Goal: Communication & Community: Answer question/provide support

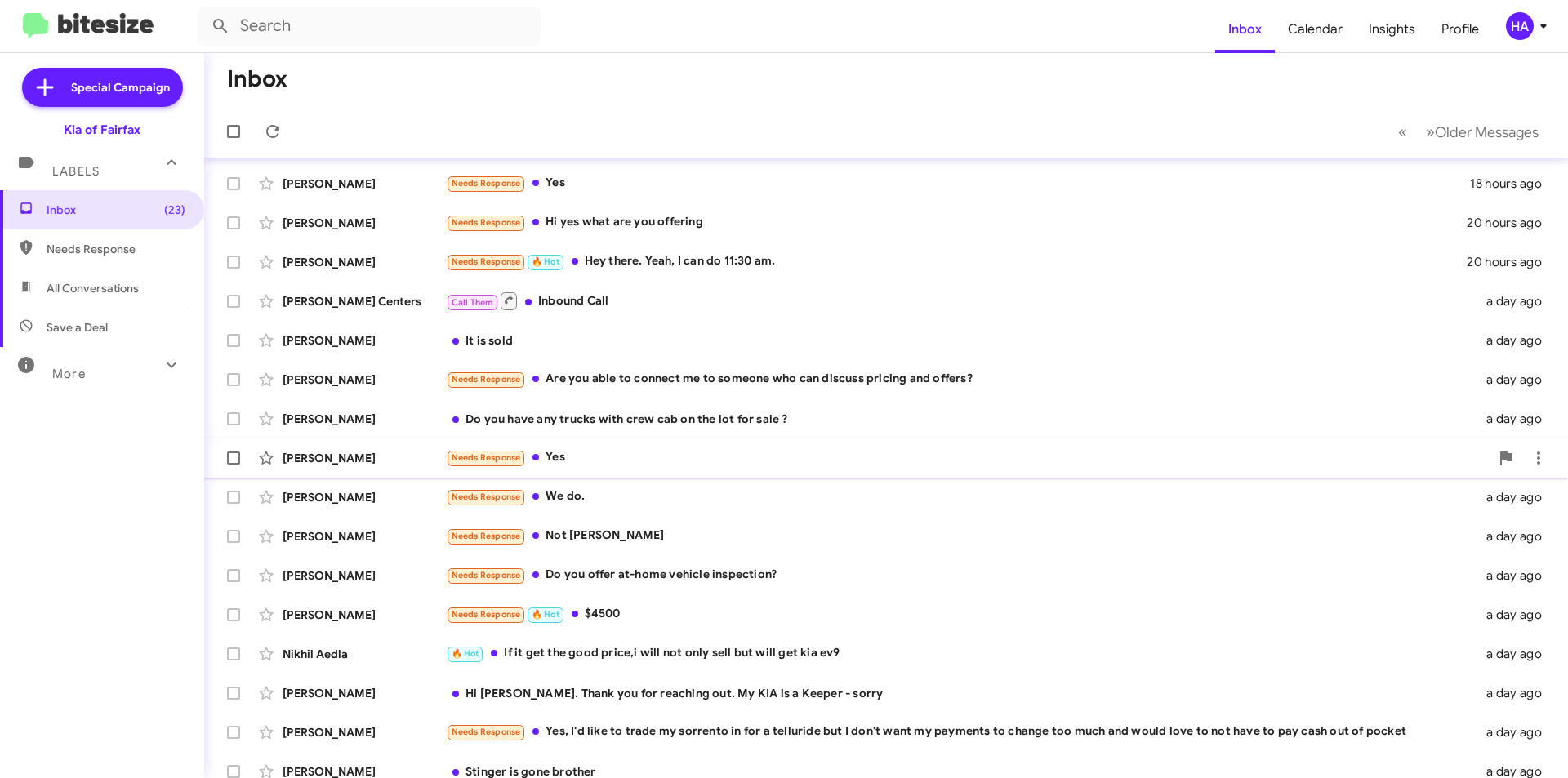
scroll to position [170, 0]
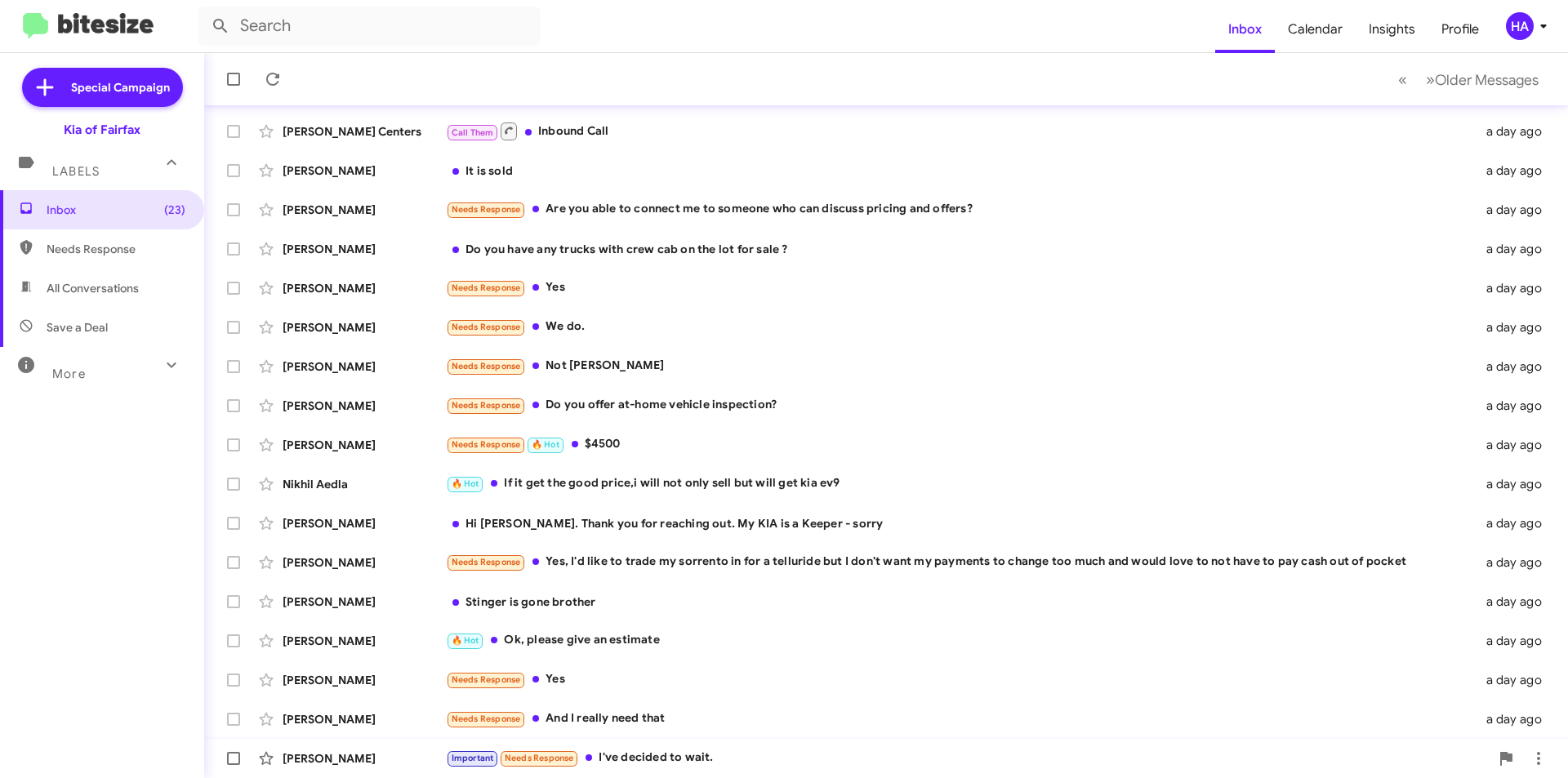
click at [727, 758] on div "Important Needs Response I've decided to wait." at bounding box center [967, 758] width 1044 height 19
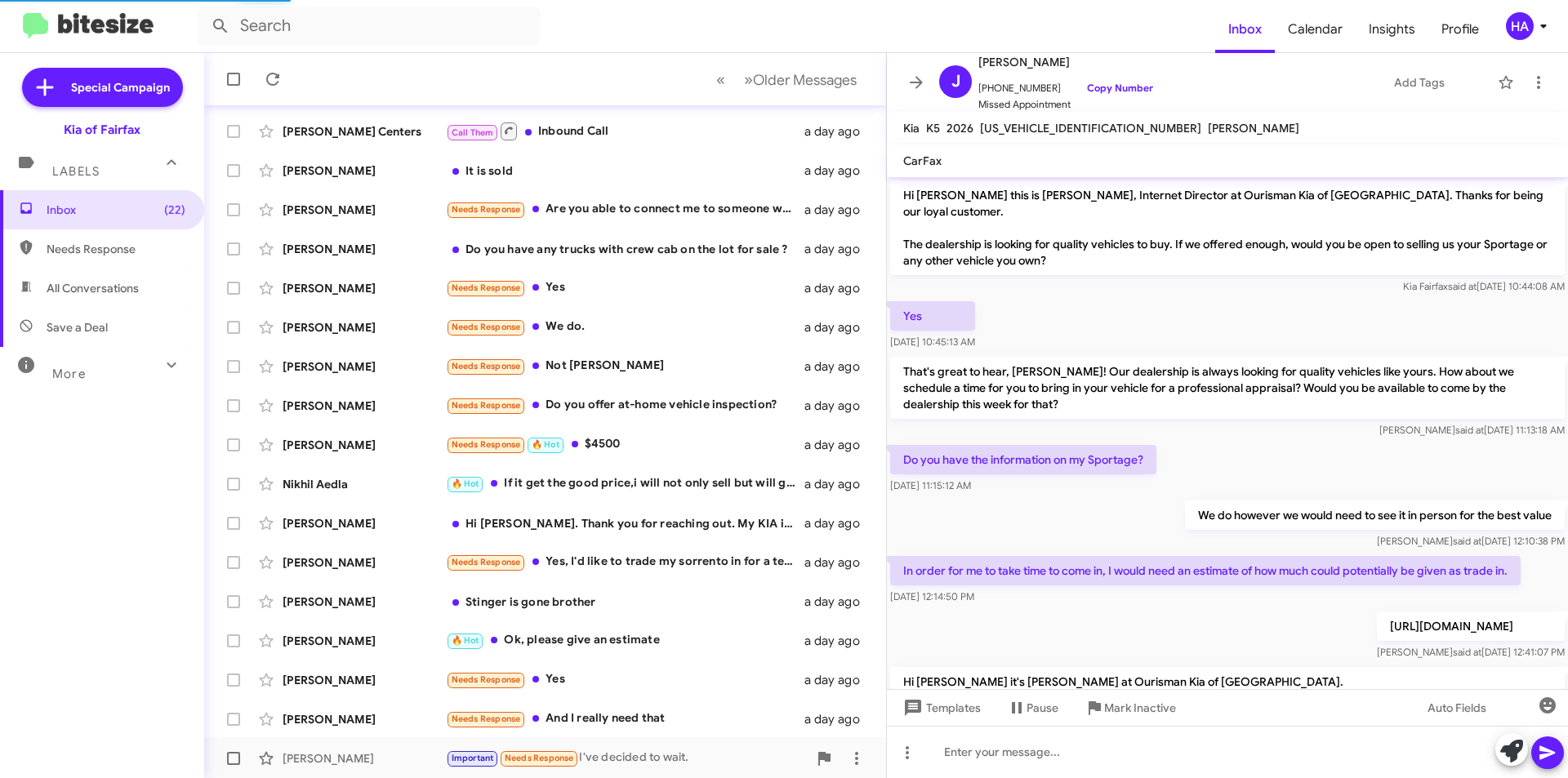
scroll to position [1210, 0]
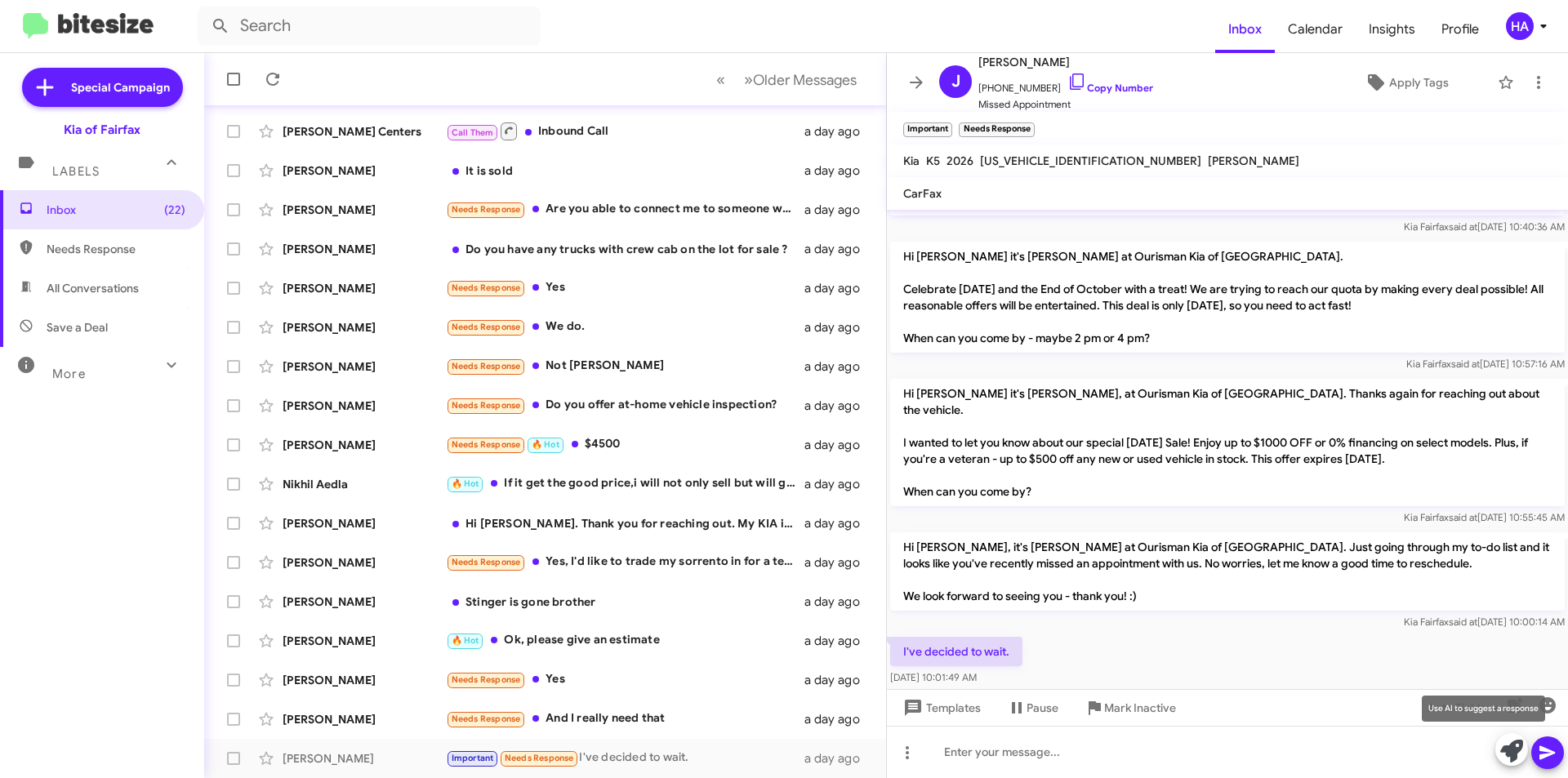
click at [1518, 753] on icon at bounding box center [1512, 751] width 23 height 23
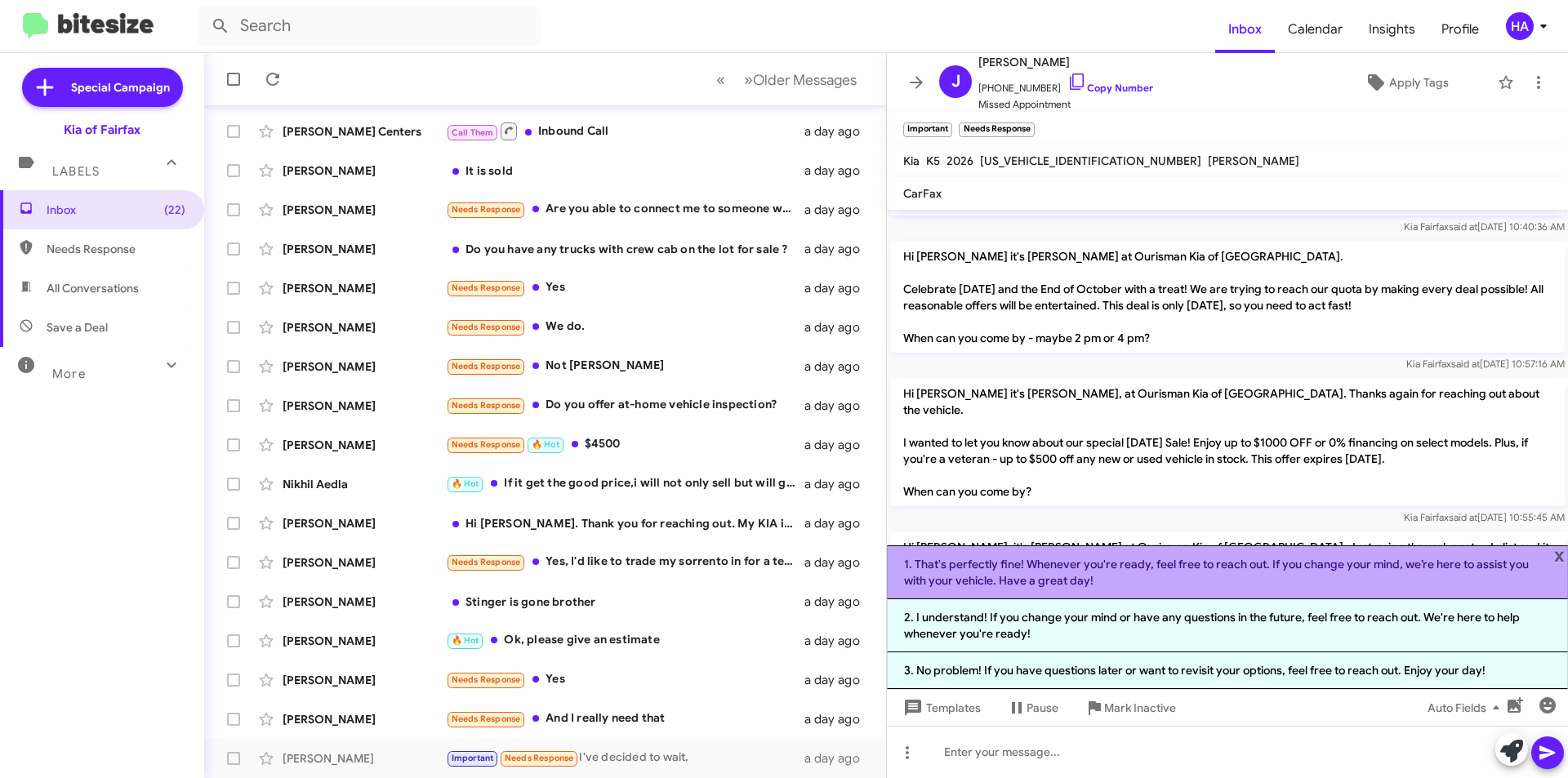
click at [1162, 585] on li "1. That's perfectly fine! Whenever you're ready, feel free to reach out. If you…" at bounding box center [1227, 572] width 681 height 54
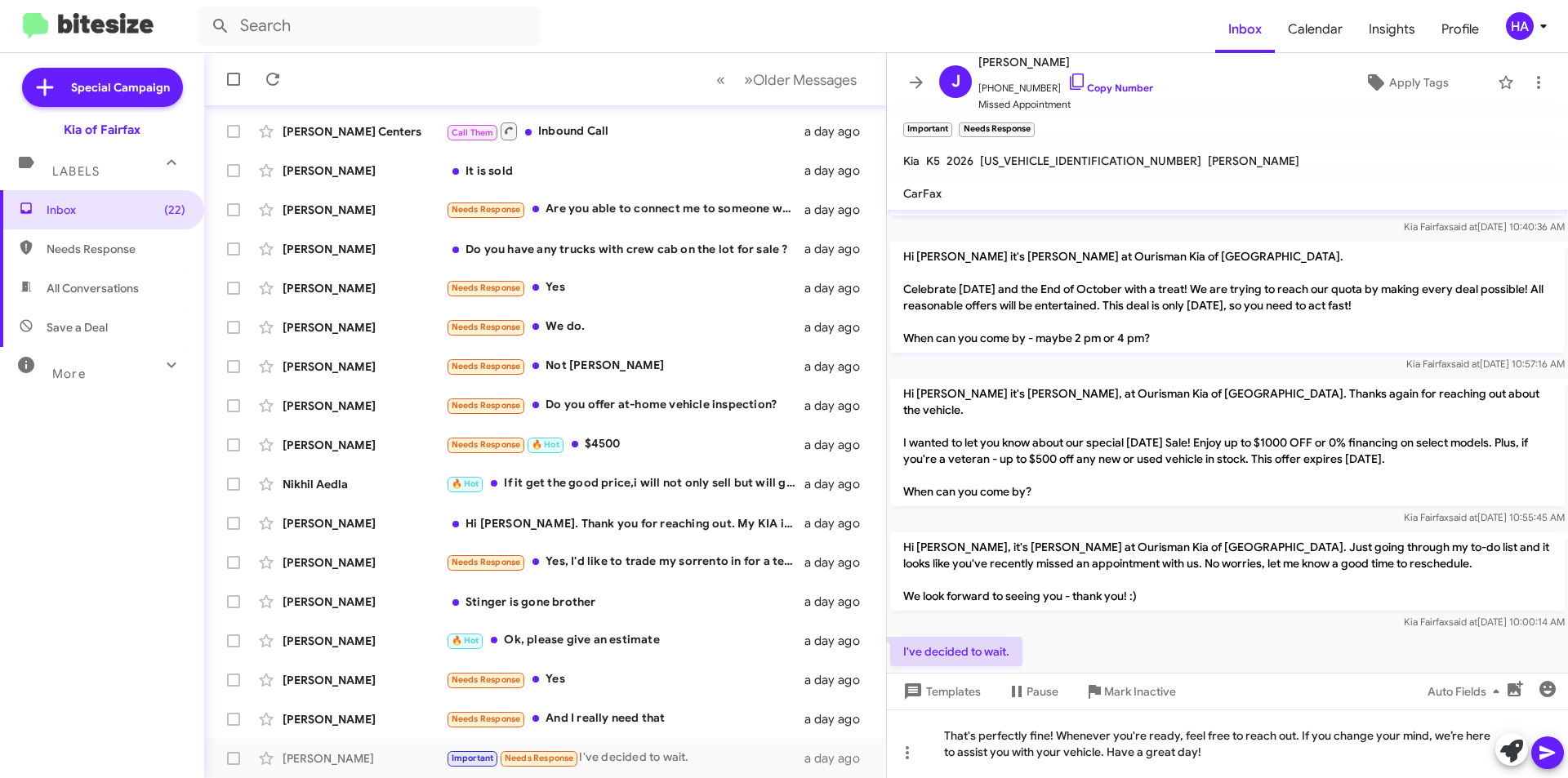
drag, startPoint x: 1554, startPoint y: 747, endPoint x: 1553, endPoint y: 735, distance: 12.0
click at [1554, 744] on icon at bounding box center [1548, 752] width 20 height 20
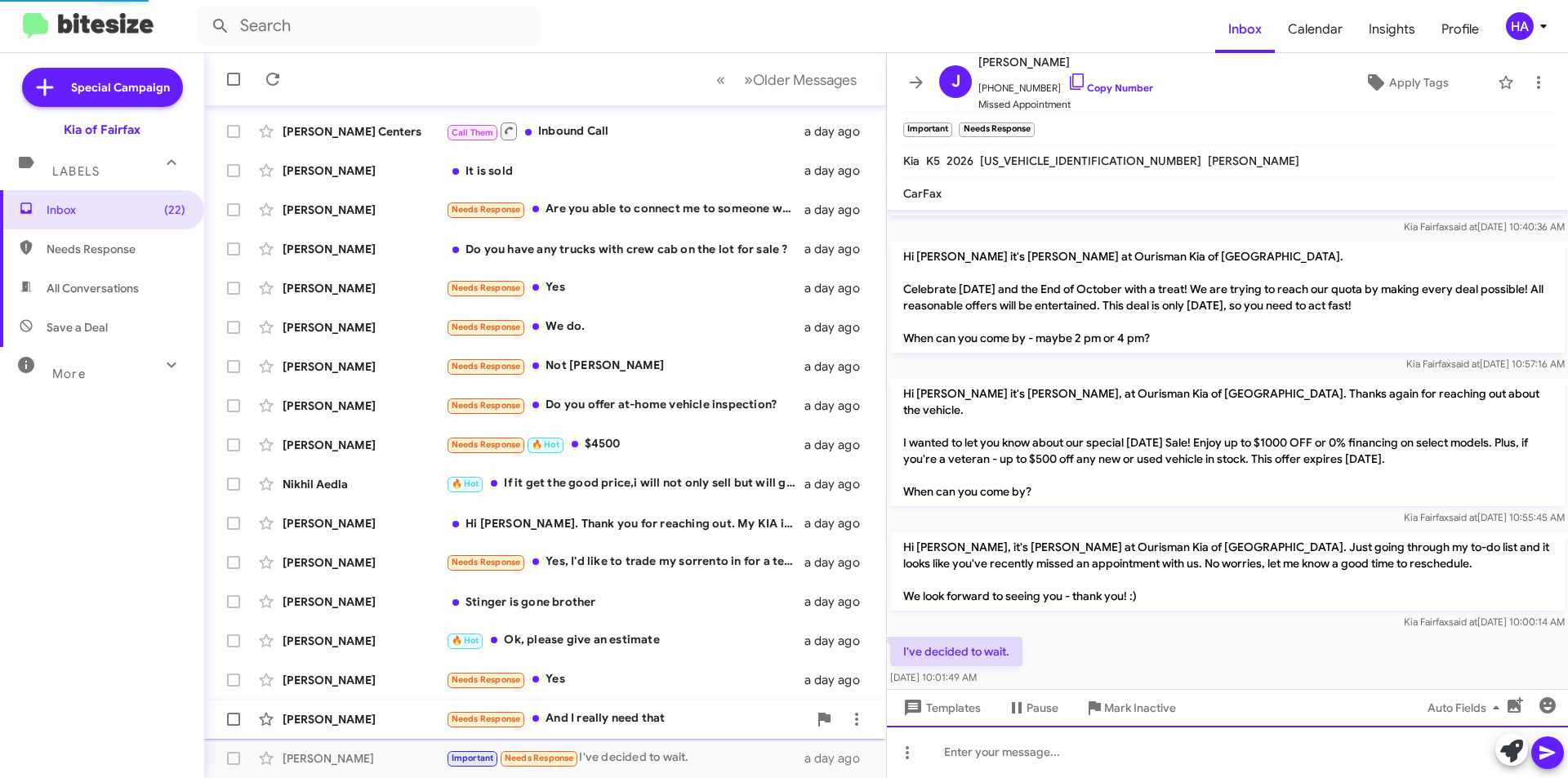
scroll to position [0, 0]
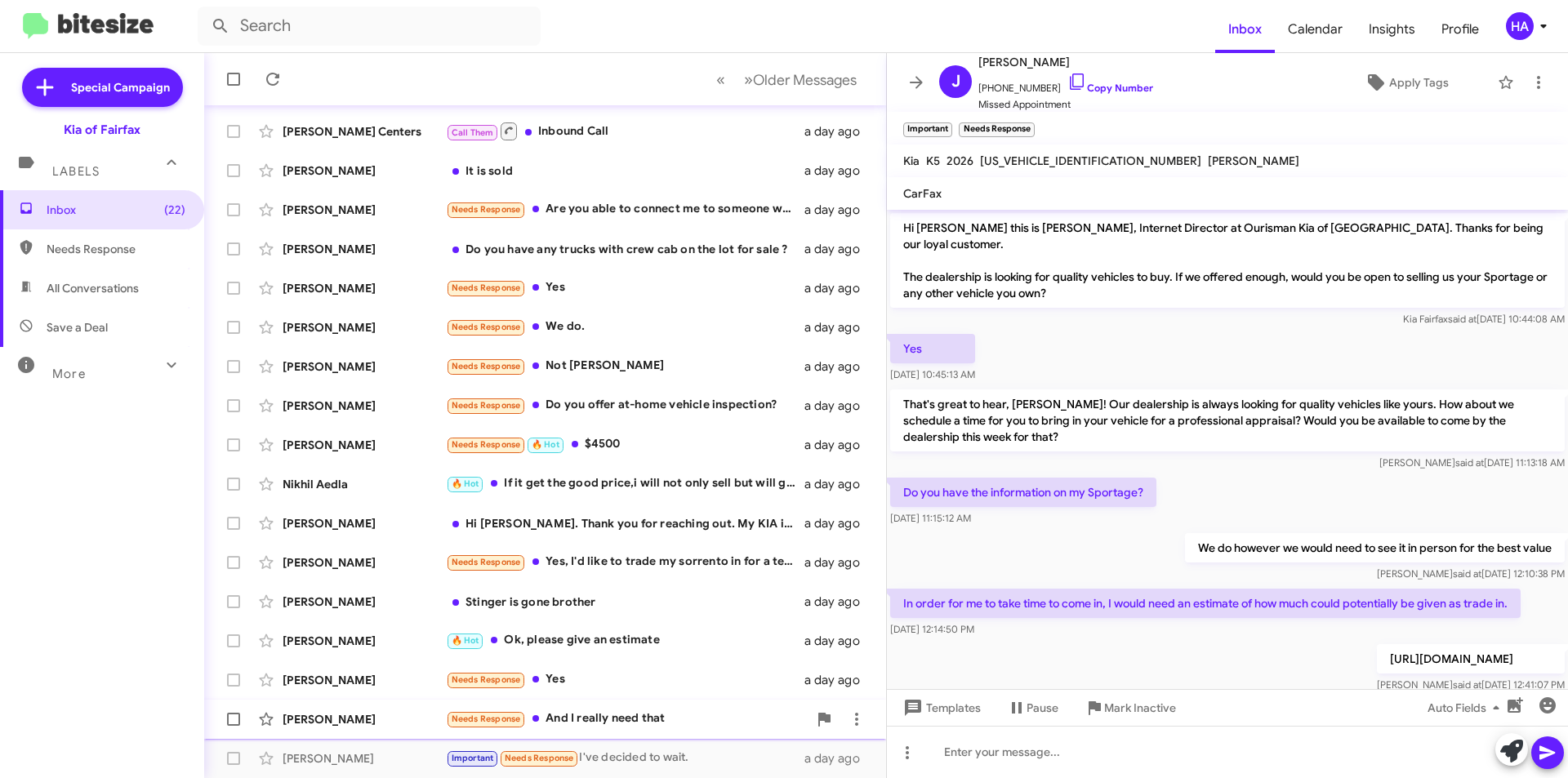
click at [643, 715] on div "Needs Response And I really need that" at bounding box center [626, 719] width 362 height 19
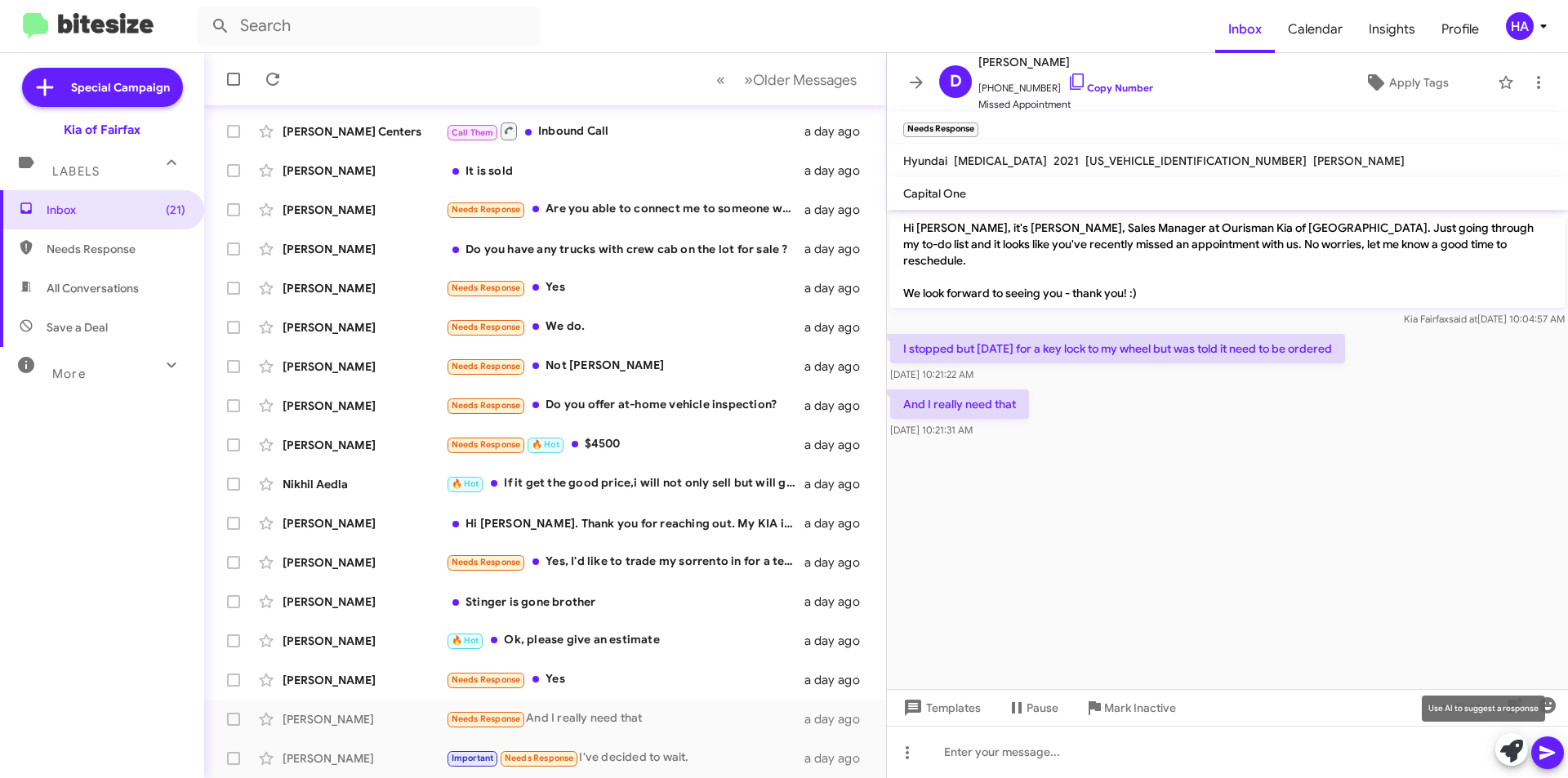
click at [1518, 760] on icon at bounding box center [1512, 751] width 23 height 23
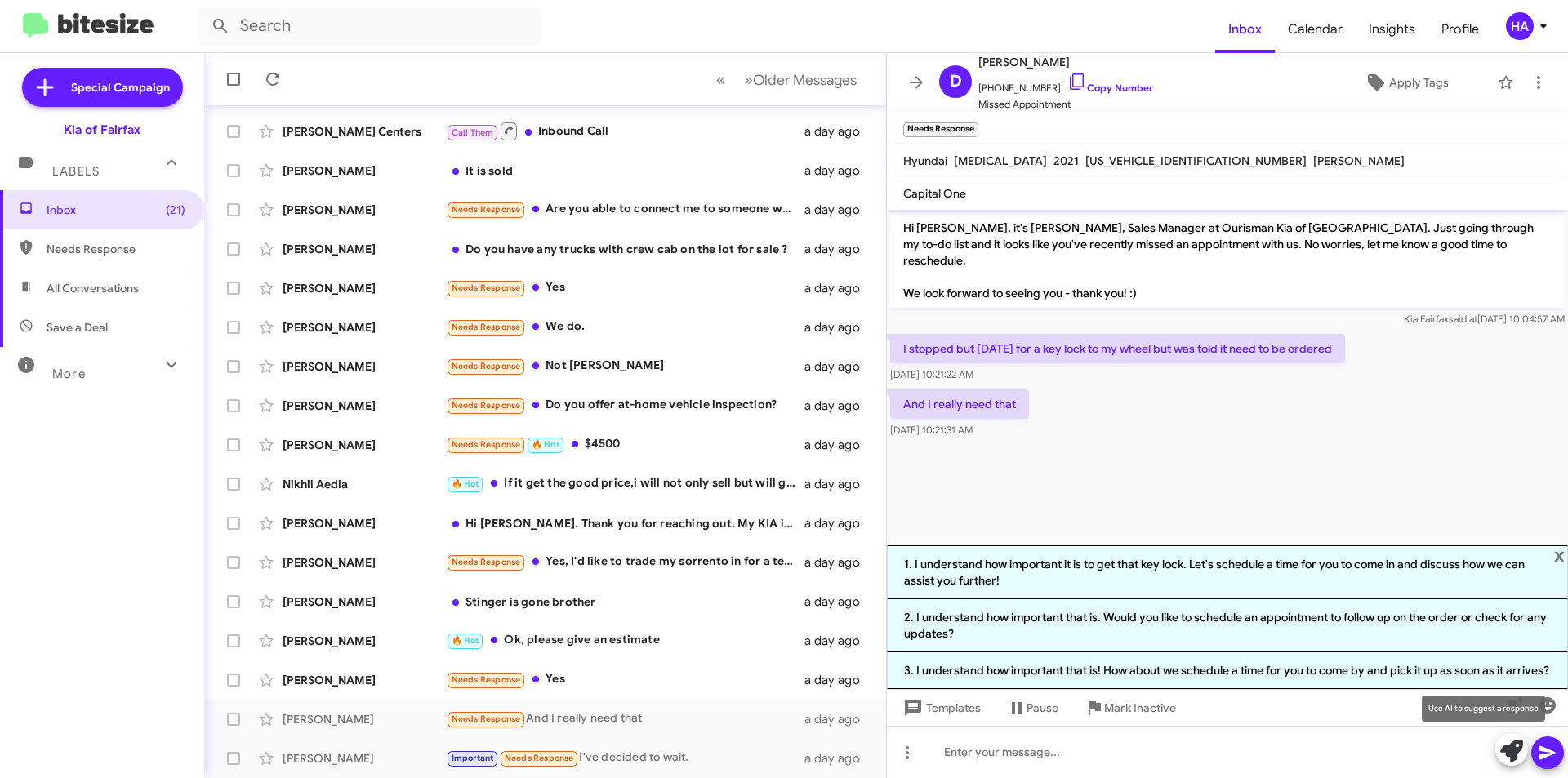
click at [1509, 755] on icon at bounding box center [1512, 751] width 23 height 23
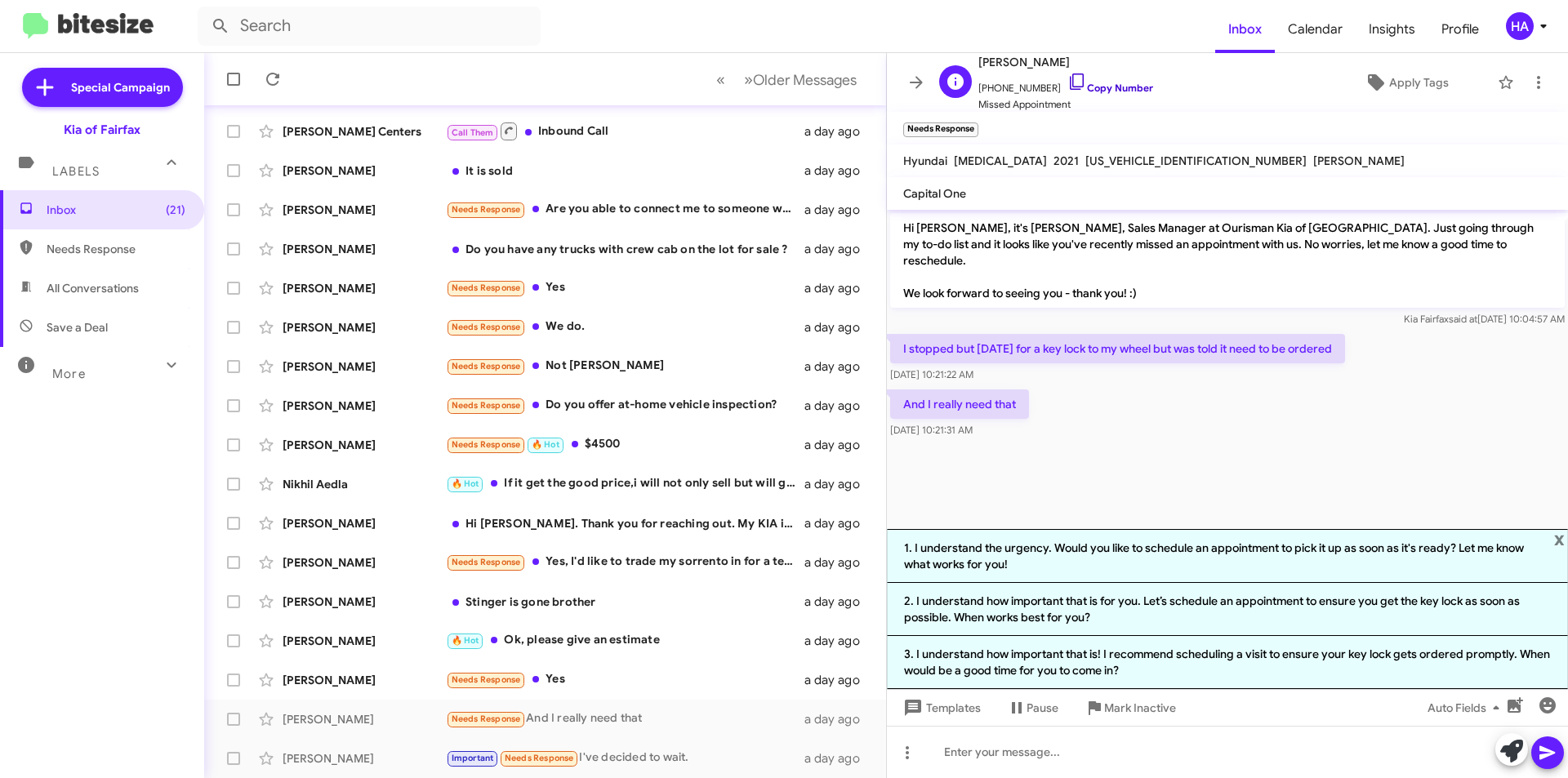
click at [1068, 78] on icon at bounding box center [1077, 81] width 20 height 20
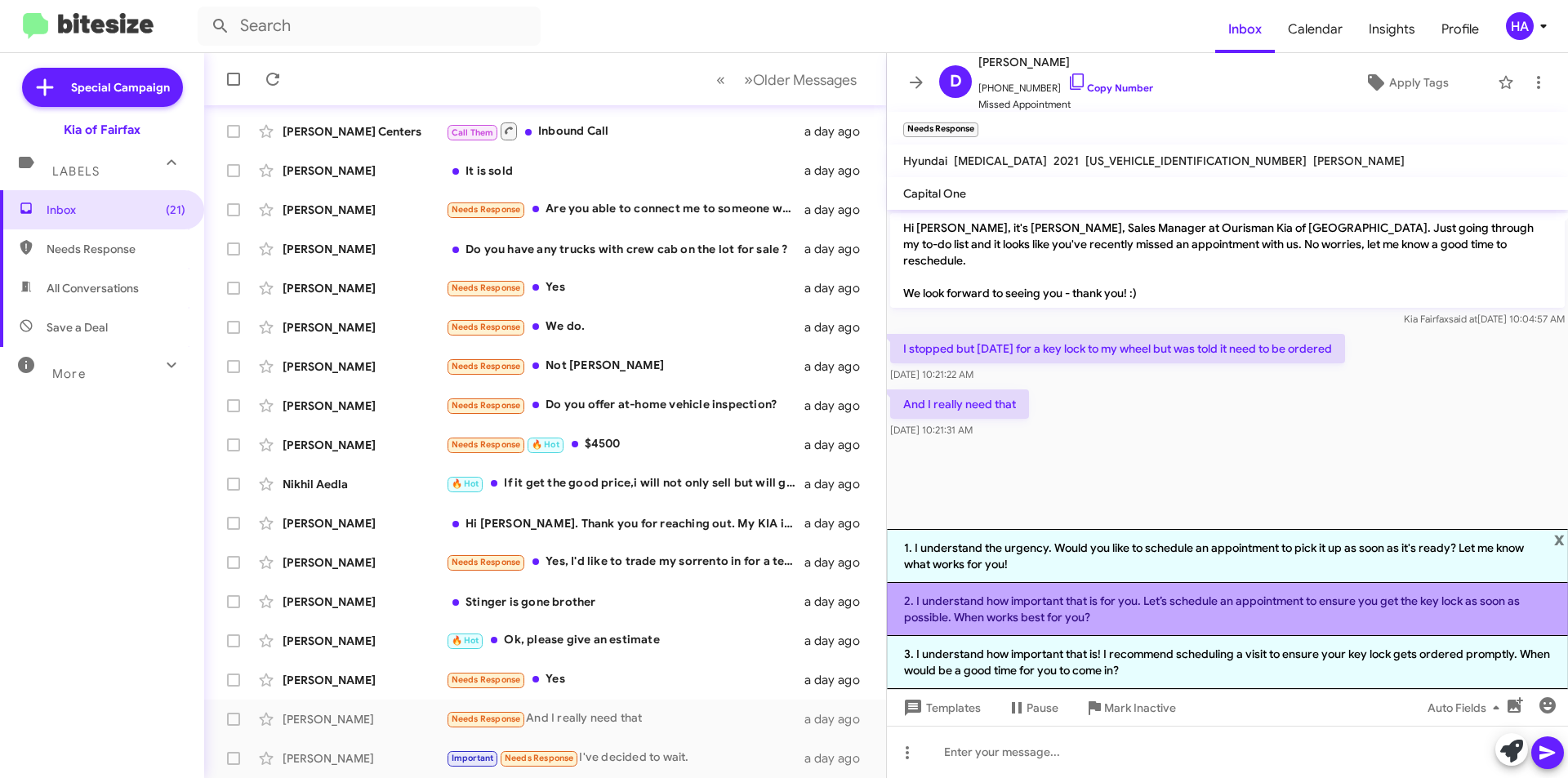
click at [1263, 618] on li "2. I understand how important that is for you. Let’s schedule an appointment to…" at bounding box center [1227, 609] width 681 height 53
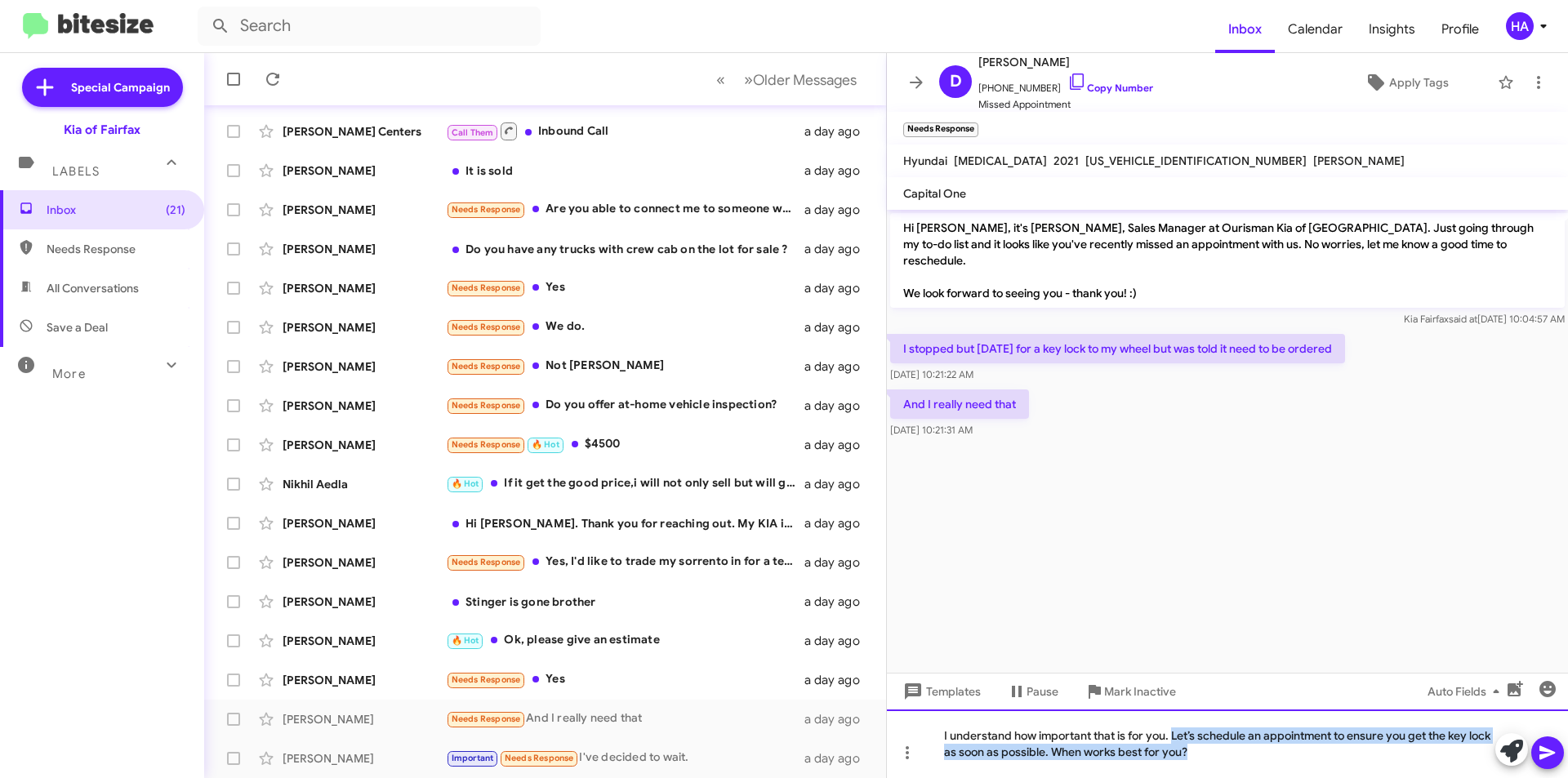
drag, startPoint x: 1231, startPoint y: 758, endPoint x: 1173, endPoint y: 741, distance: 60.4
click at [1173, 741] on div "I understand how important that is for you. Let’s schedule an appointment to en…" at bounding box center [1227, 744] width 681 height 69
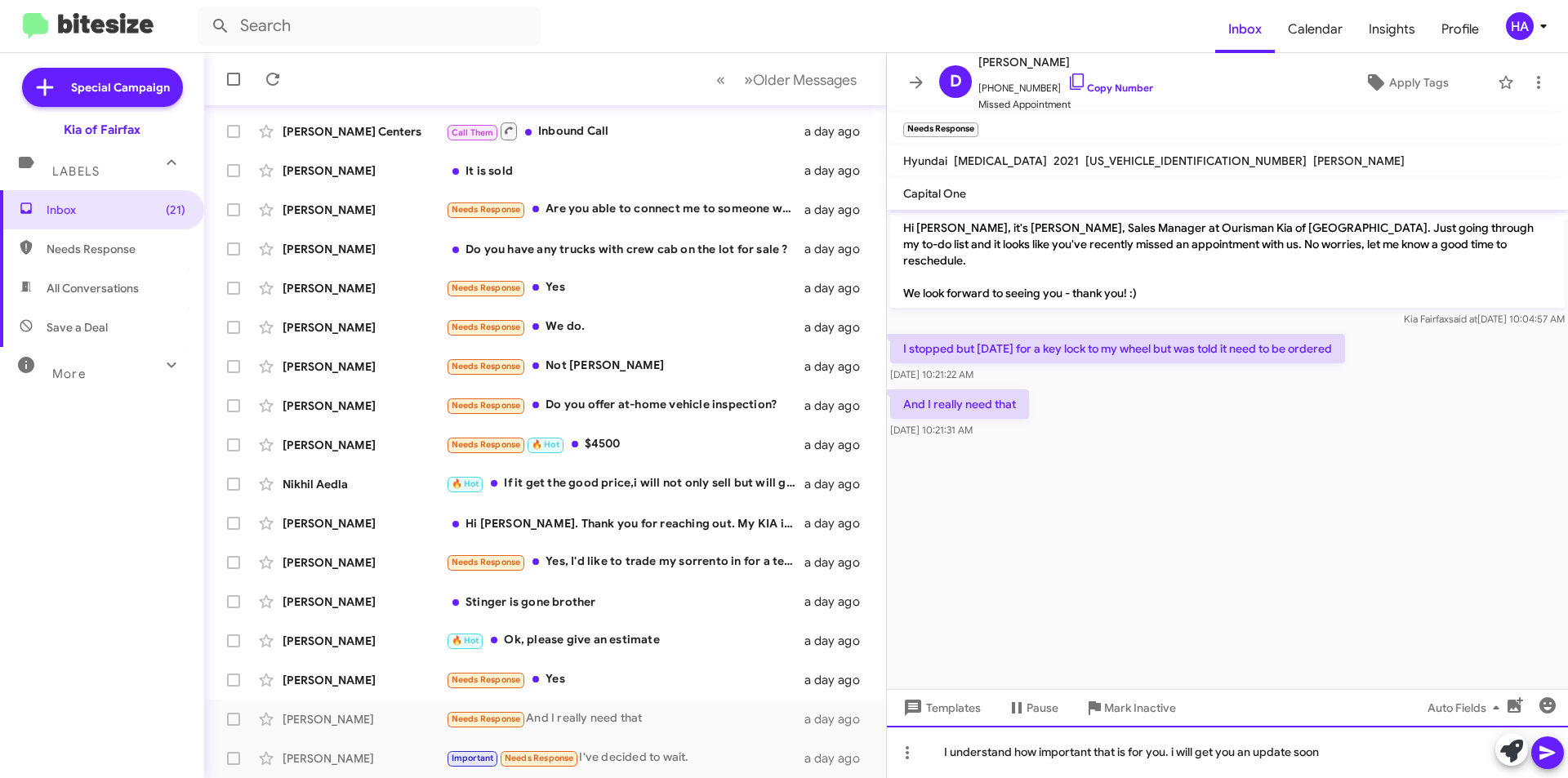
click at [1386, 756] on div "I understand how important that is for you. i will get you an update soon" at bounding box center [1227, 752] width 681 height 52
click at [1541, 752] on icon at bounding box center [1548, 752] width 20 height 20
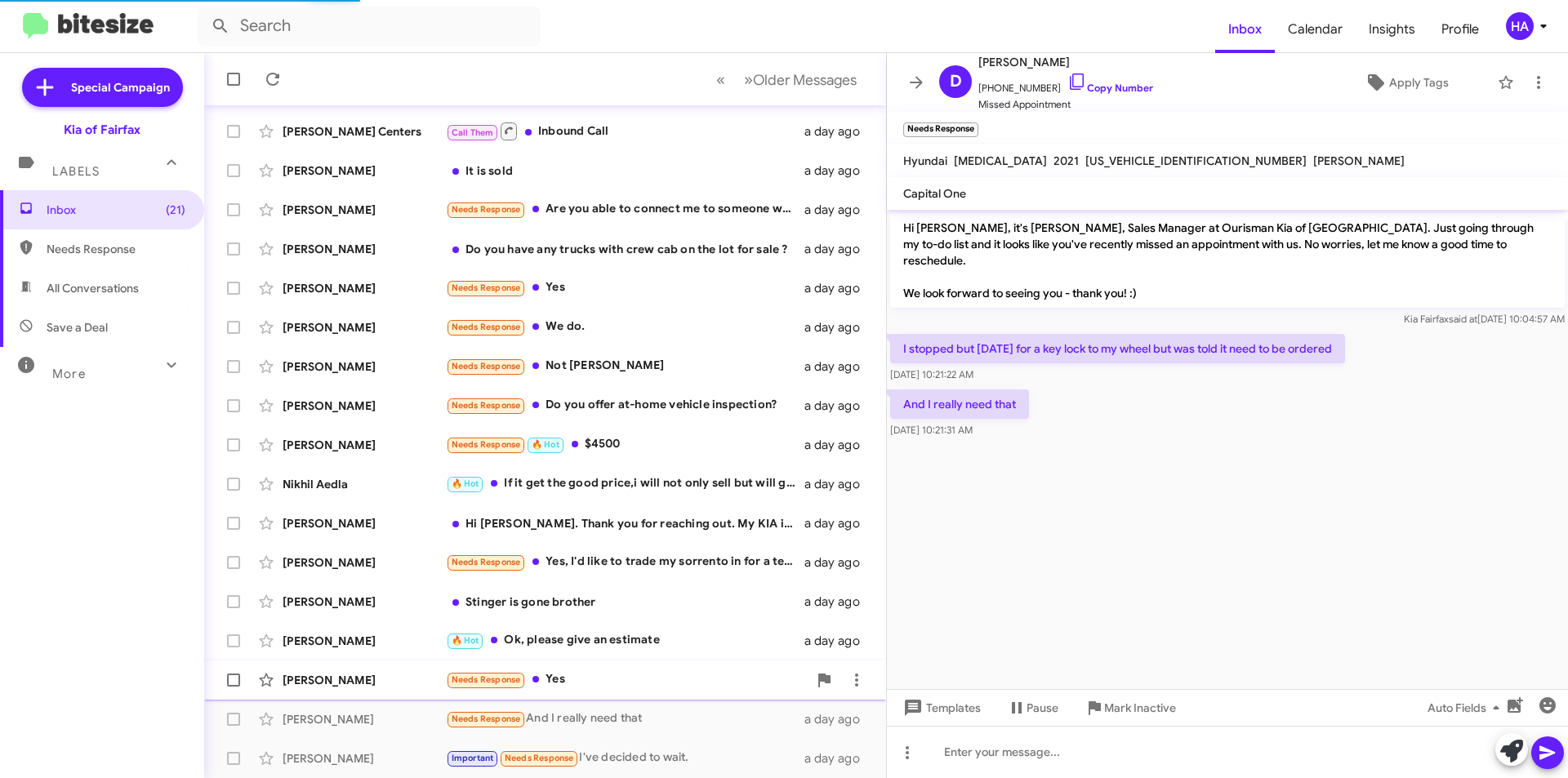
click at [595, 672] on div "Needs Response Yes" at bounding box center [626, 680] width 362 height 19
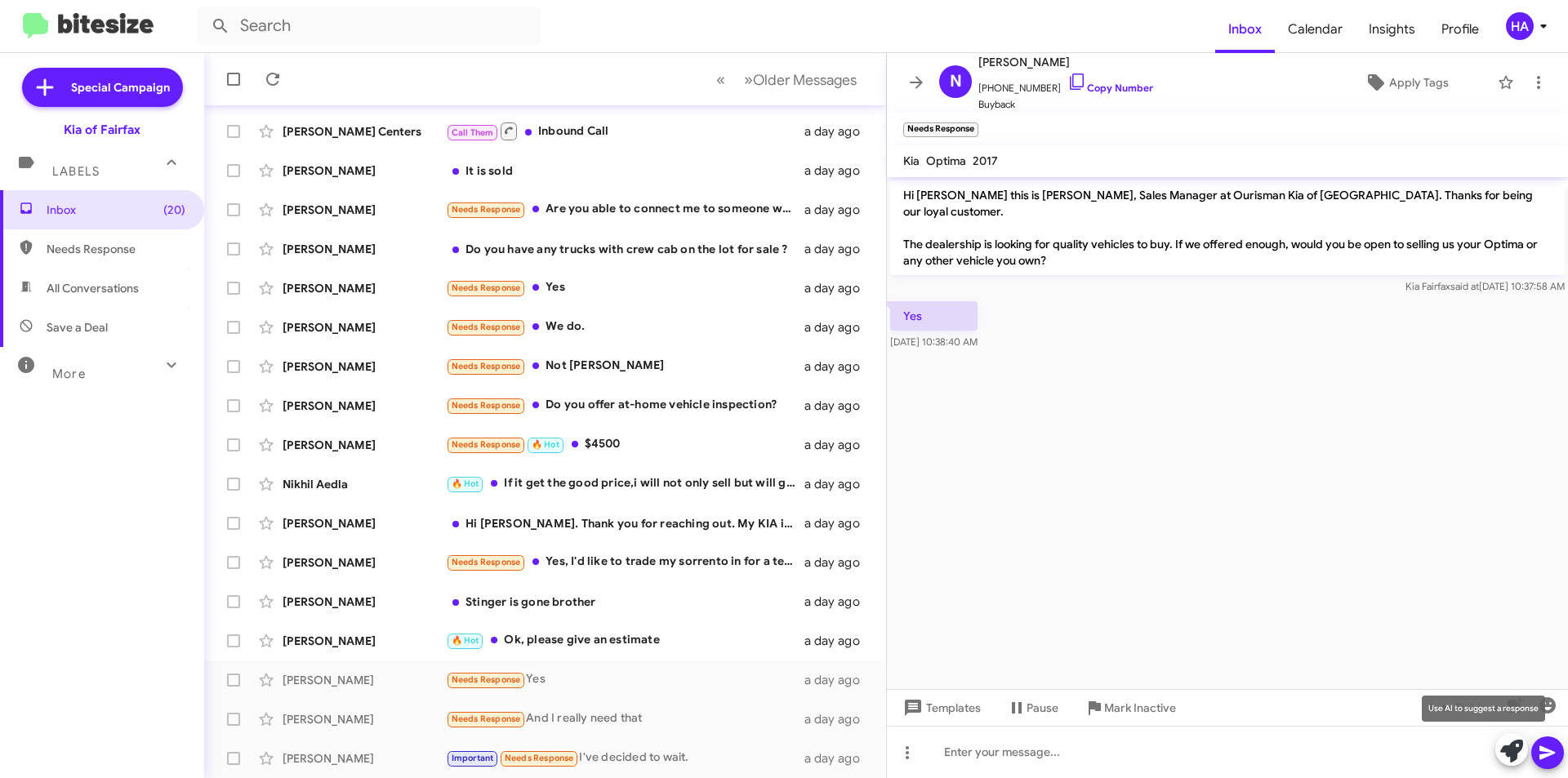
click at [1512, 754] on icon at bounding box center [1512, 751] width 23 height 23
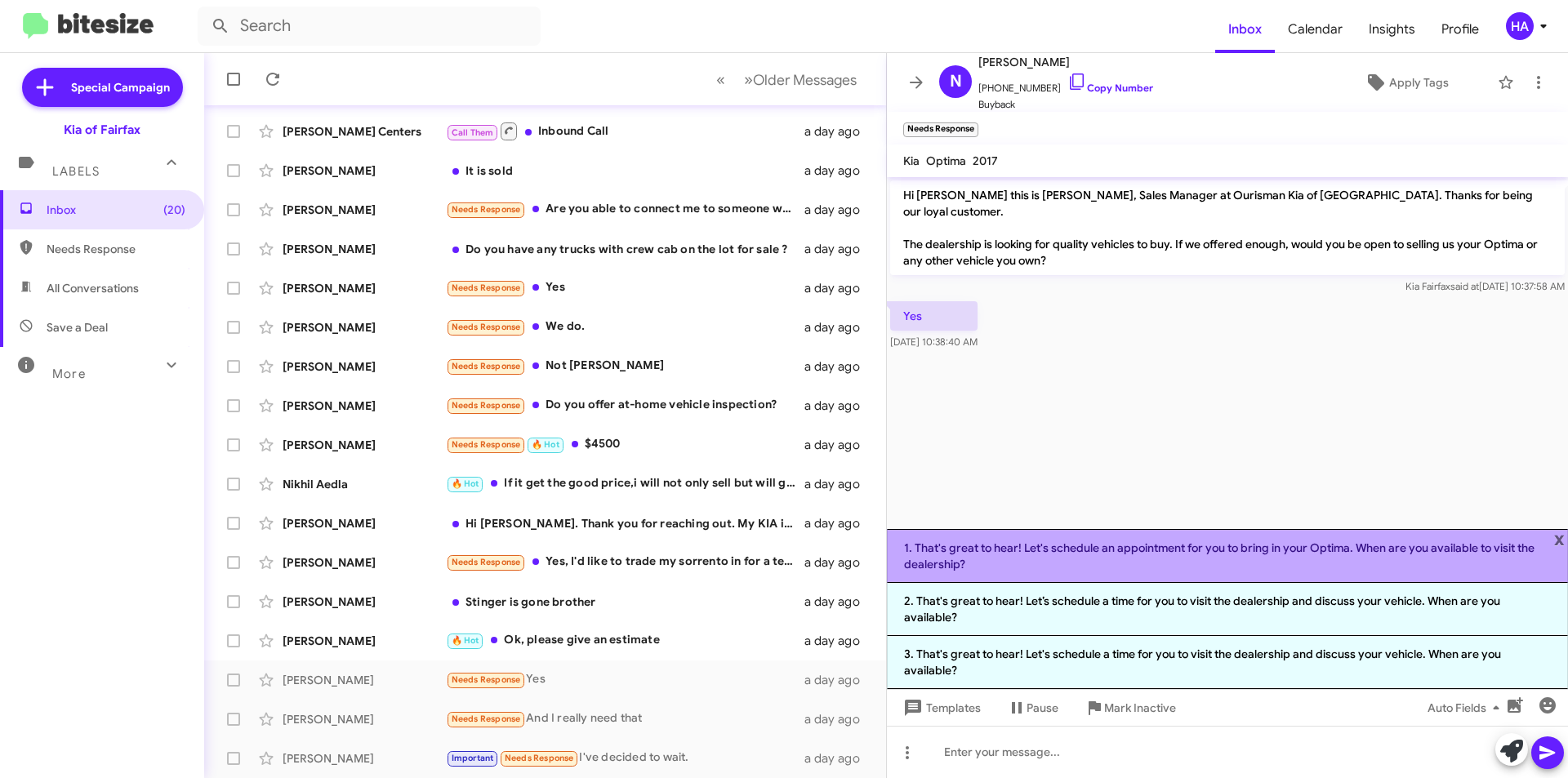
click at [1104, 568] on li "1. That's great to hear! Let's schedule an appointment for you to bring in your…" at bounding box center [1227, 556] width 681 height 54
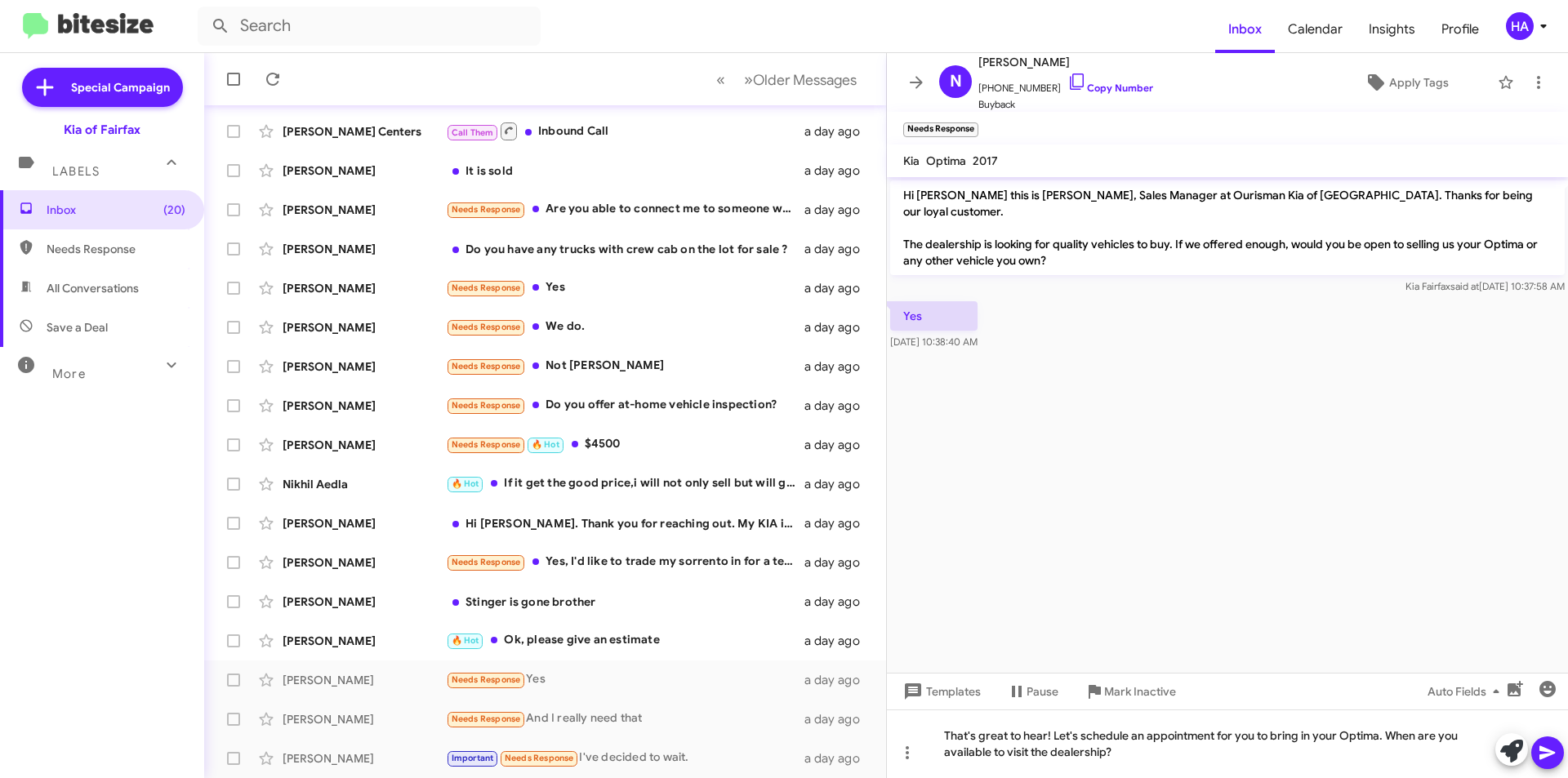
click at [1545, 754] on icon at bounding box center [1548, 752] width 20 height 20
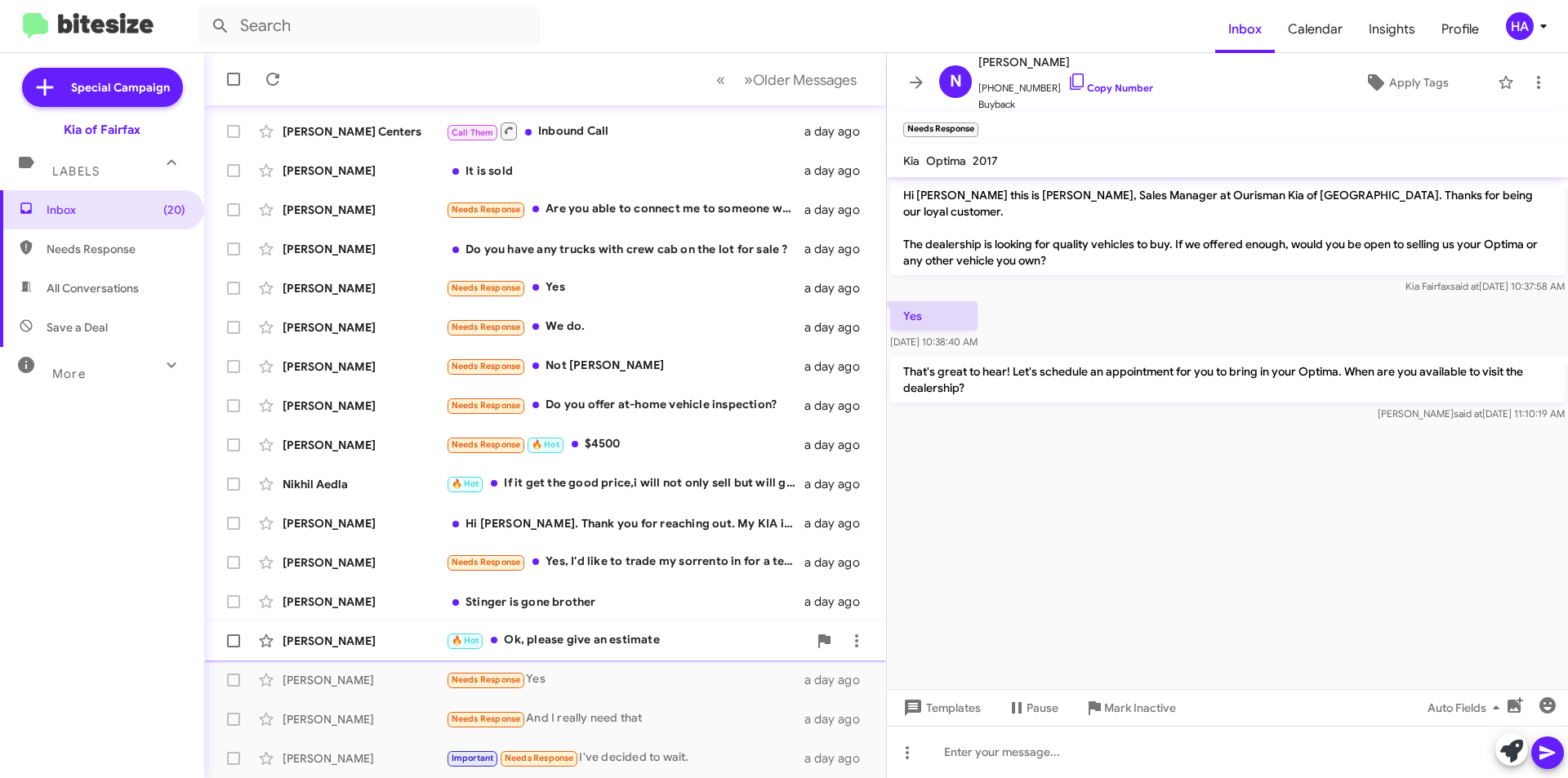
click at [669, 634] on div "🔥 Hot Ok, please give an estimate" at bounding box center [626, 641] width 362 height 19
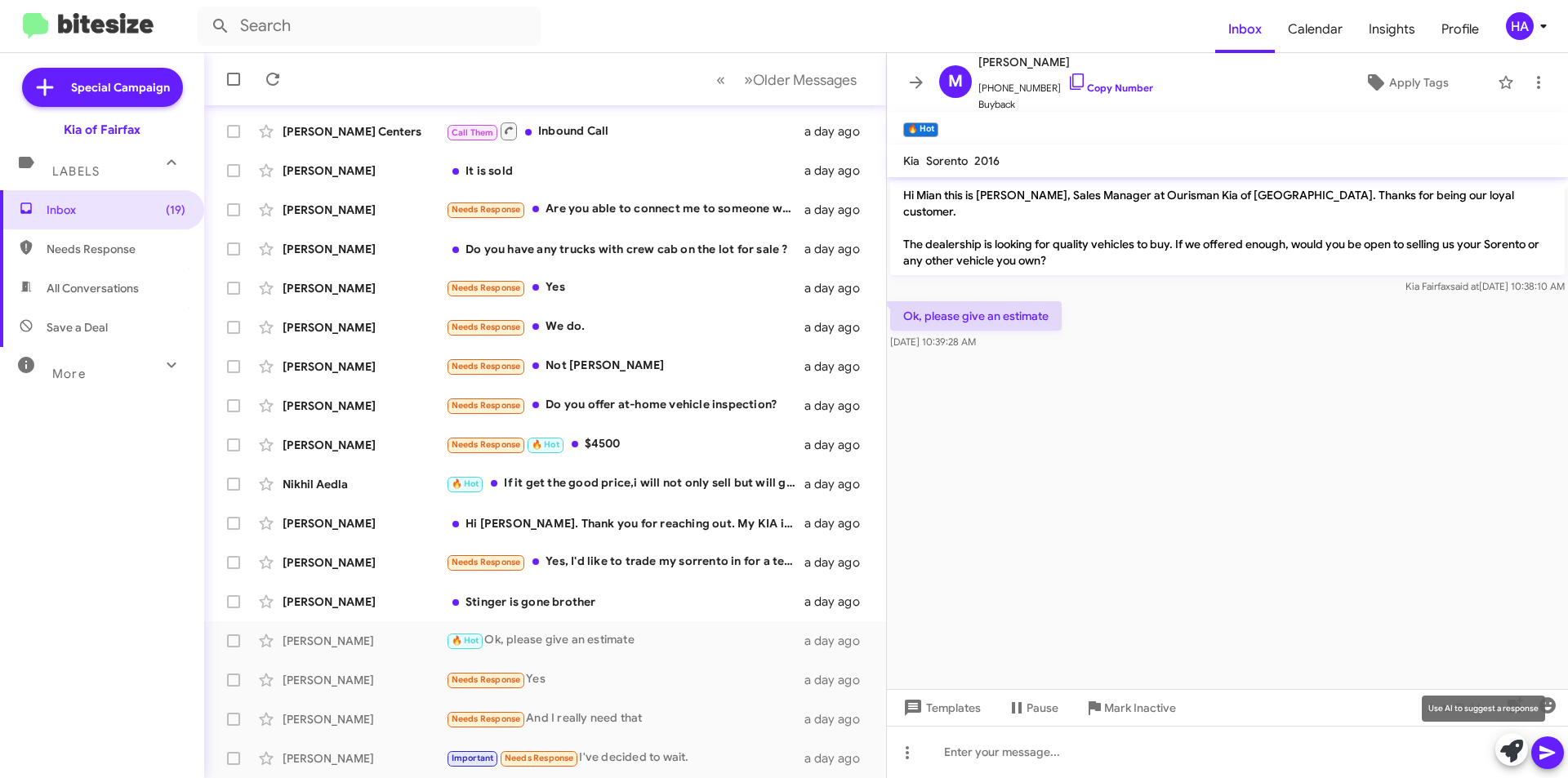
click at [1507, 755] on icon at bounding box center [1512, 751] width 23 height 23
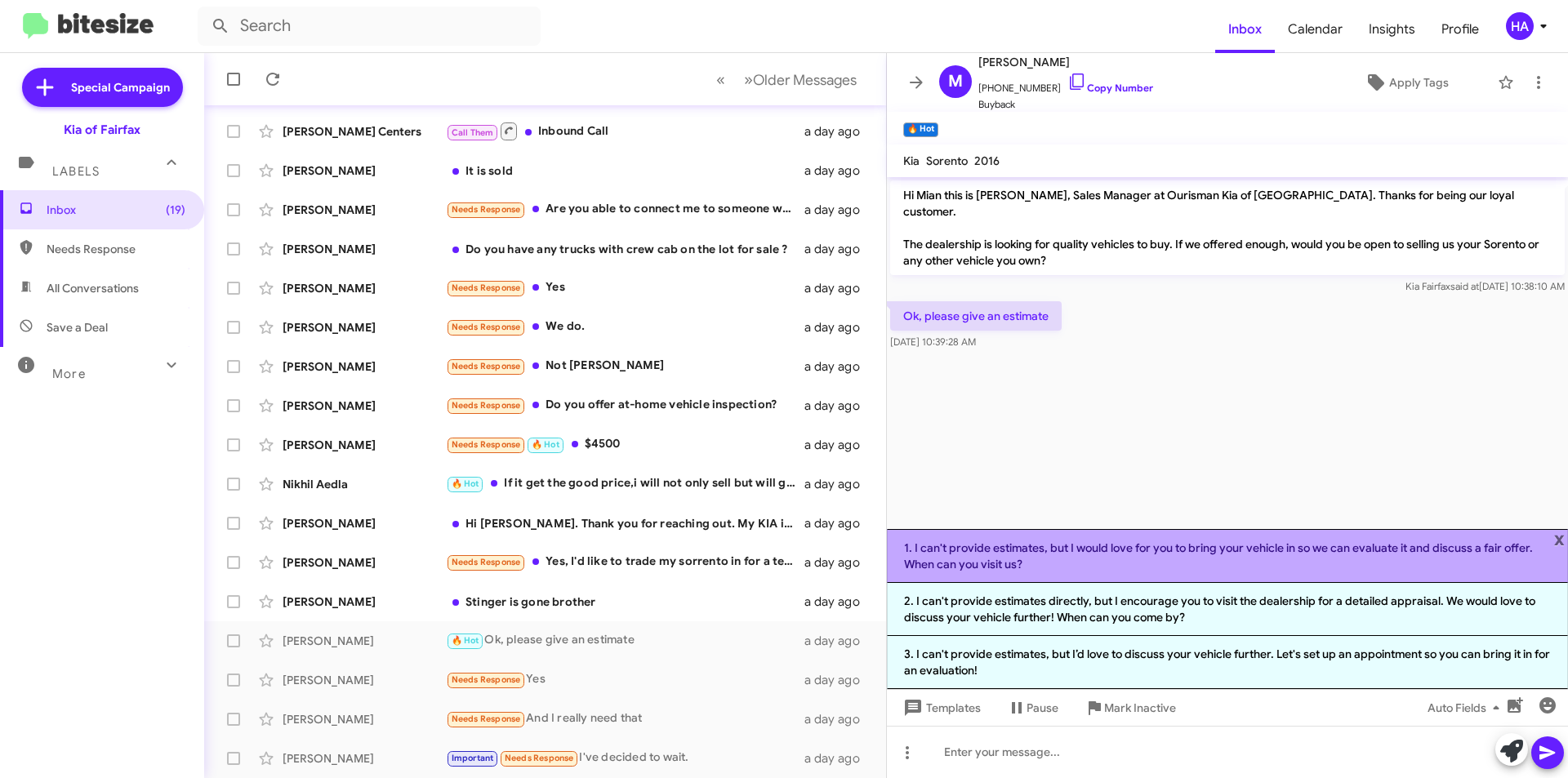
click at [1052, 562] on li "1. I can't provide estimates, but I would love for you to bring your vehicle in…" at bounding box center [1227, 556] width 681 height 54
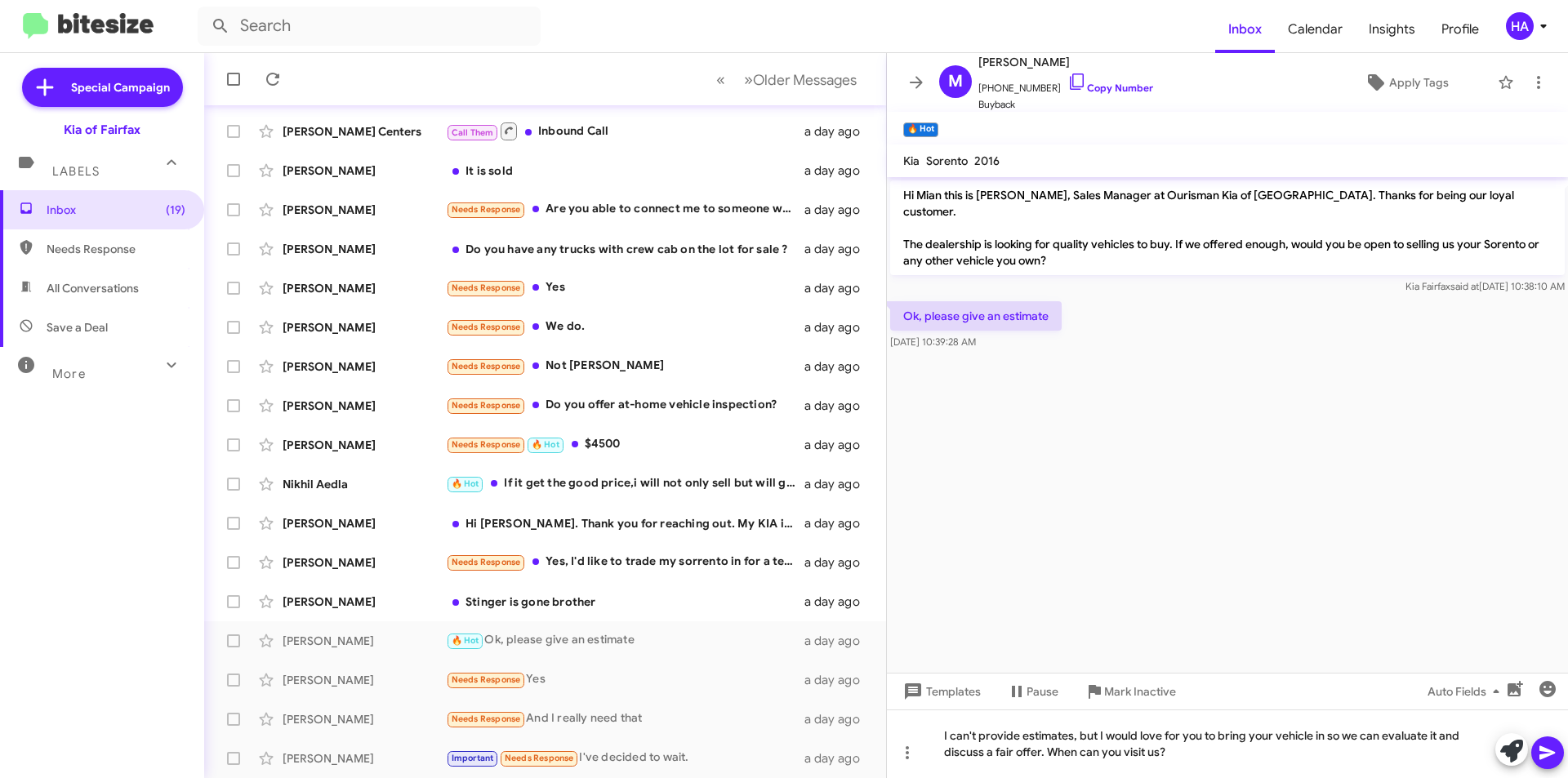
click at [1544, 745] on icon at bounding box center [1548, 752] width 20 height 20
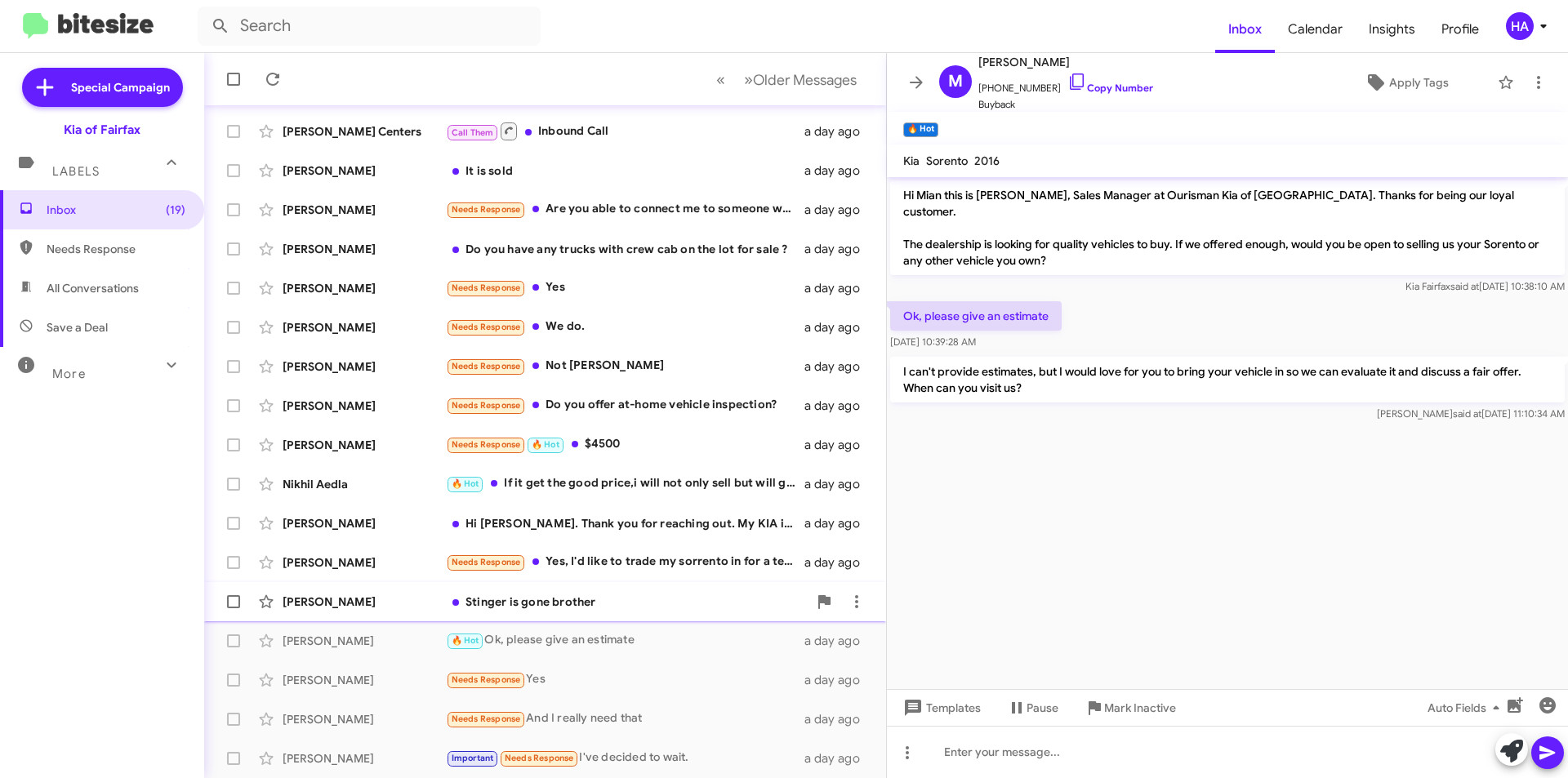
click at [612, 608] on div "Stinger is gone brother" at bounding box center [626, 602] width 362 height 16
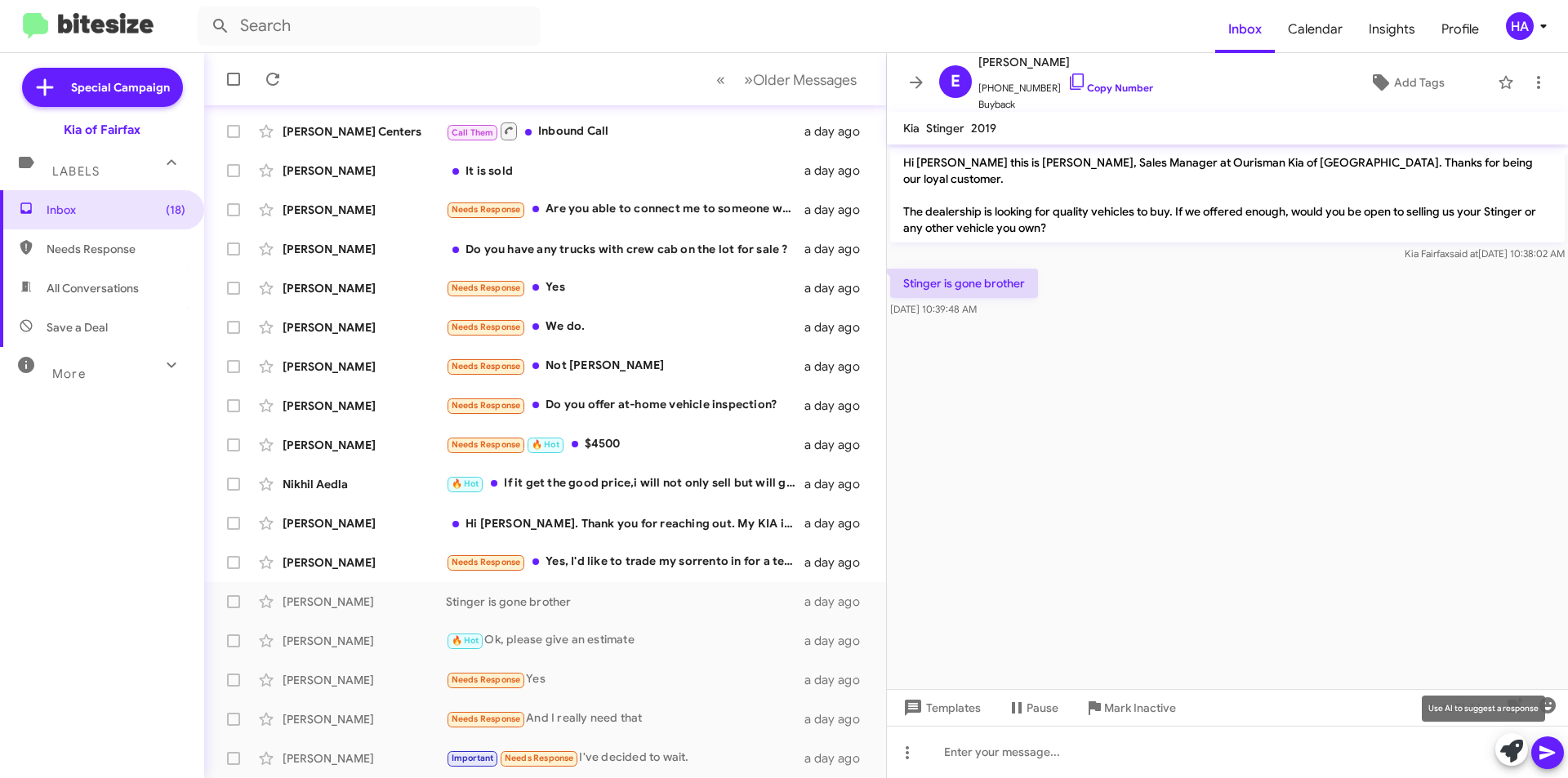
click at [1515, 755] on icon at bounding box center [1512, 751] width 23 height 23
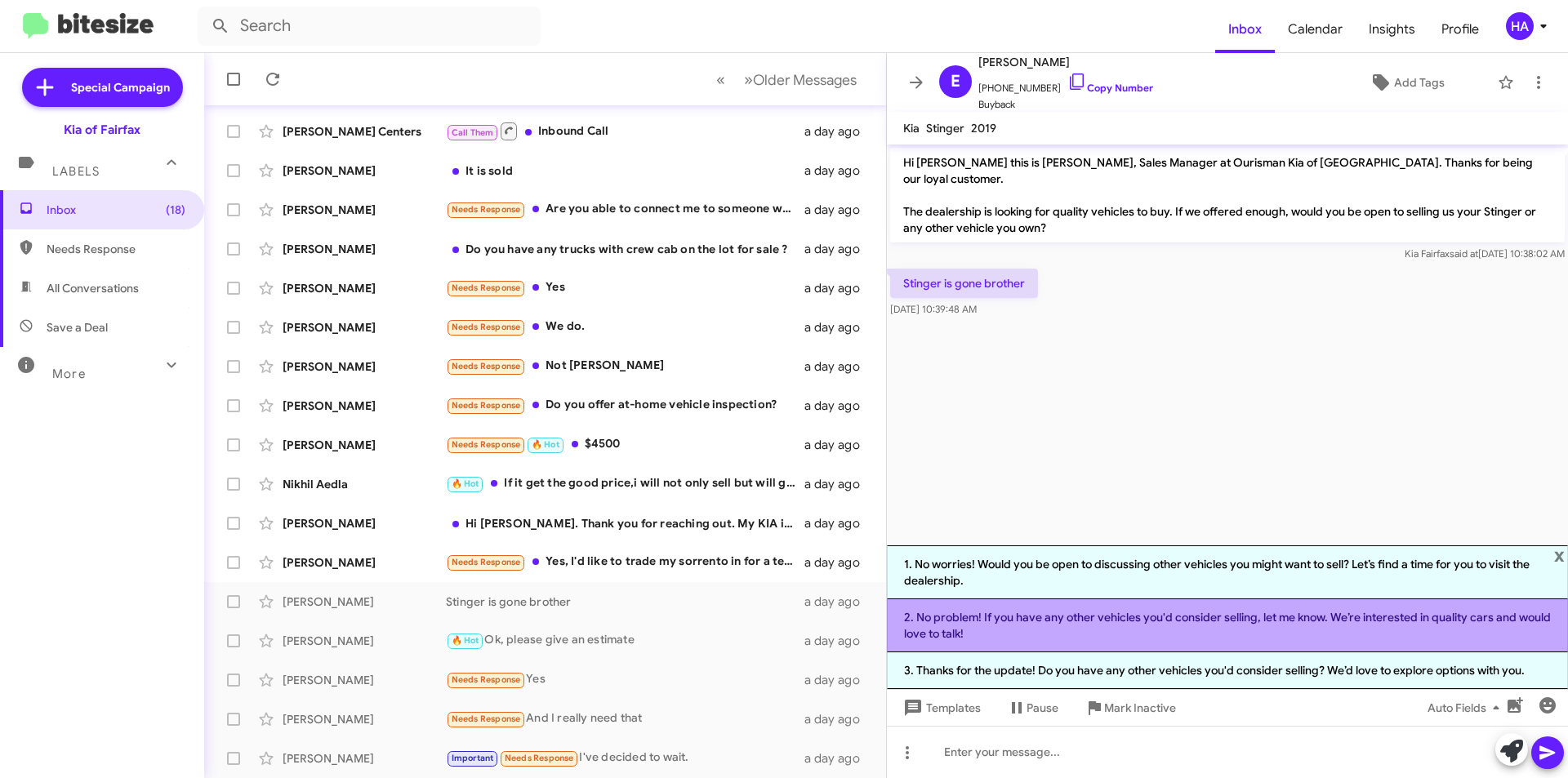
click at [1227, 631] on li "2. No problem! If you have any other vehicles you'd consider selling, let me kn…" at bounding box center [1227, 626] width 681 height 53
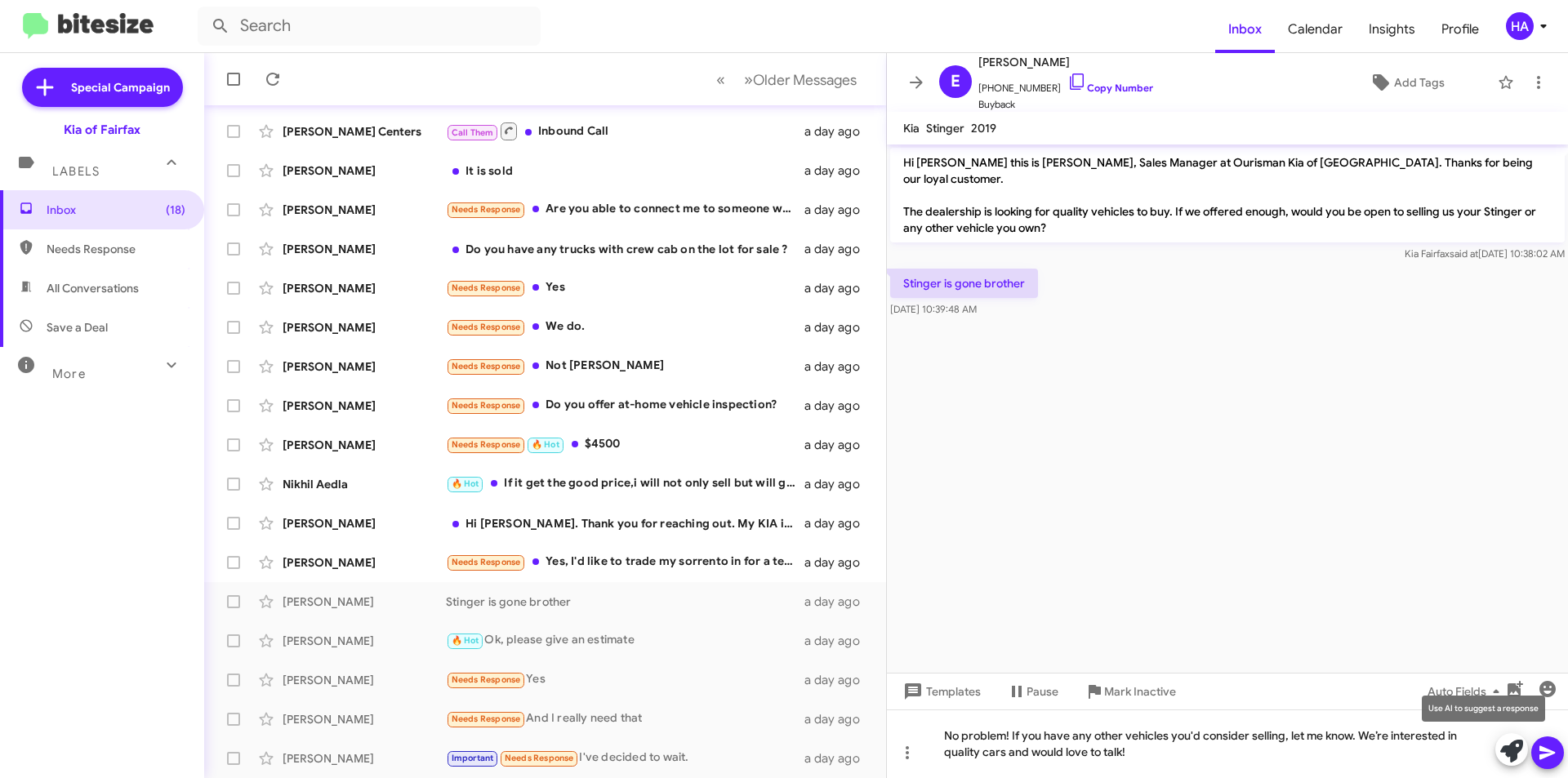
click at [1505, 754] on icon at bounding box center [1512, 751] width 23 height 23
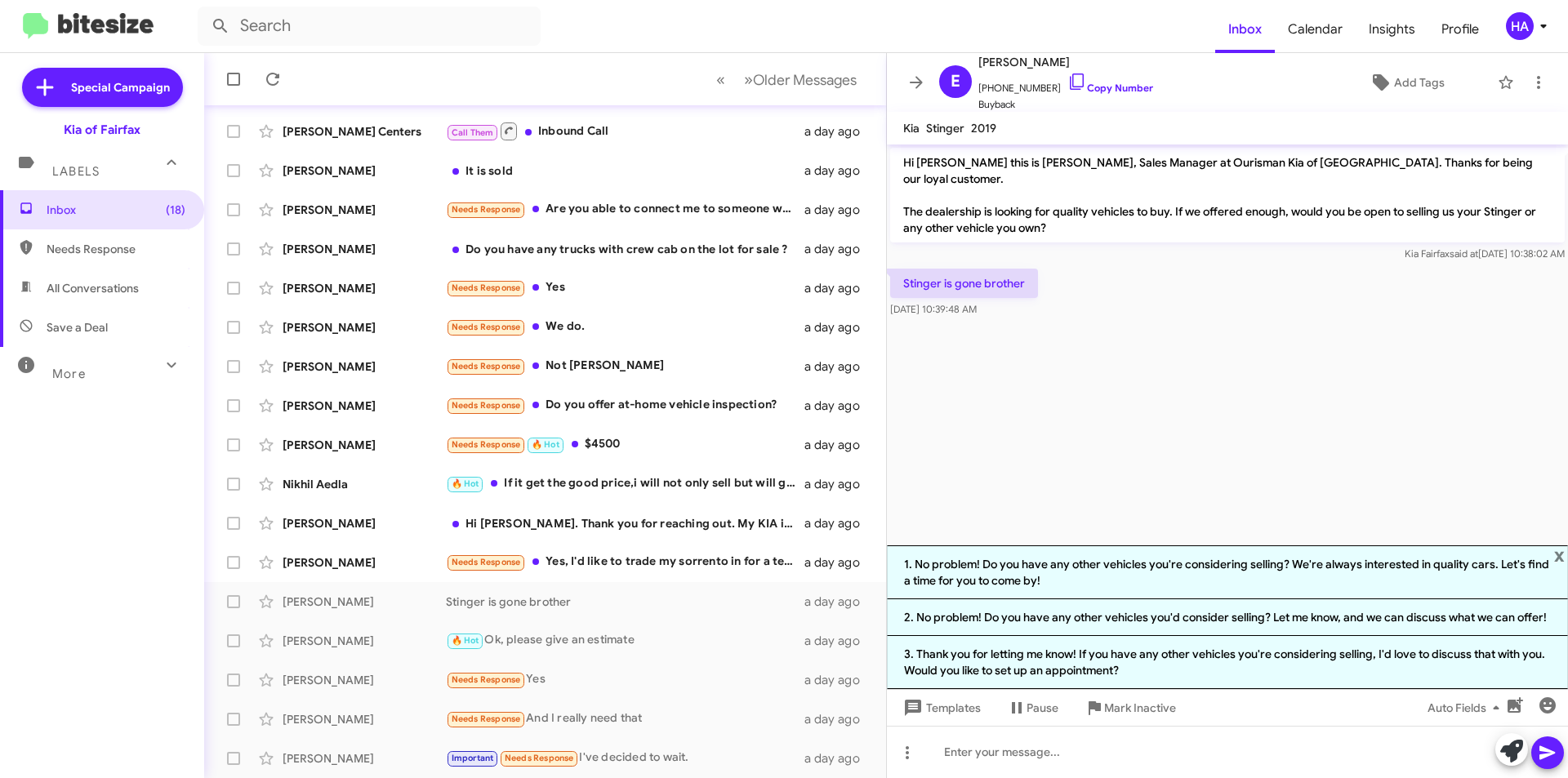
click at [1248, 617] on li "2. No problem! Do you have any other vehicles you'd consider selling? Let me kn…" at bounding box center [1227, 618] width 681 height 37
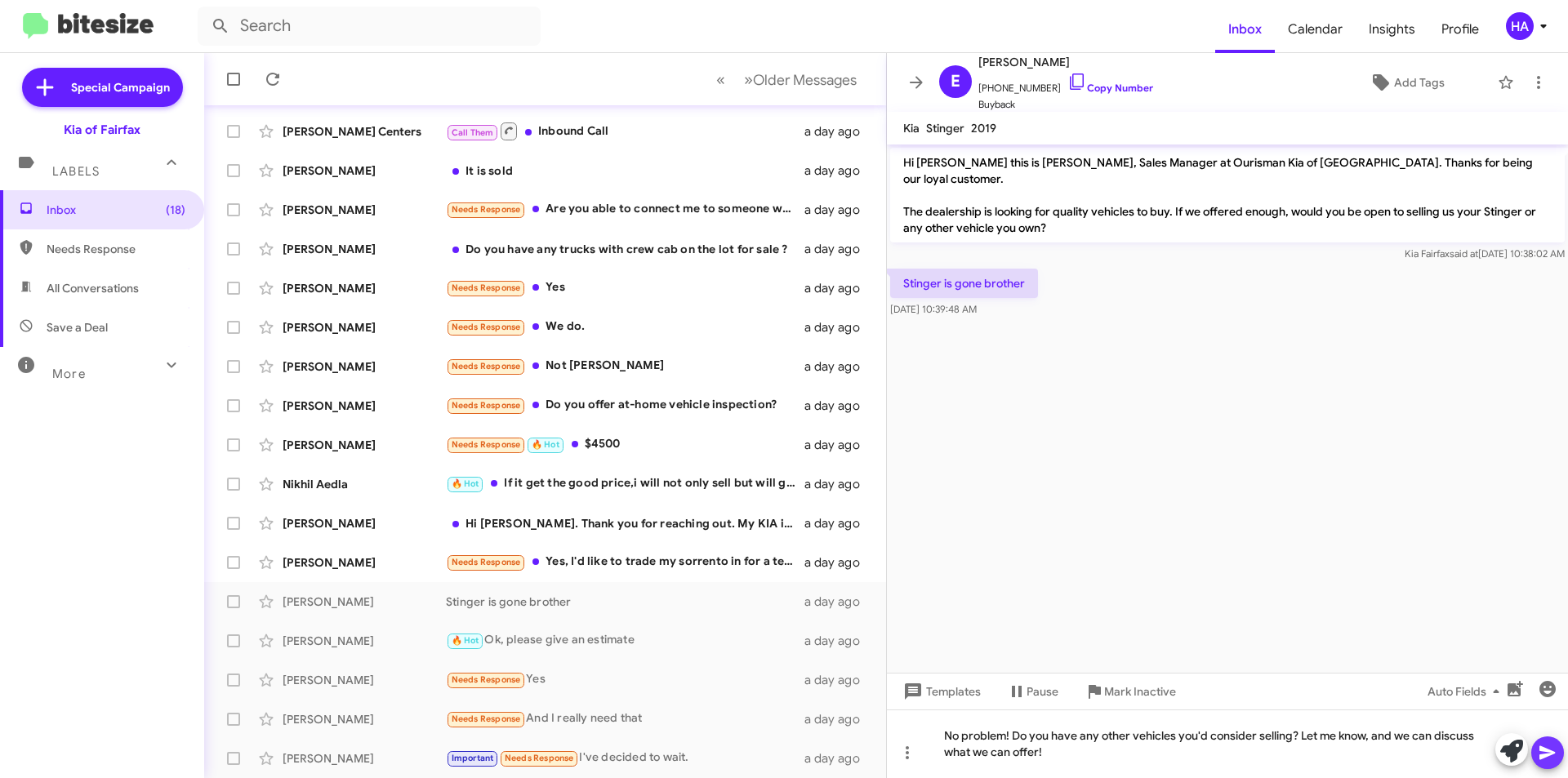
click at [1548, 746] on icon at bounding box center [1548, 752] width 20 height 20
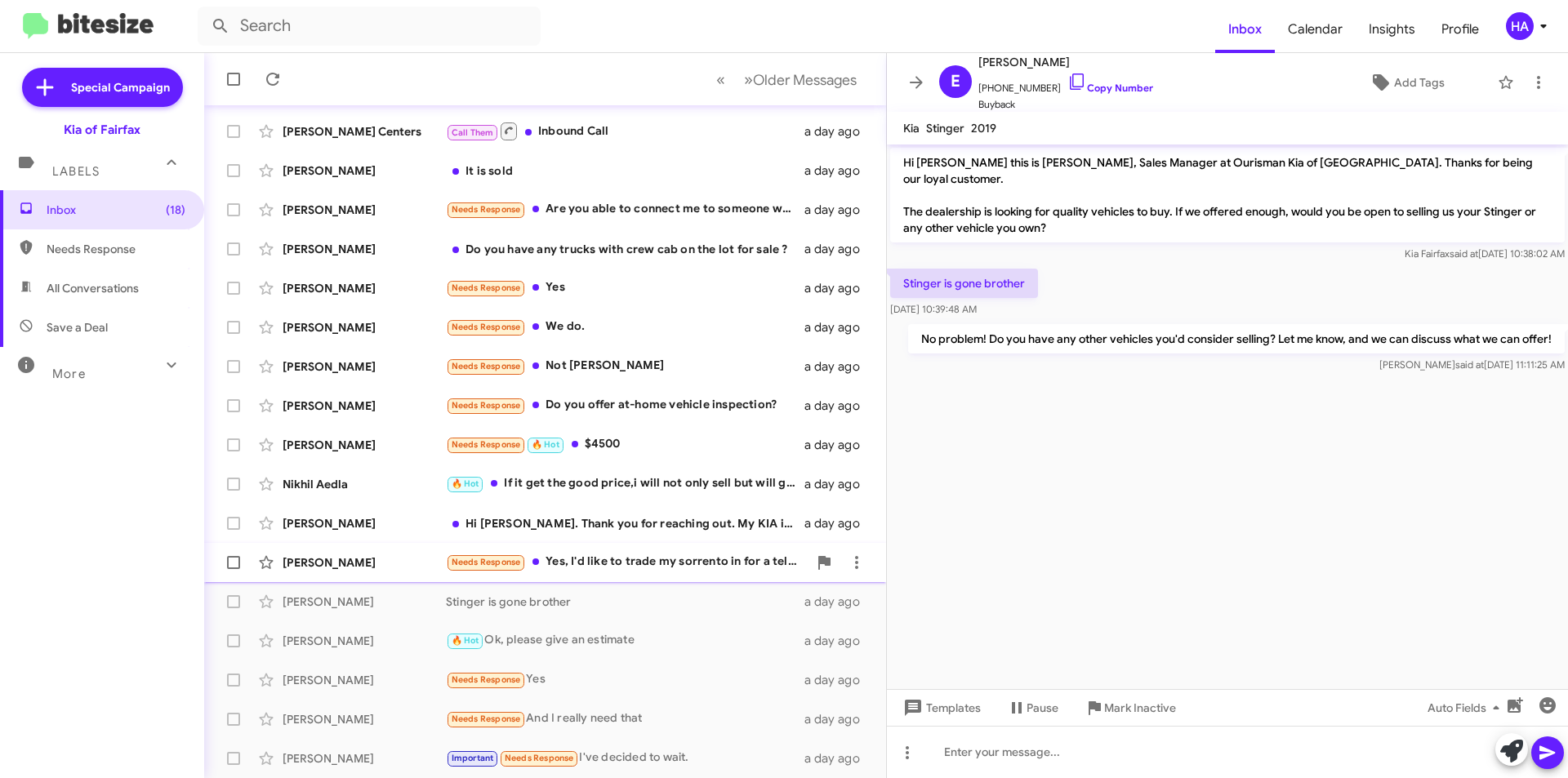
click at [679, 563] on div "Needs Response Yes, I'd like to trade my sorrento in for a telluride but I don'…" at bounding box center [626, 562] width 362 height 19
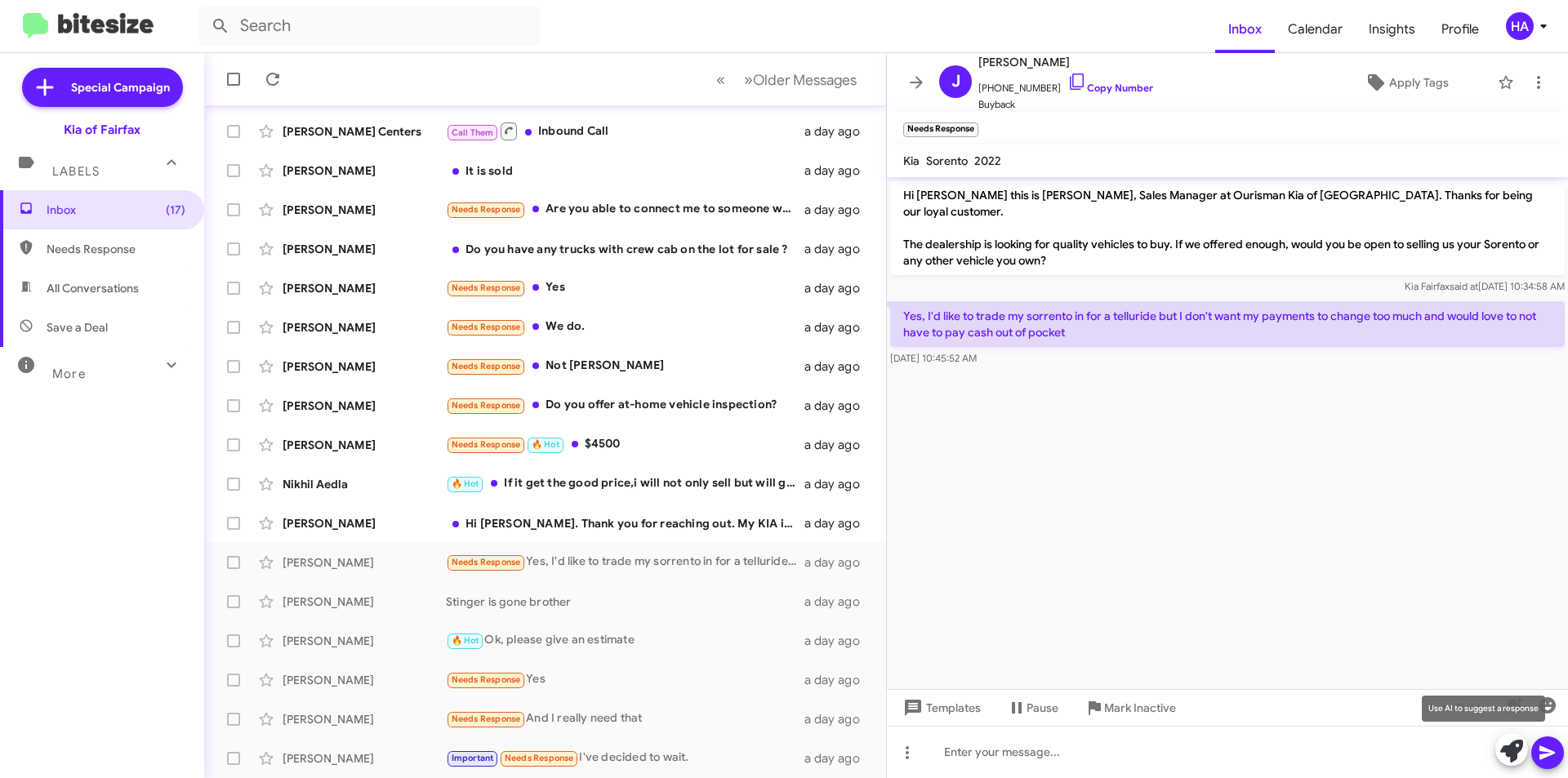
click at [1518, 752] on icon at bounding box center [1512, 751] width 23 height 23
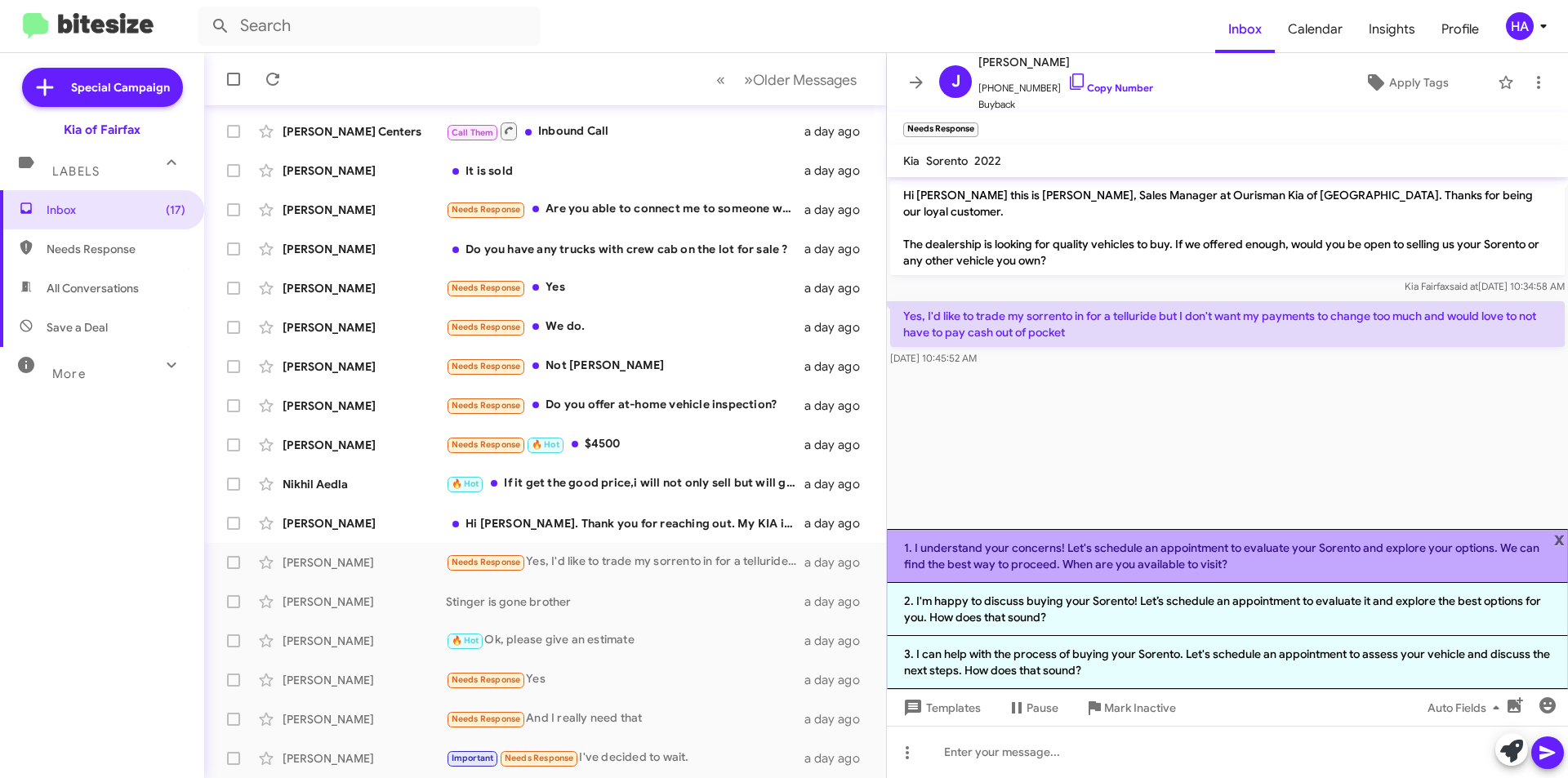
click at [1260, 556] on li "1. I understand your concerns! Let's schedule an appointment to evaluate your S…" at bounding box center [1227, 556] width 681 height 54
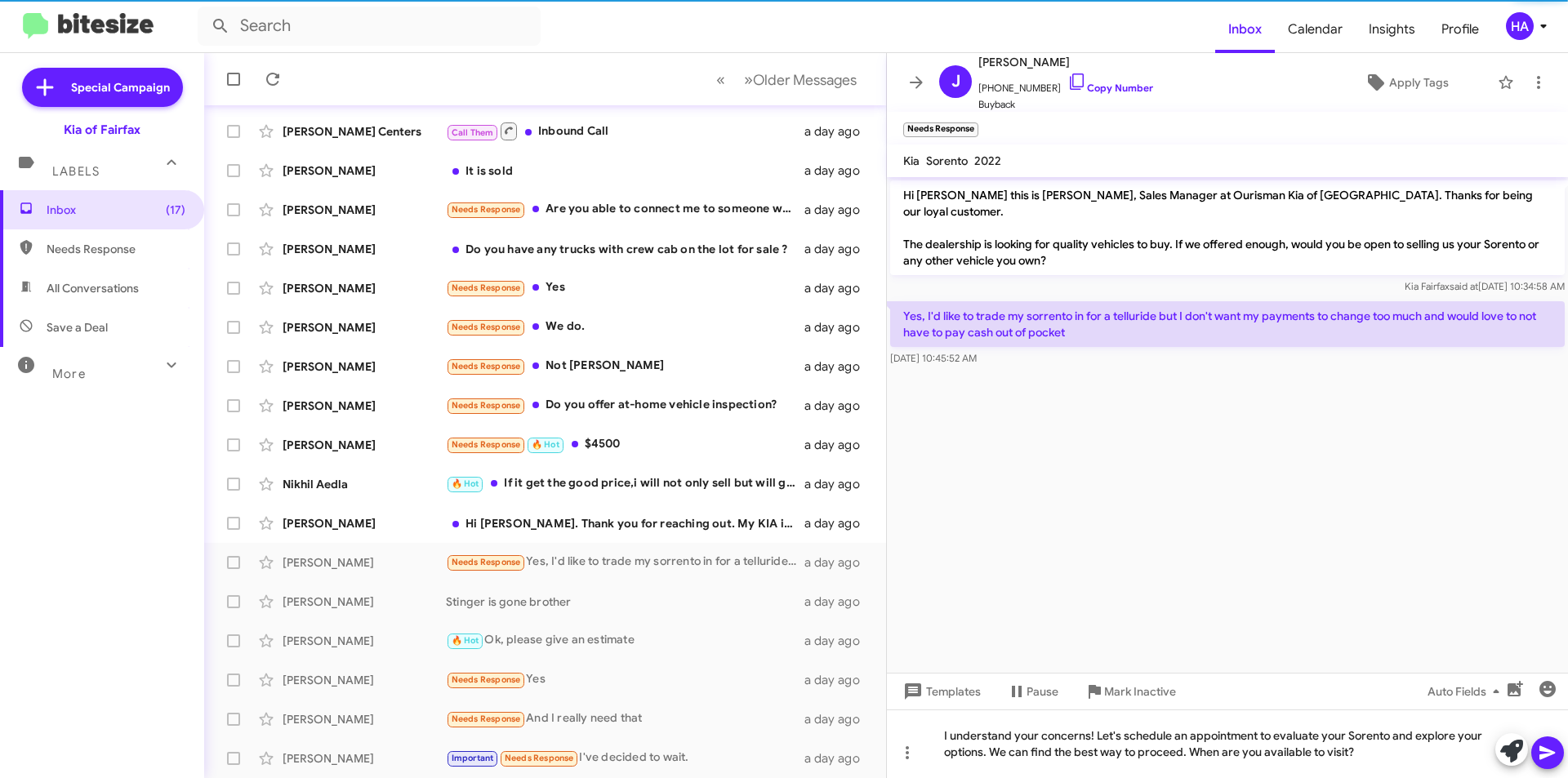
click at [1545, 757] on icon at bounding box center [1548, 753] width 15 height 14
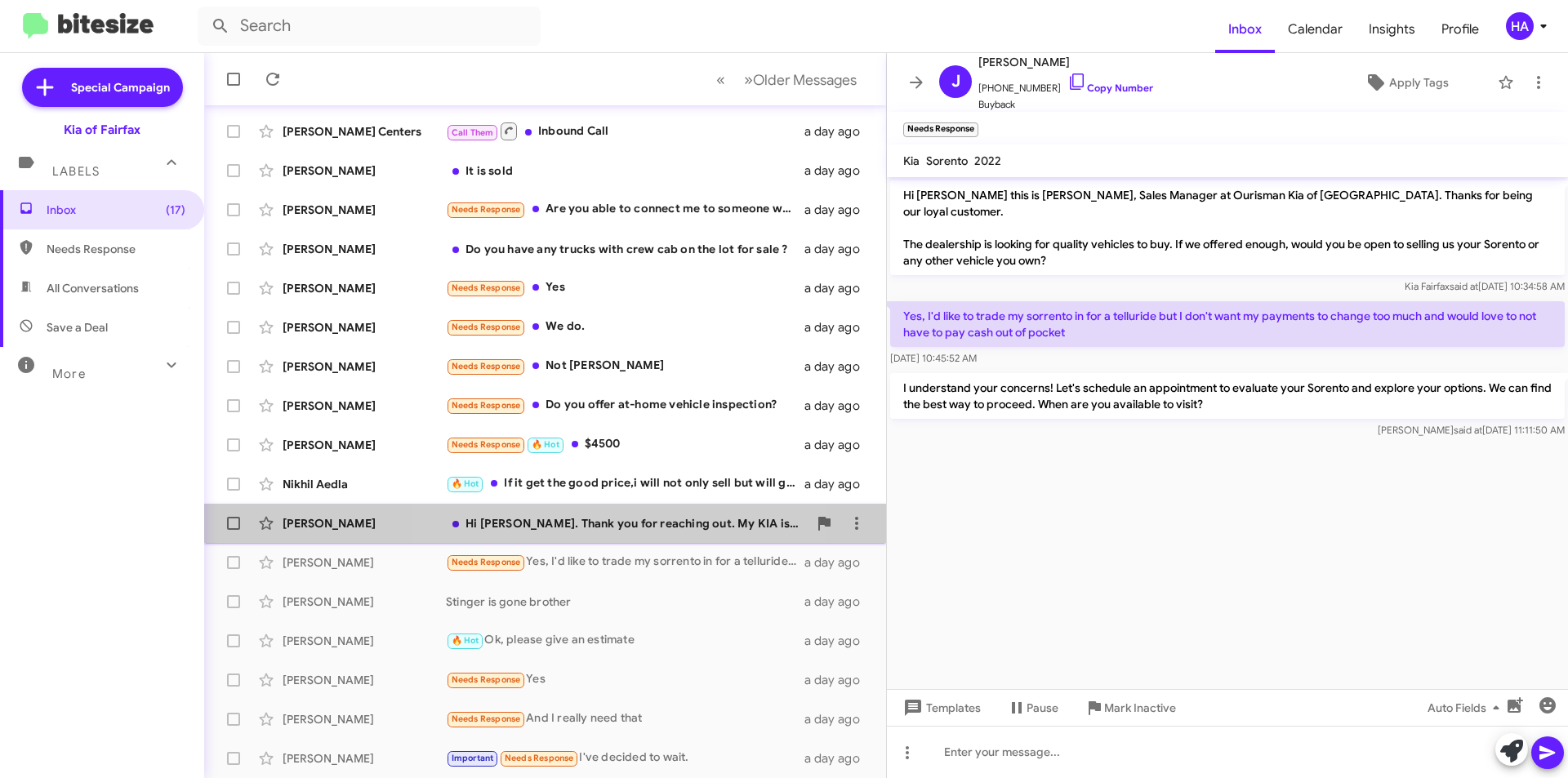
click at [617, 527] on div "Hi Anthony. Thank you for reaching out. My KIA is a Keeper - sorry" at bounding box center [626, 523] width 362 height 16
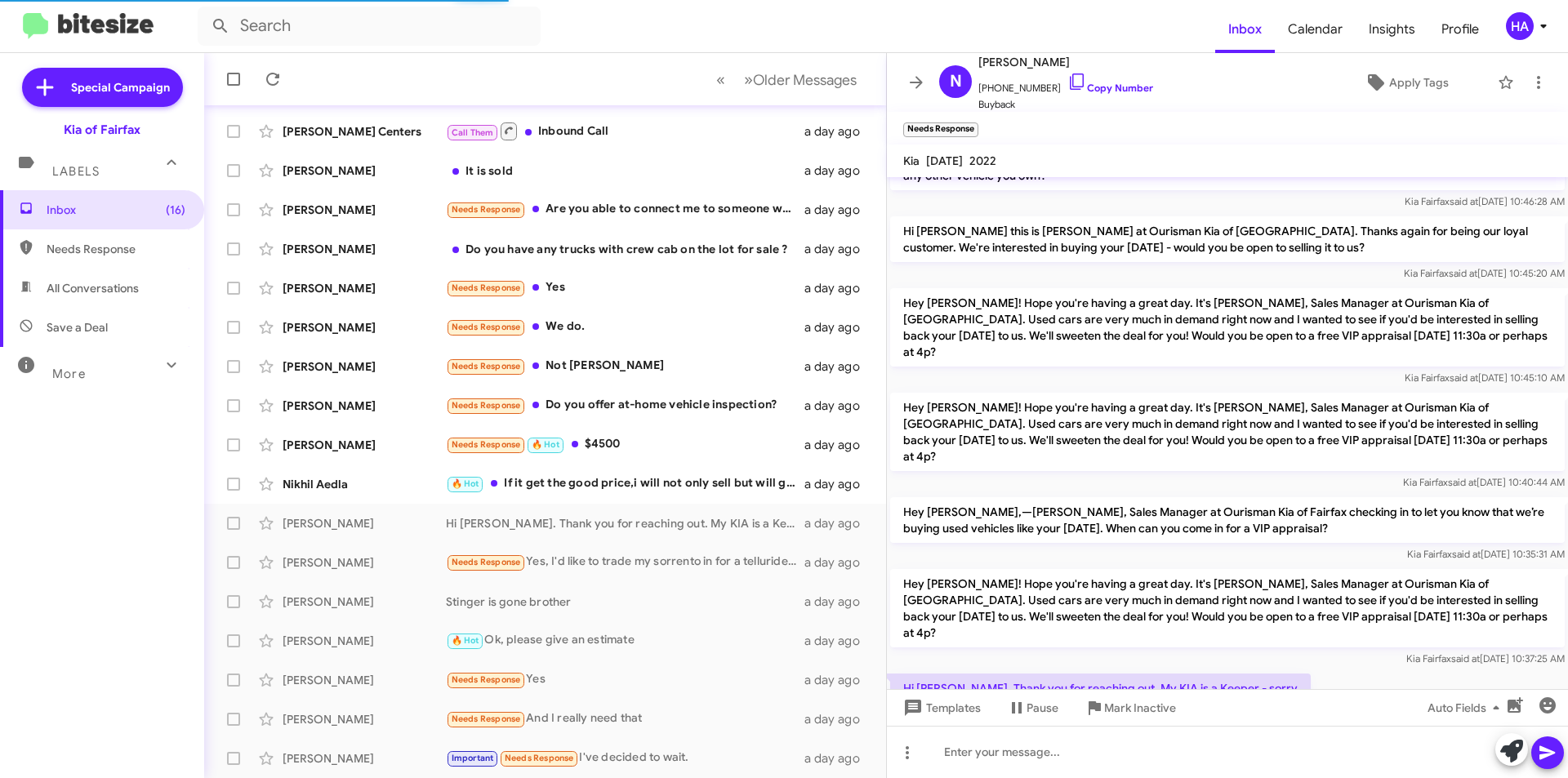
scroll to position [52, 0]
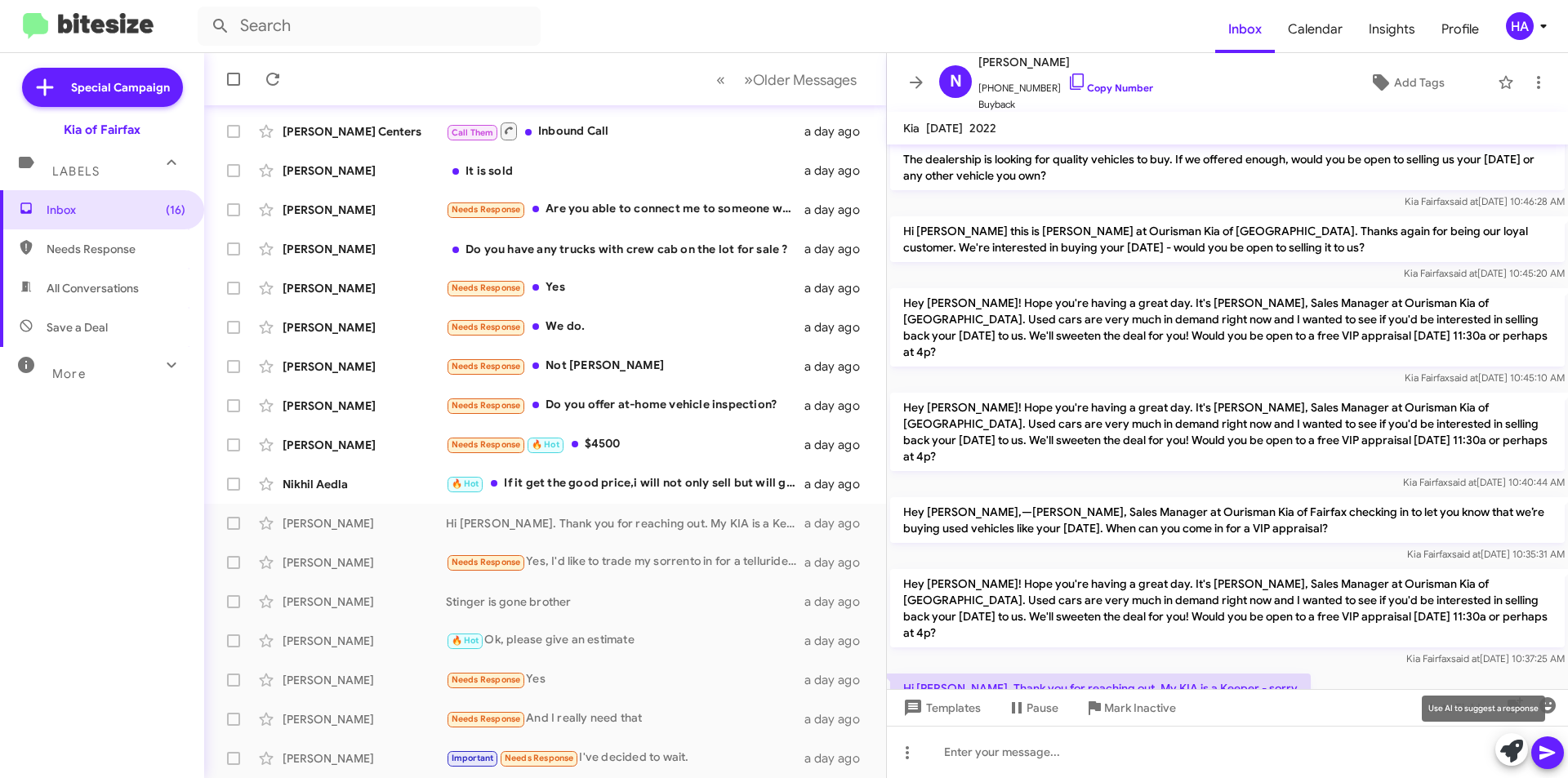
click at [1510, 754] on icon at bounding box center [1512, 751] width 23 height 23
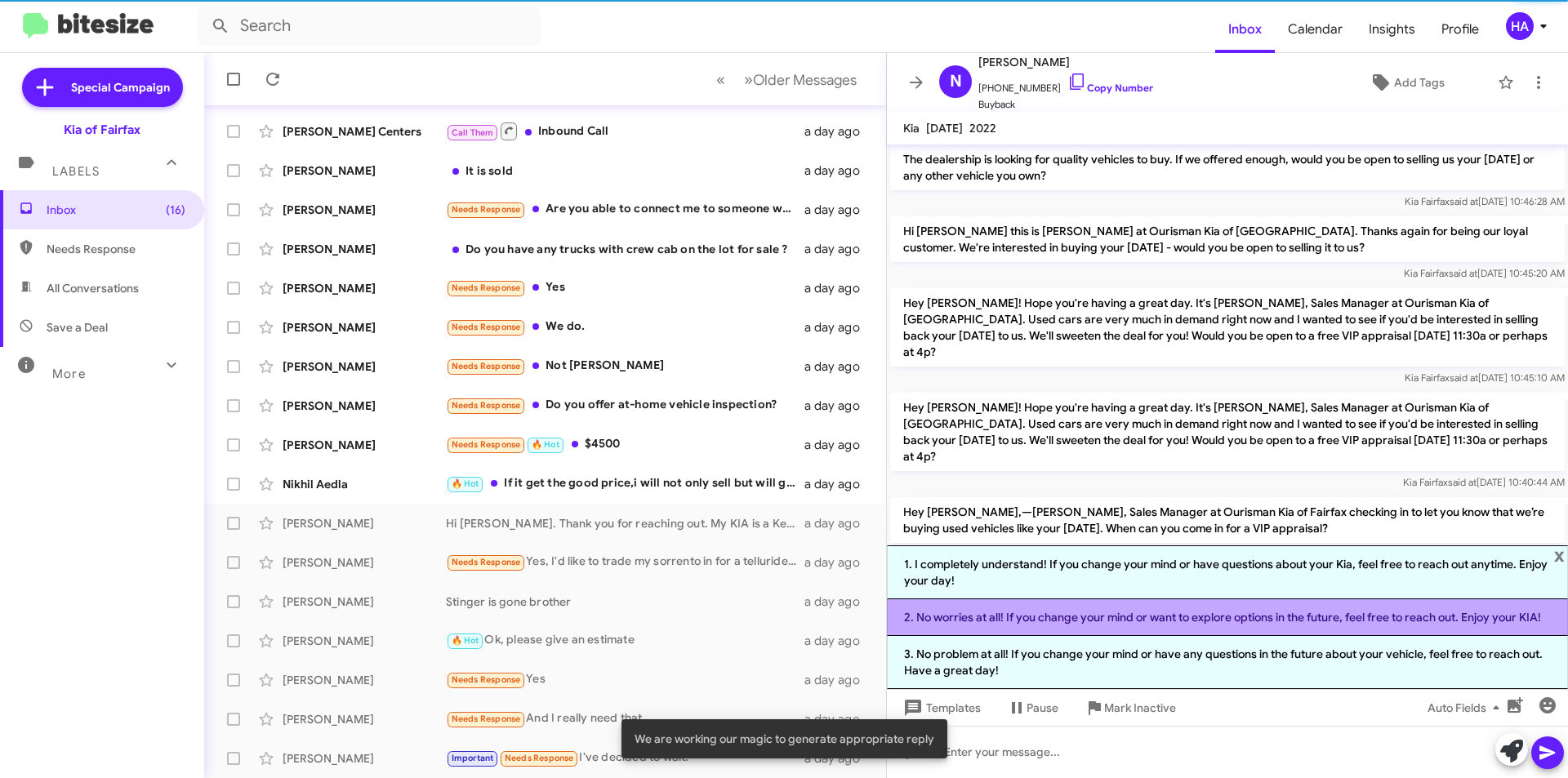
scroll to position [85, 0]
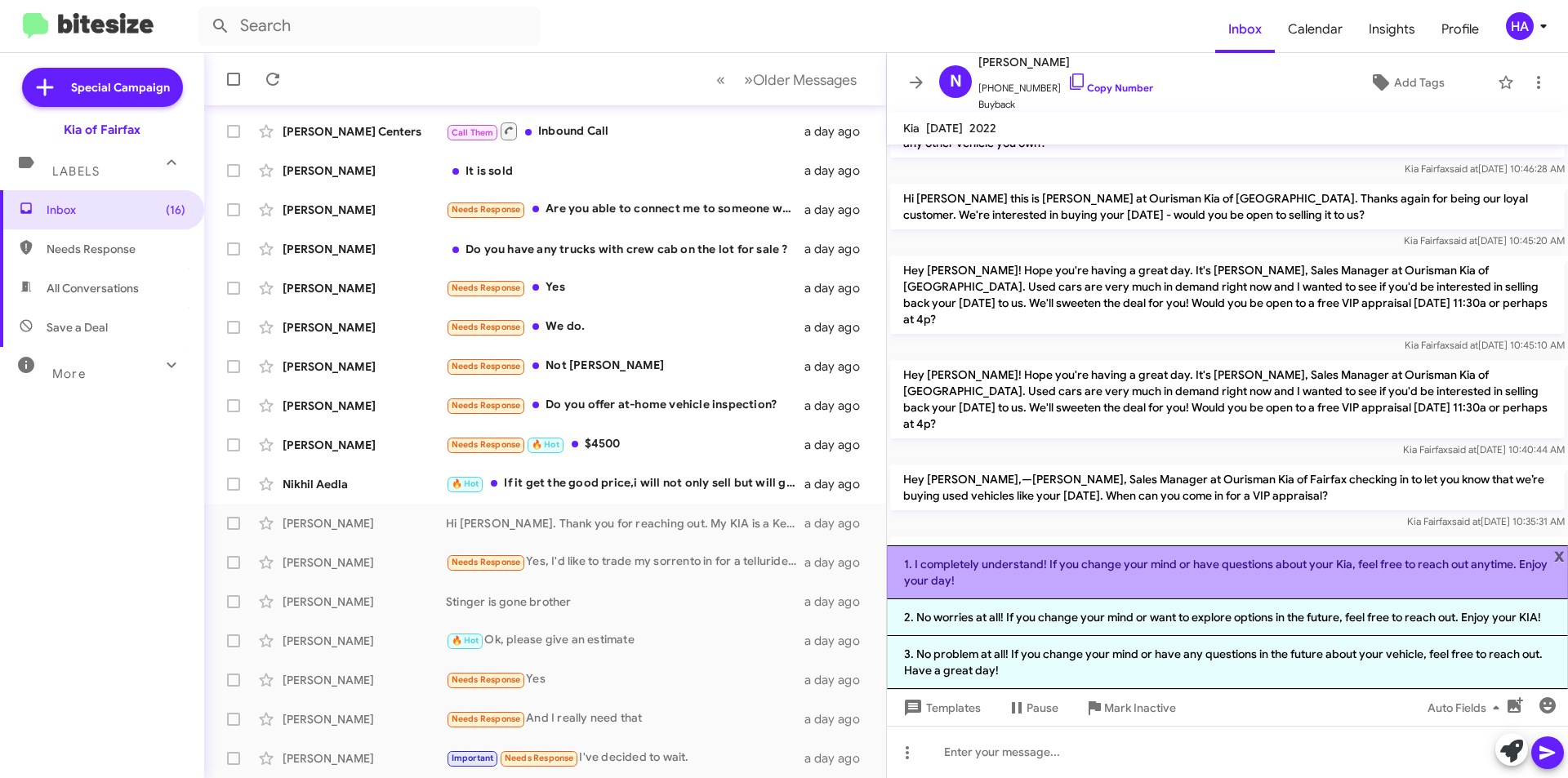
click at [1081, 577] on li "1. I completely understand! If you change your mind or have questions about you…" at bounding box center [1227, 572] width 681 height 54
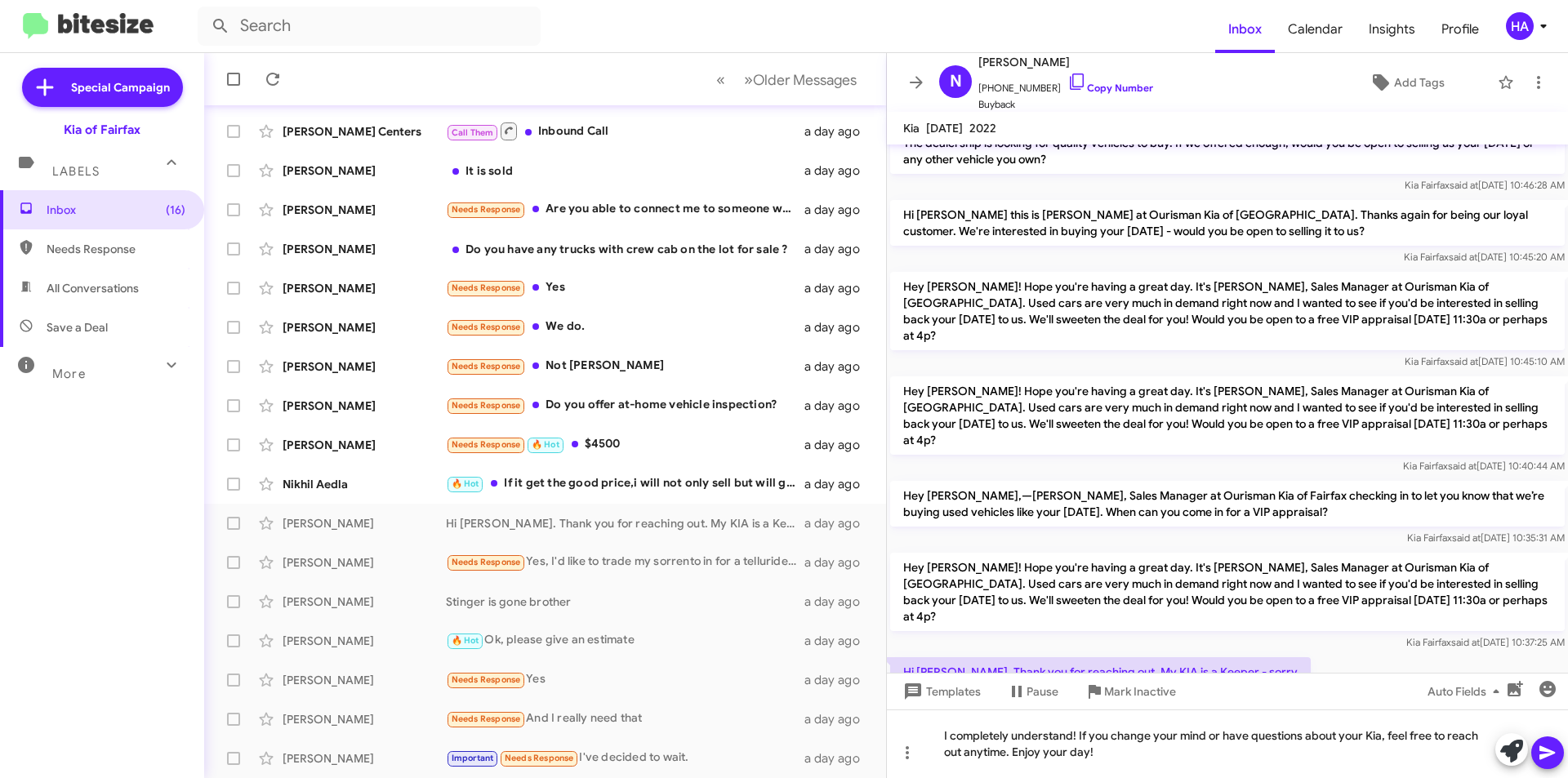
click at [1548, 758] on icon at bounding box center [1548, 752] width 20 height 20
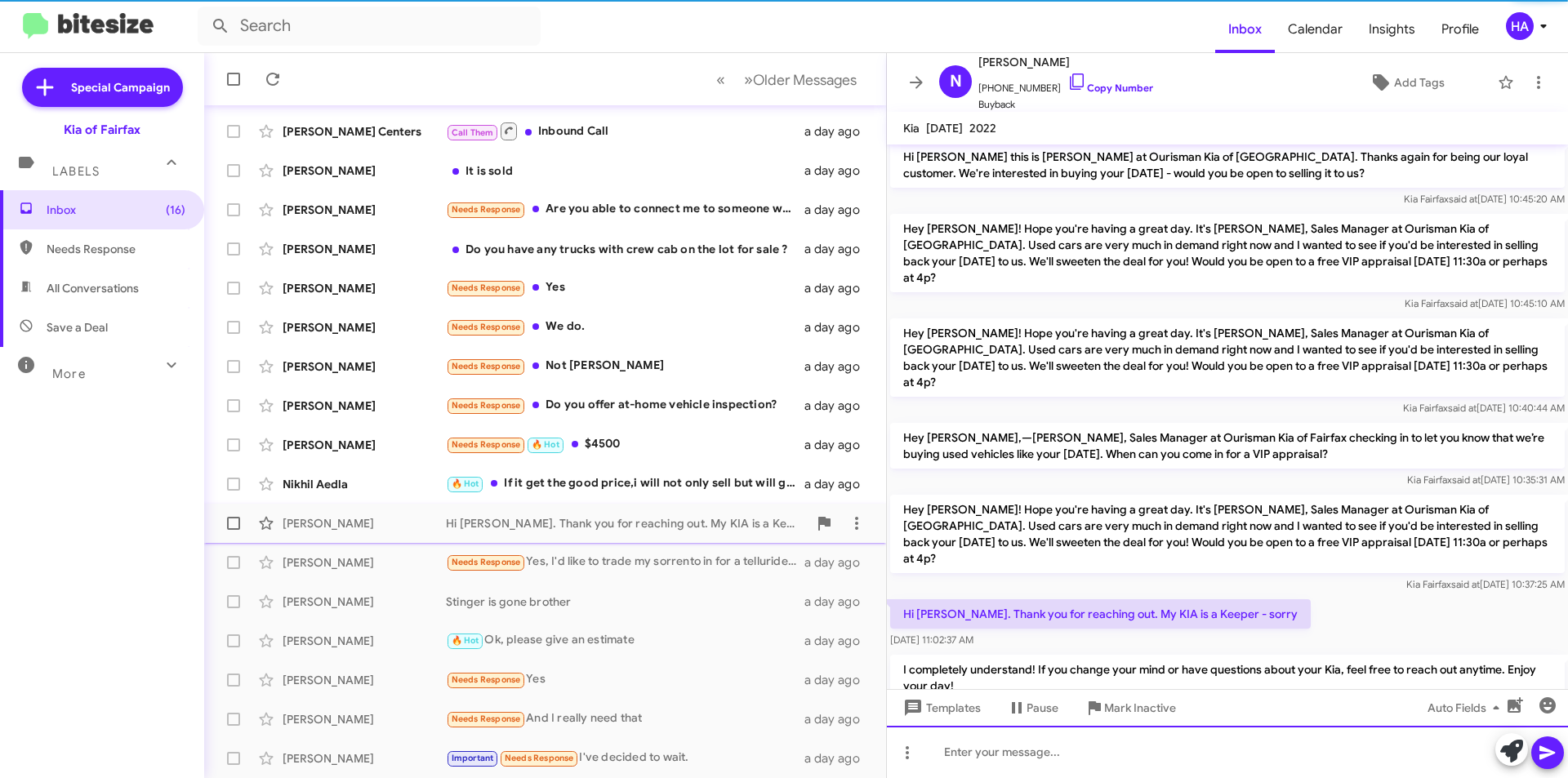
scroll to position [128, 0]
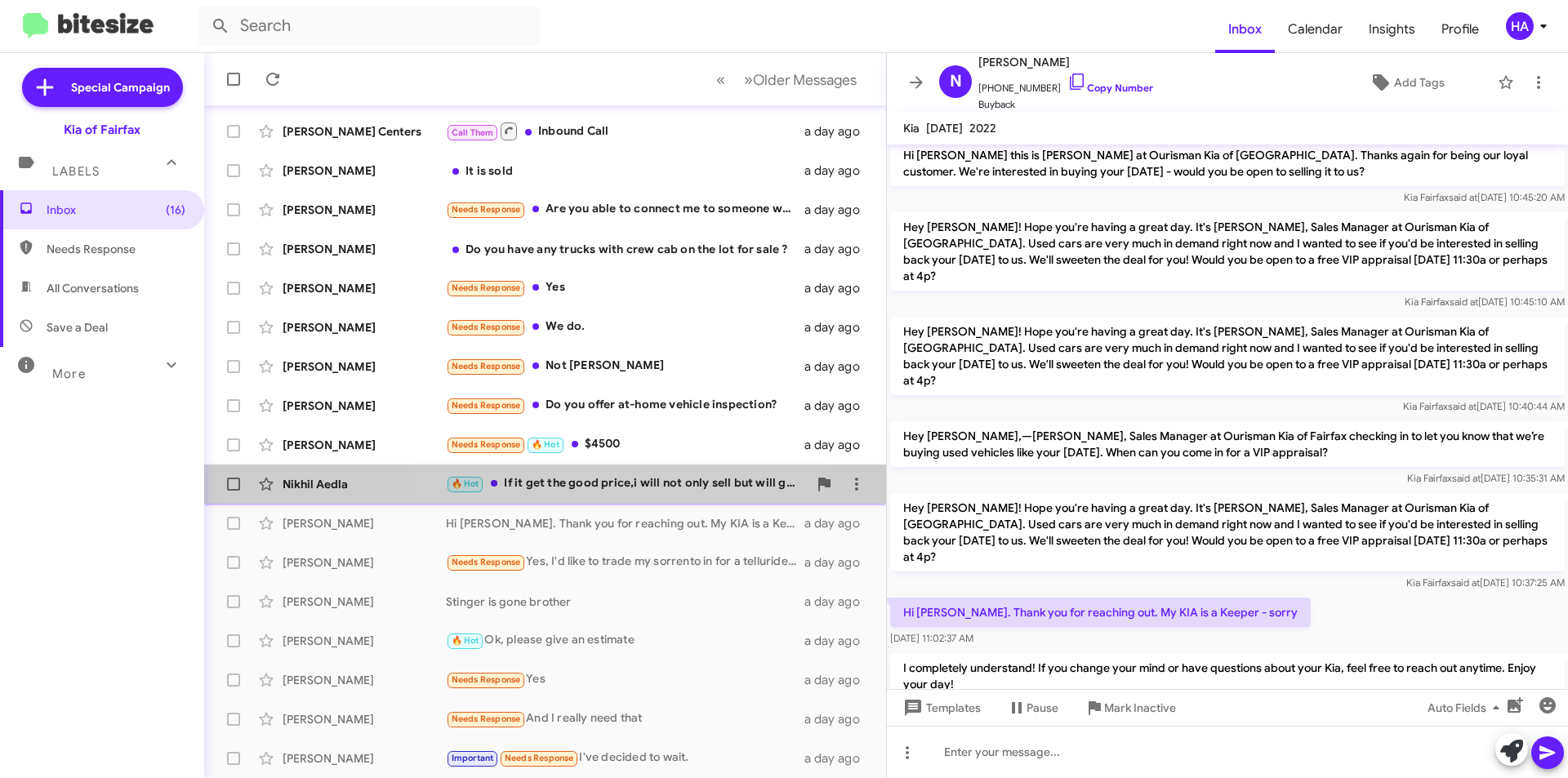
click at [637, 485] on div "🔥 Hot If it get the good price,i will not only sell but will get kia ev9" at bounding box center [626, 484] width 362 height 19
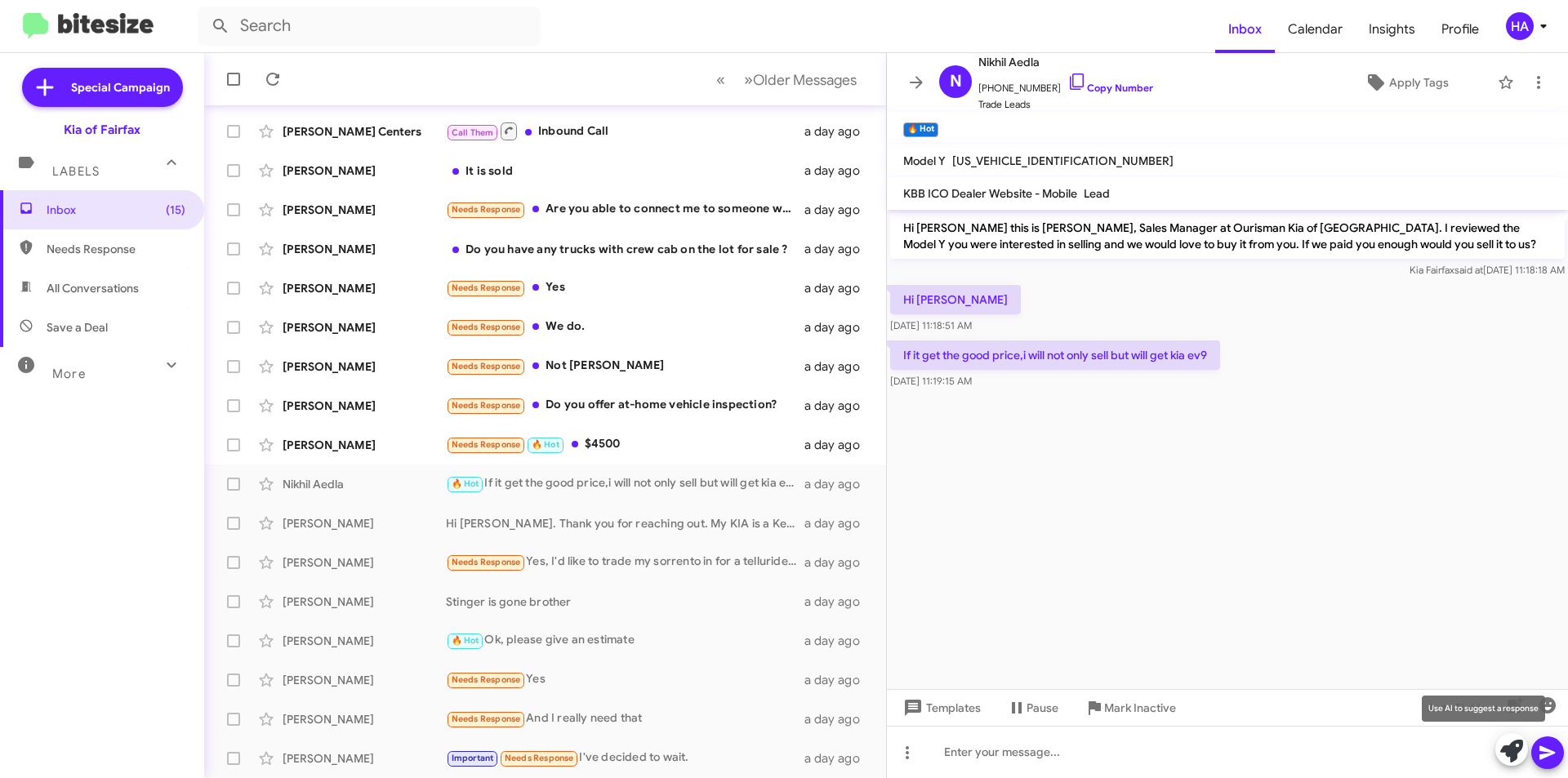
click at [1520, 755] on icon at bounding box center [1512, 751] width 23 height 23
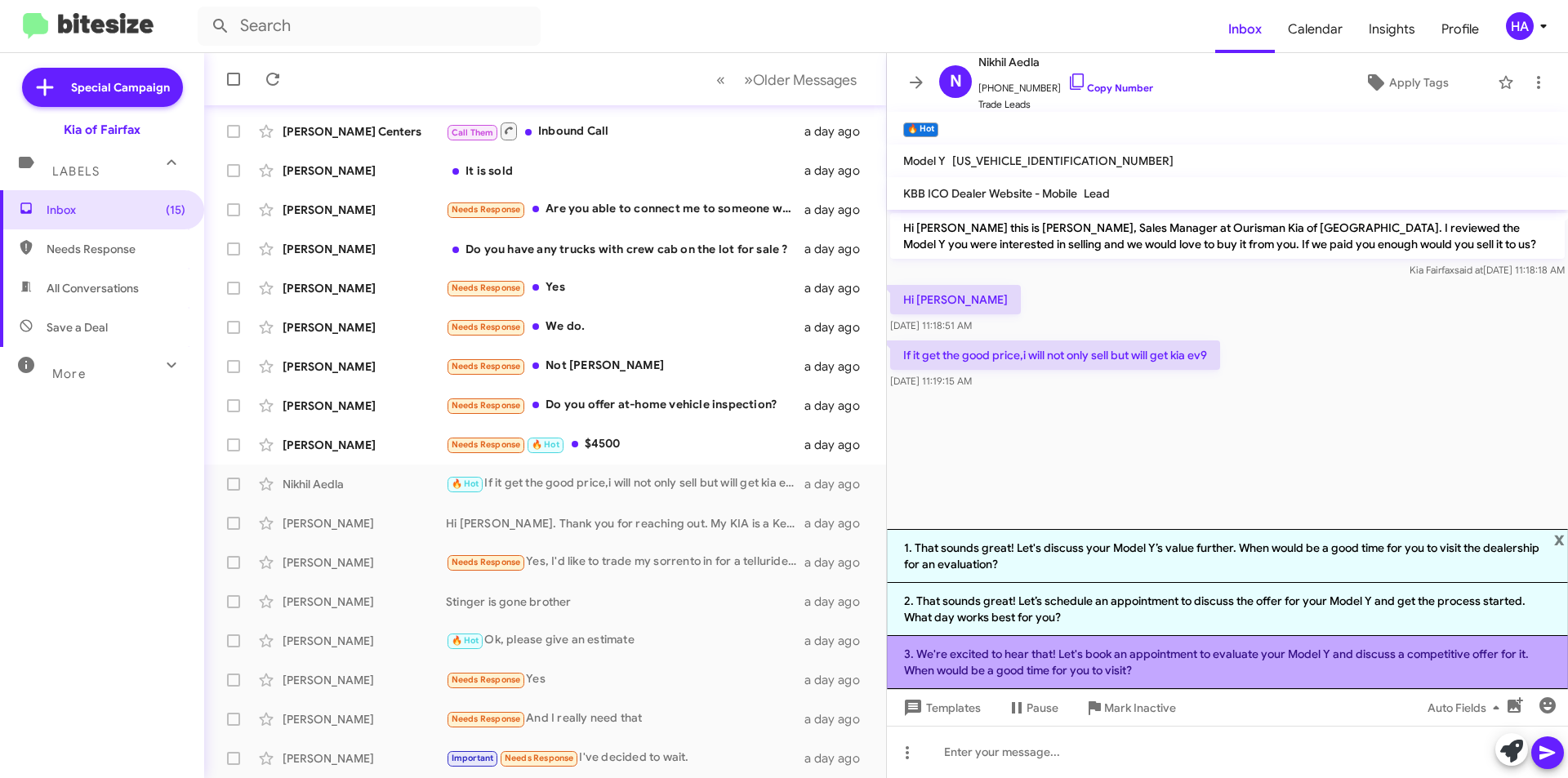
click at [1184, 663] on li "3. We're excited to hear that! Let's book an appointment to evaluate your Model…" at bounding box center [1227, 663] width 681 height 53
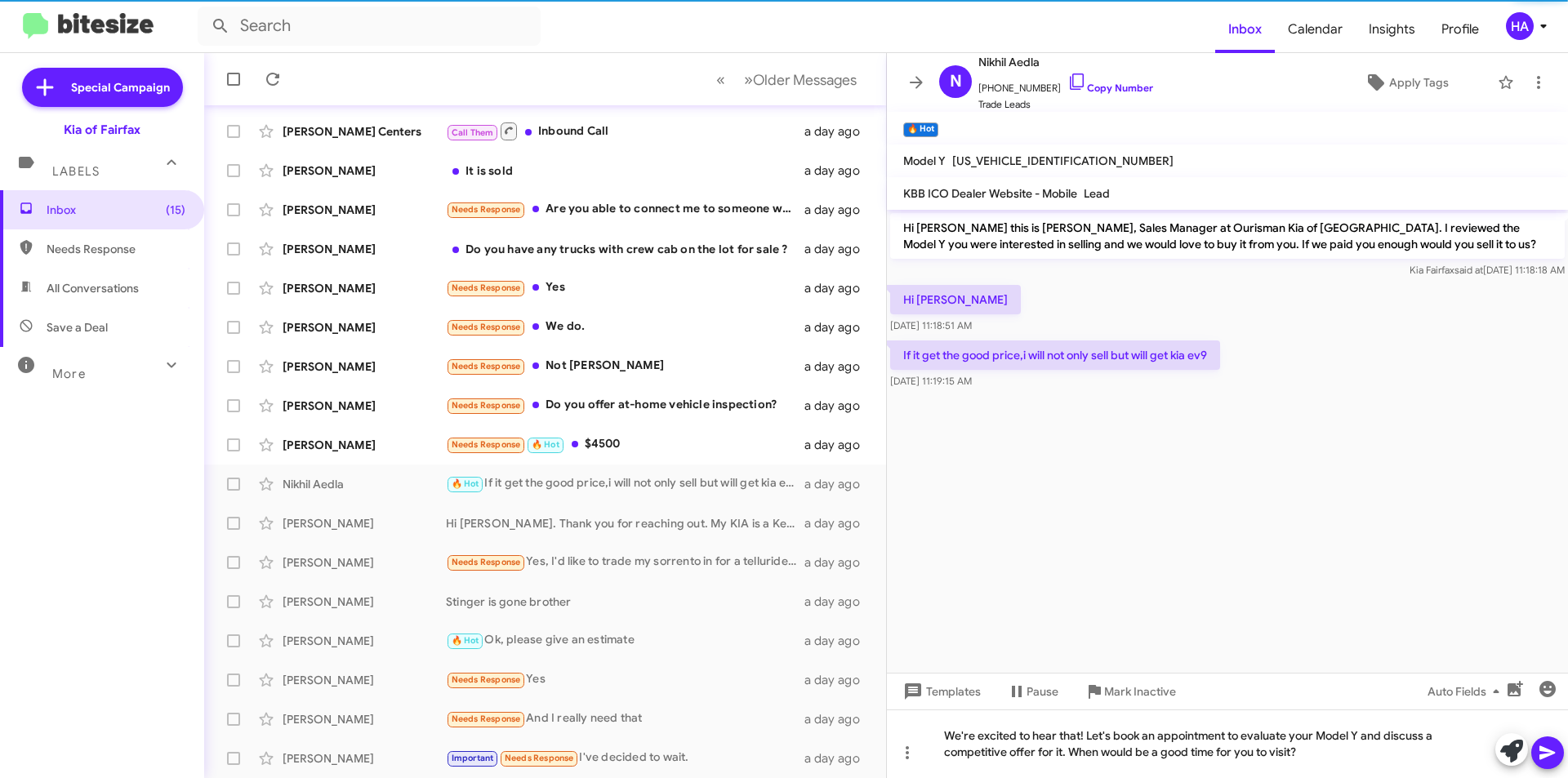
click at [1542, 748] on icon at bounding box center [1548, 753] width 15 height 14
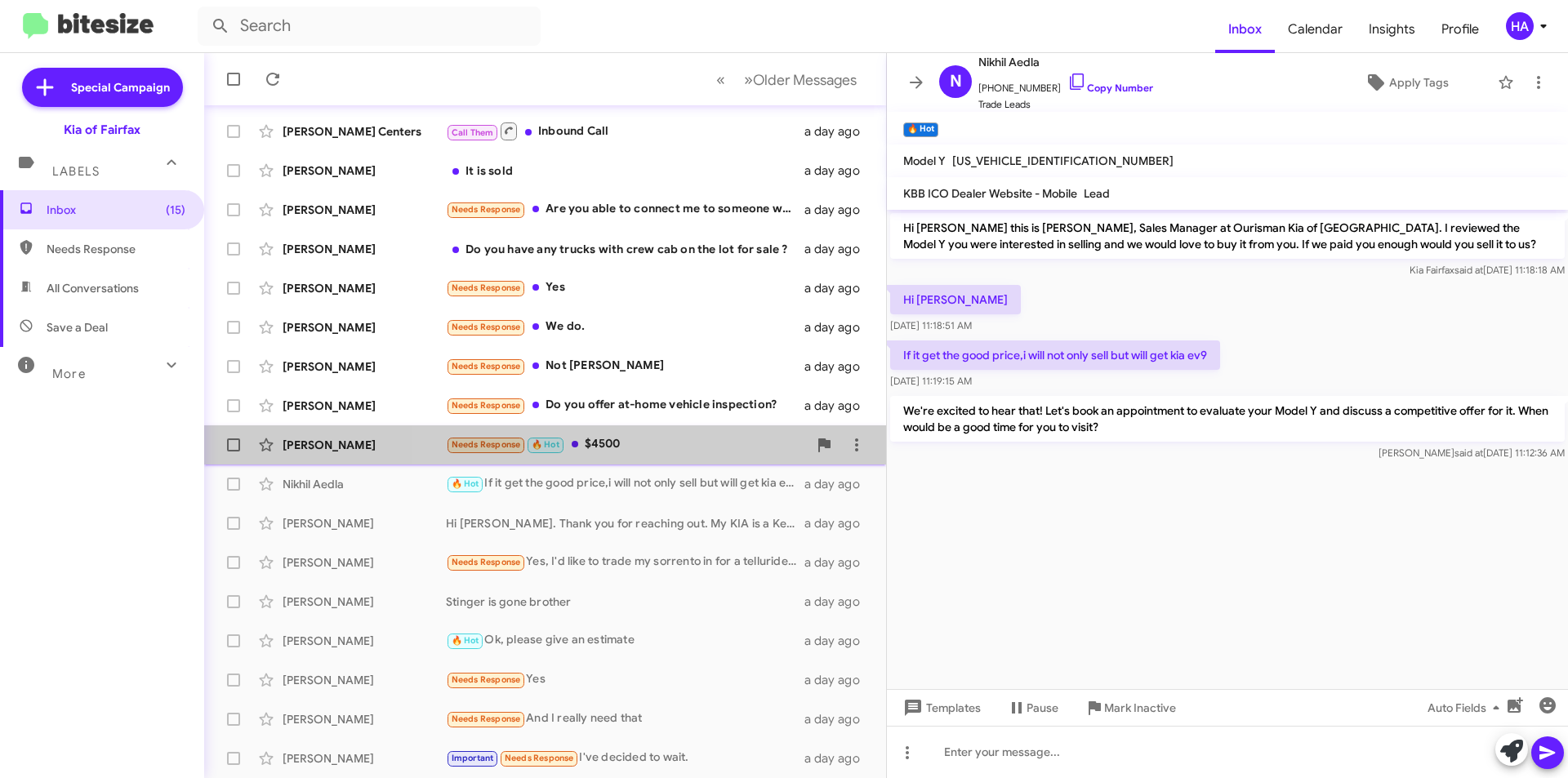
click at [686, 443] on div "Needs Response 🔥 Hot $4500" at bounding box center [626, 445] width 362 height 19
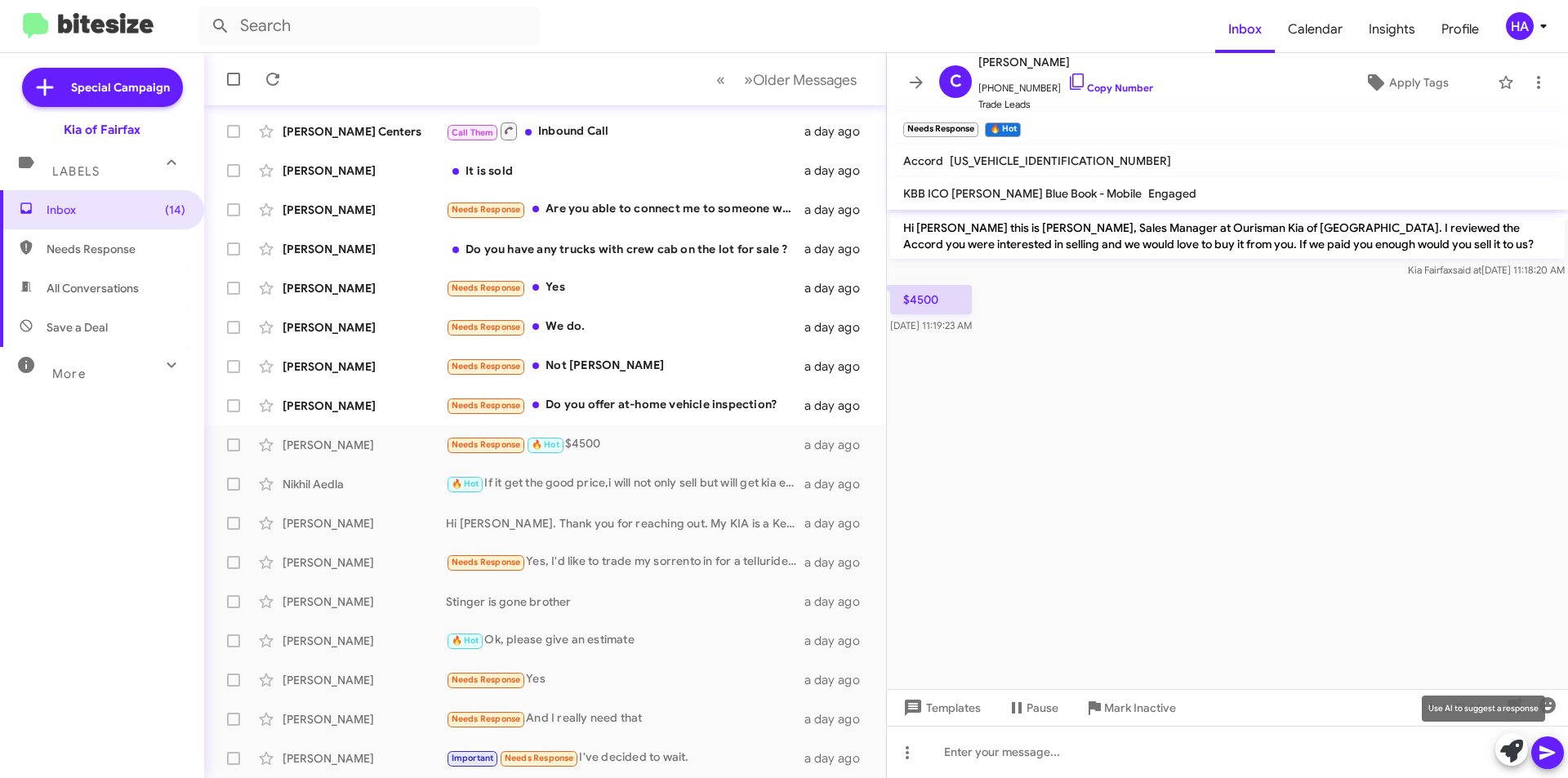
click at [1513, 758] on icon at bounding box center [1512, 751] width 23 height 23
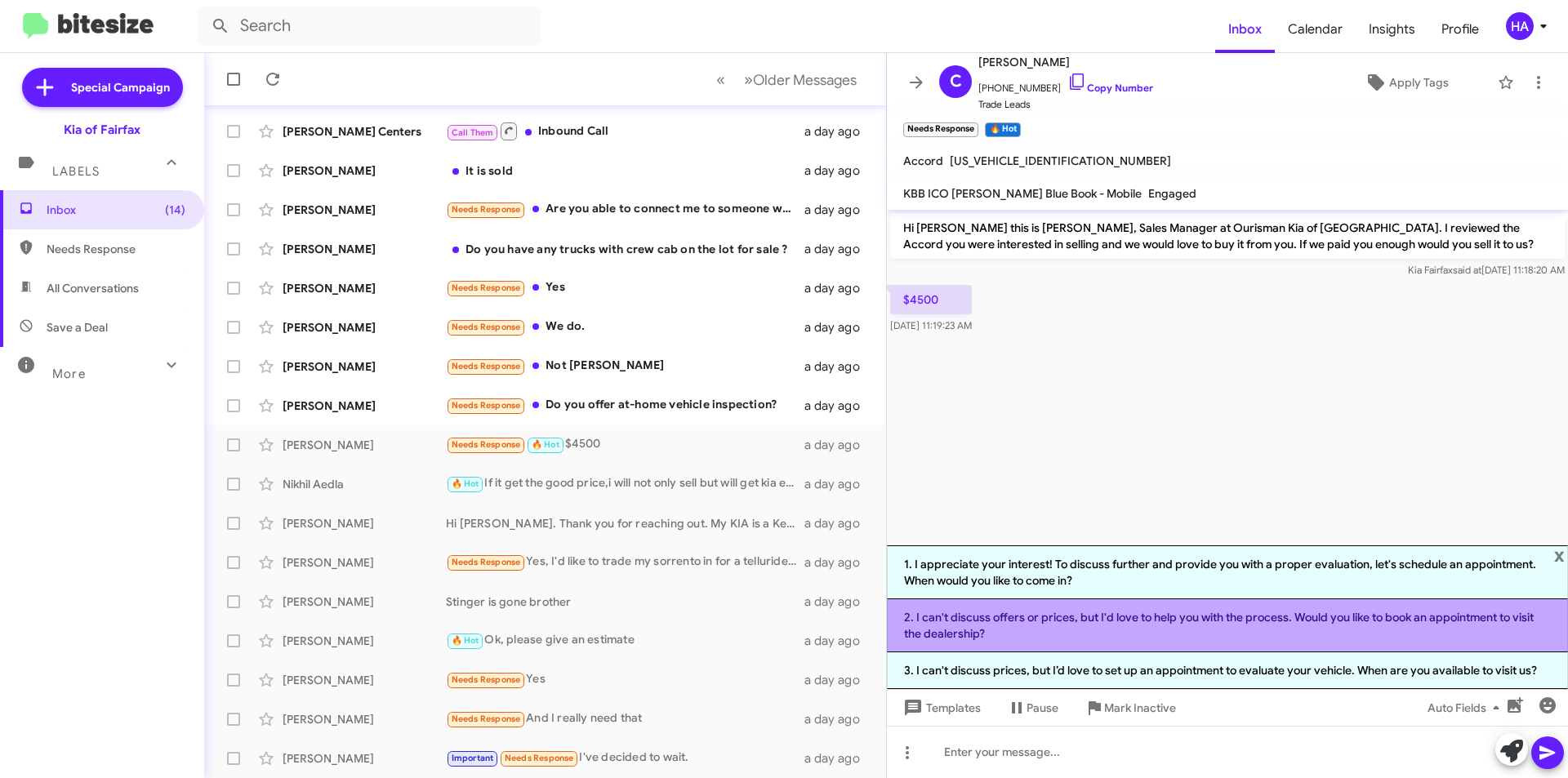
click at [1270, 633] on li "2. I can't discuss offers or prices, but I'd love to help you with the process.…" at bounding box center [1227, 626] width 681 height 53
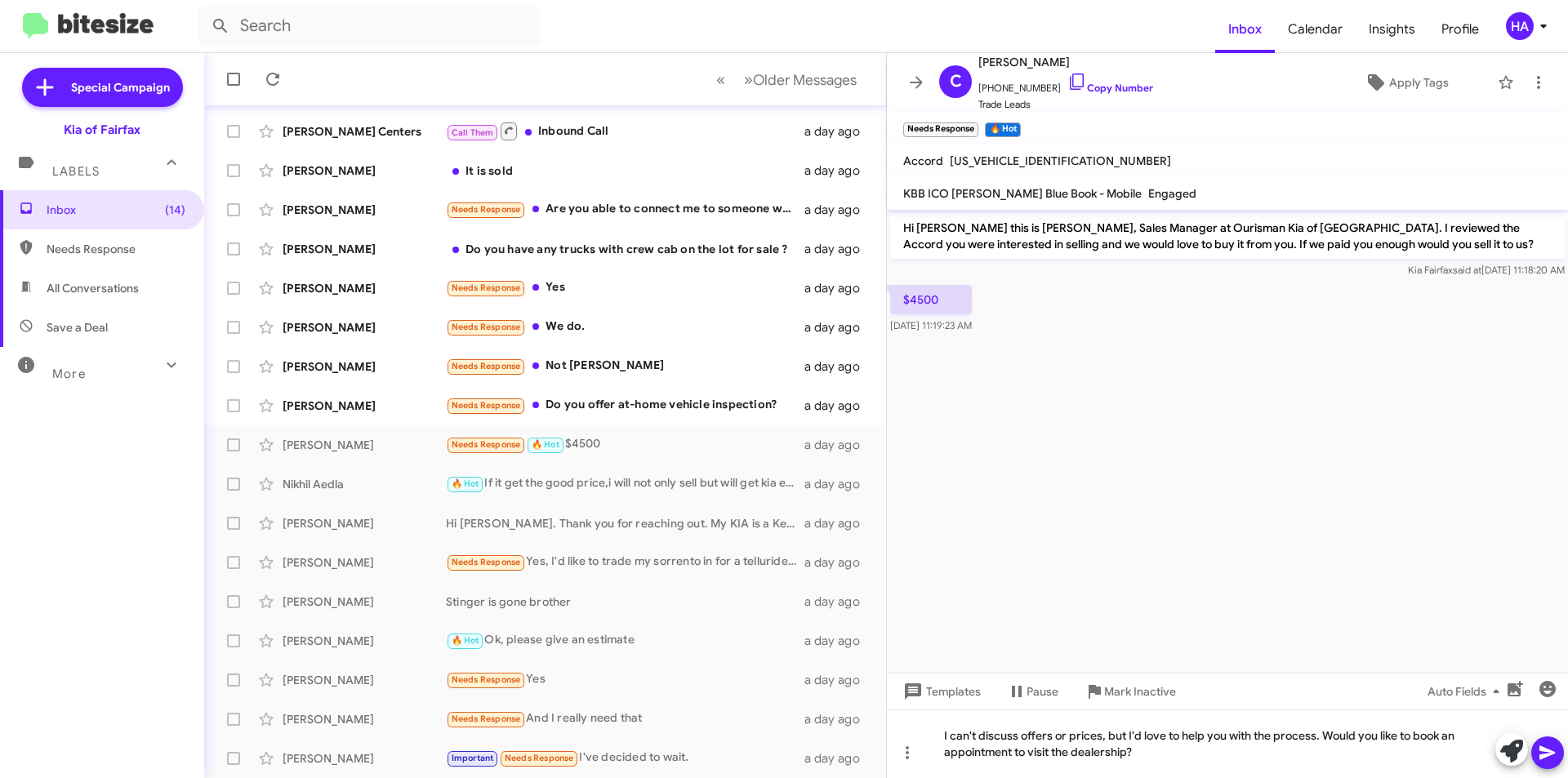
click at [1547, 751] on icon at bounding box center [1548, 753] width 15 height 14
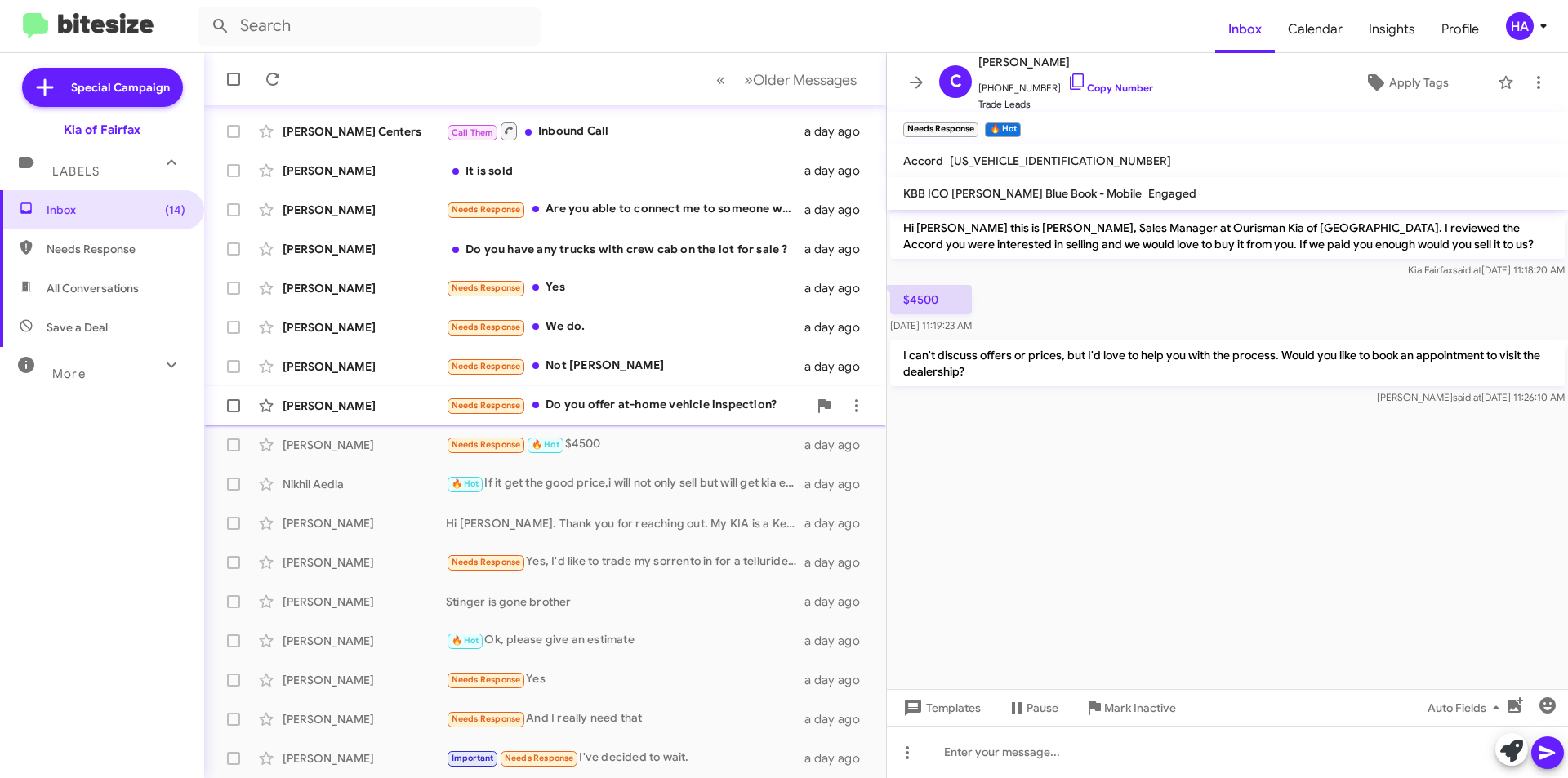
click at [661, 406] on div "Needs Response Do you offer at-home vehicle inspection?" at bounding box center [626, 406] width 362 height 19
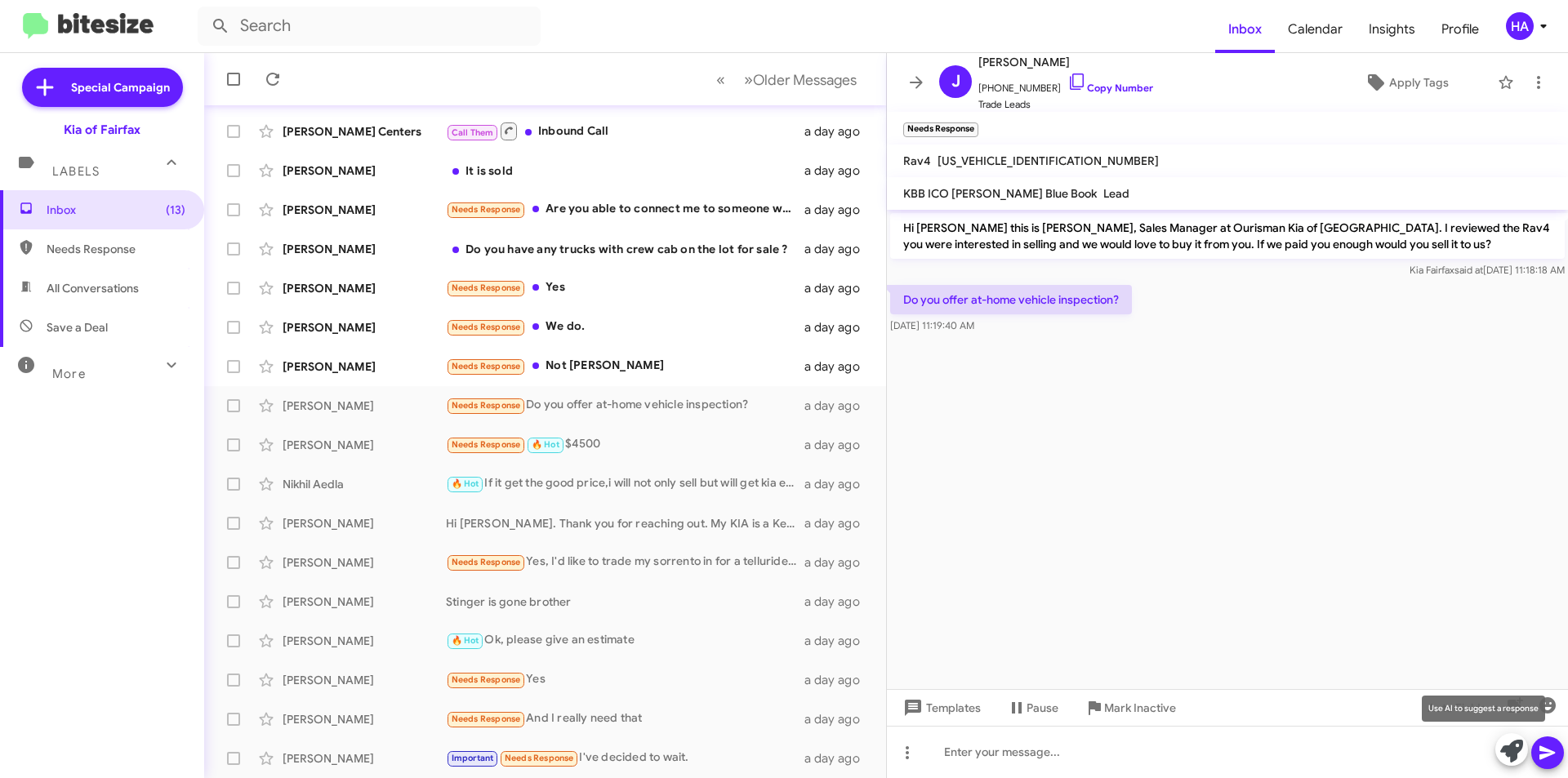
click at [1520, 758] on icon at bounding box center [1512, 751] width 23 height 23
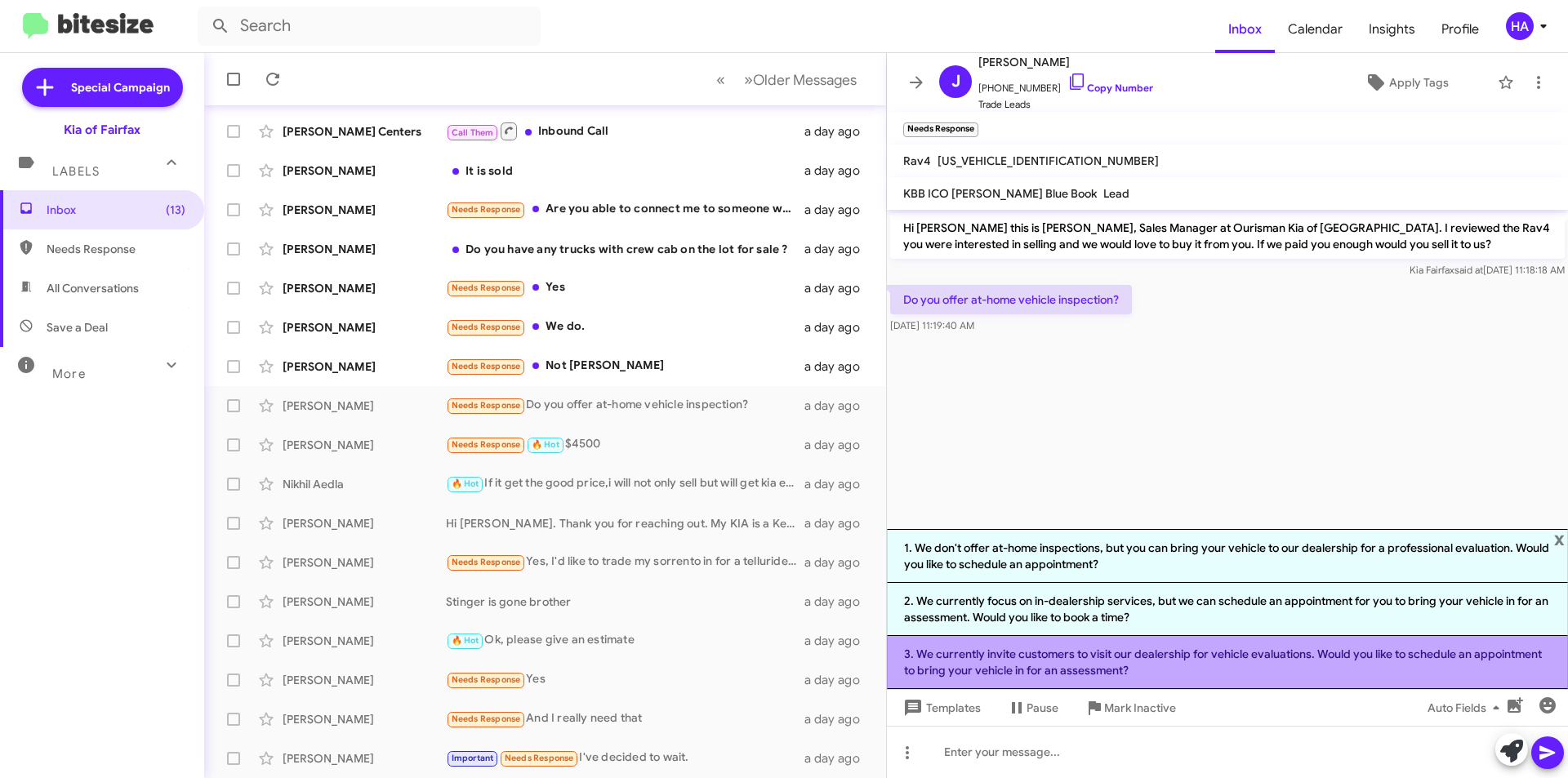
click at [1132, 661] on li "3. We currently invite customers to visit our dealership for vehicle evaluation…" at bounding box center [1227, 663] width 681 height 53
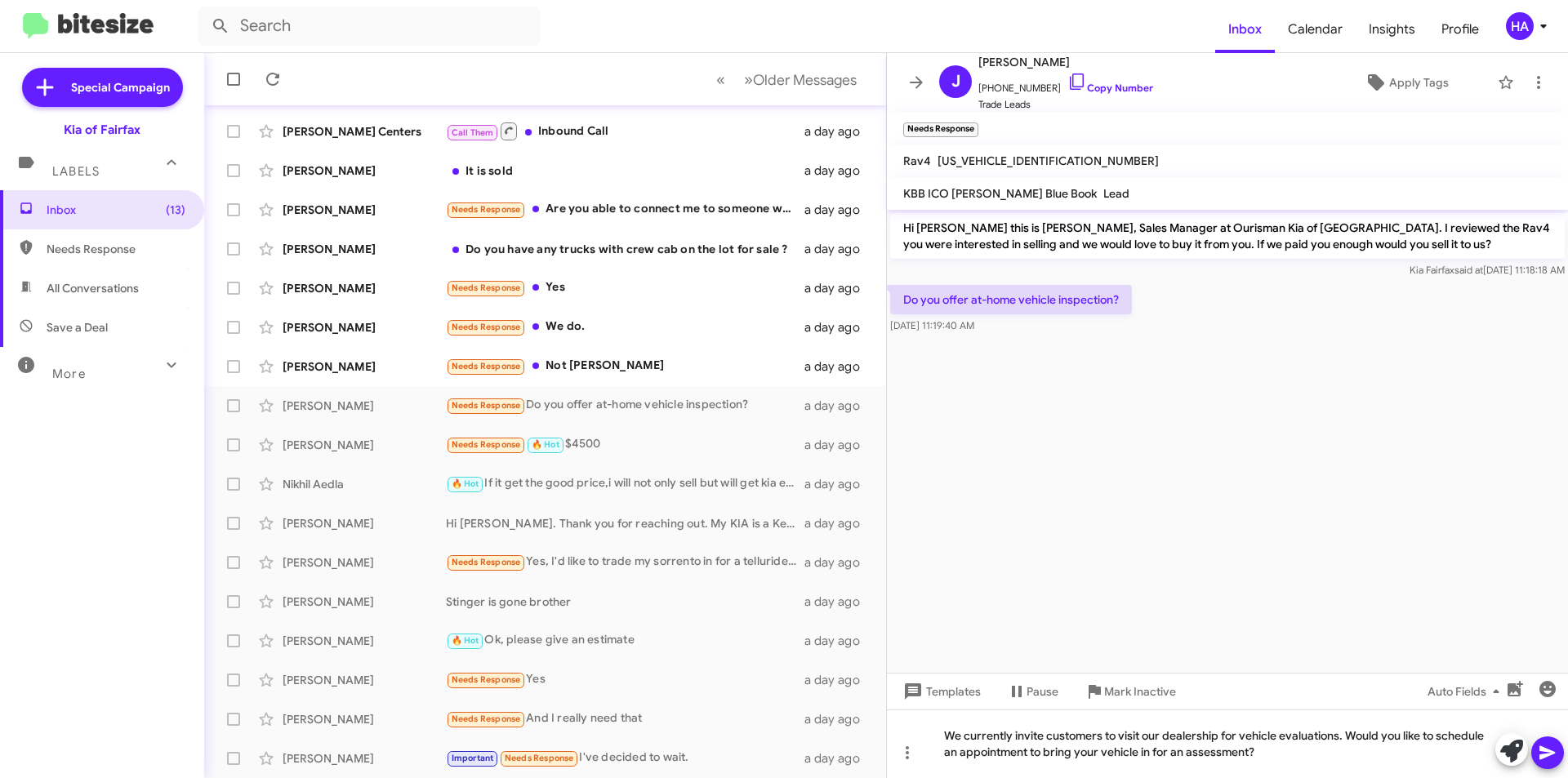
click at [1558, 754] on button at bounding box center [1548, 753] width 32 height 32
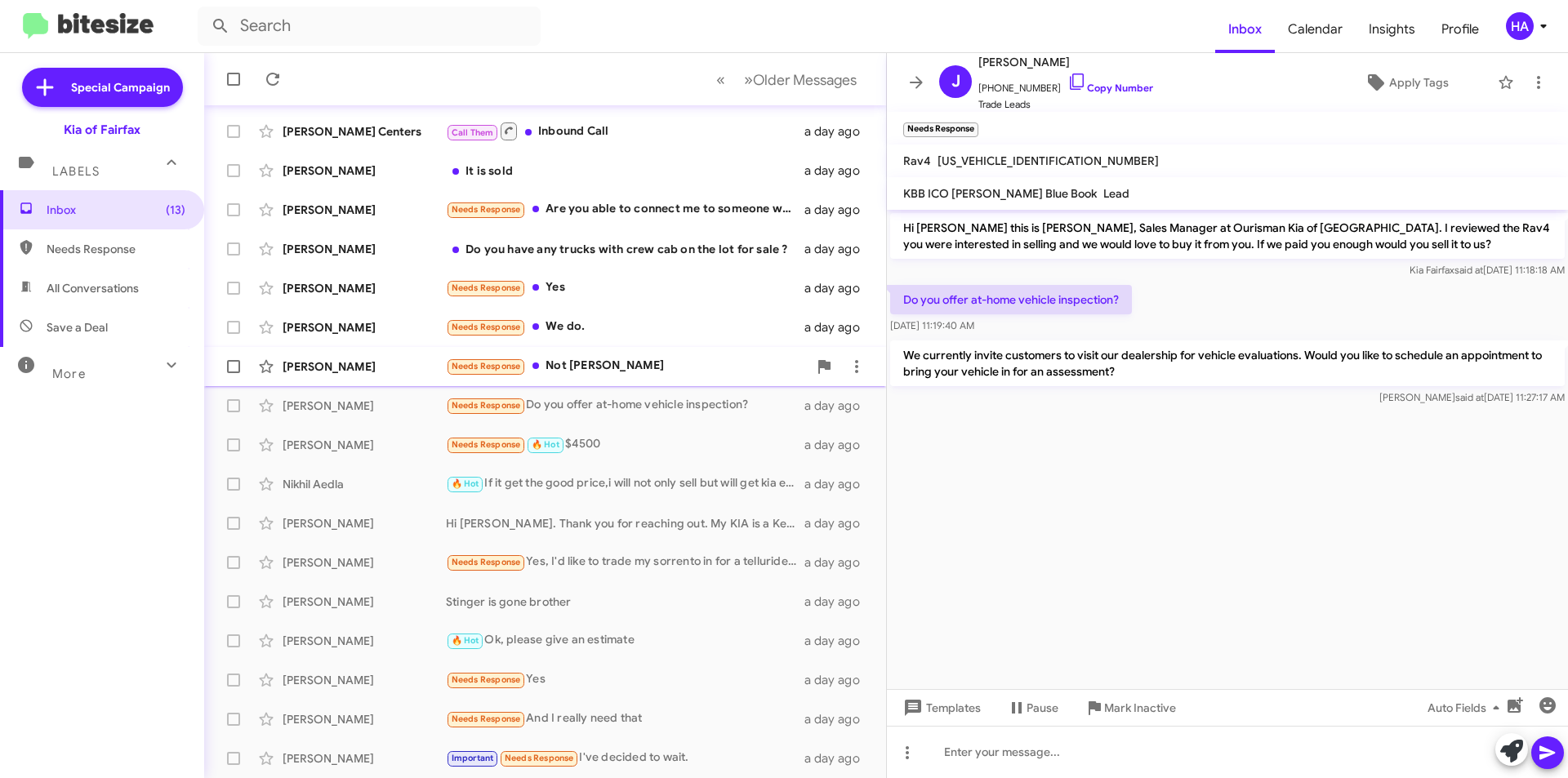
click at [644, 366] on div "Needs Response Not Omar" at bounding box center [626, 366] width 362 height 19
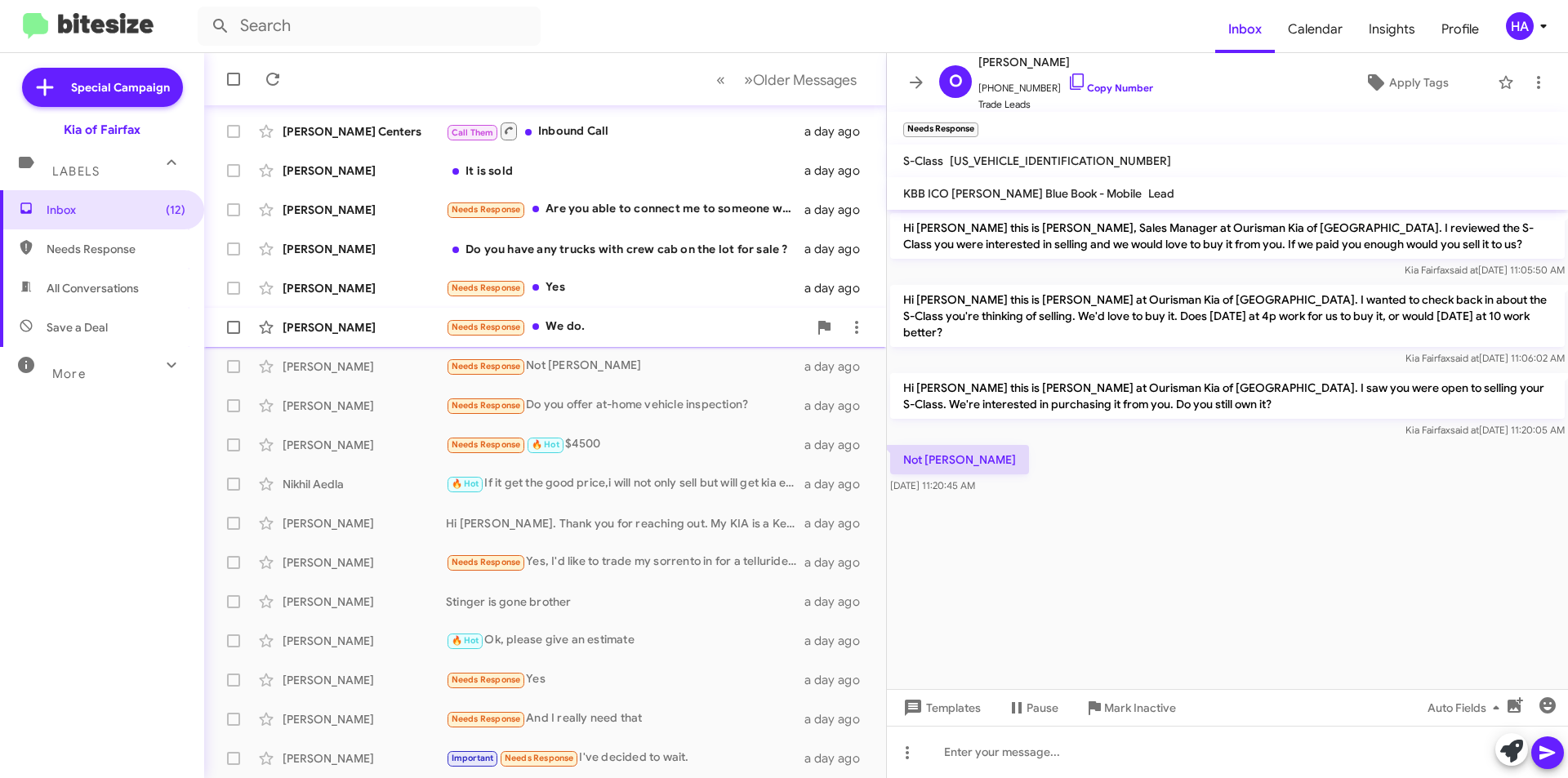
click at [632, 325] on div "Needs Response We do." at bounding box center [626, 327] width 362 height 19
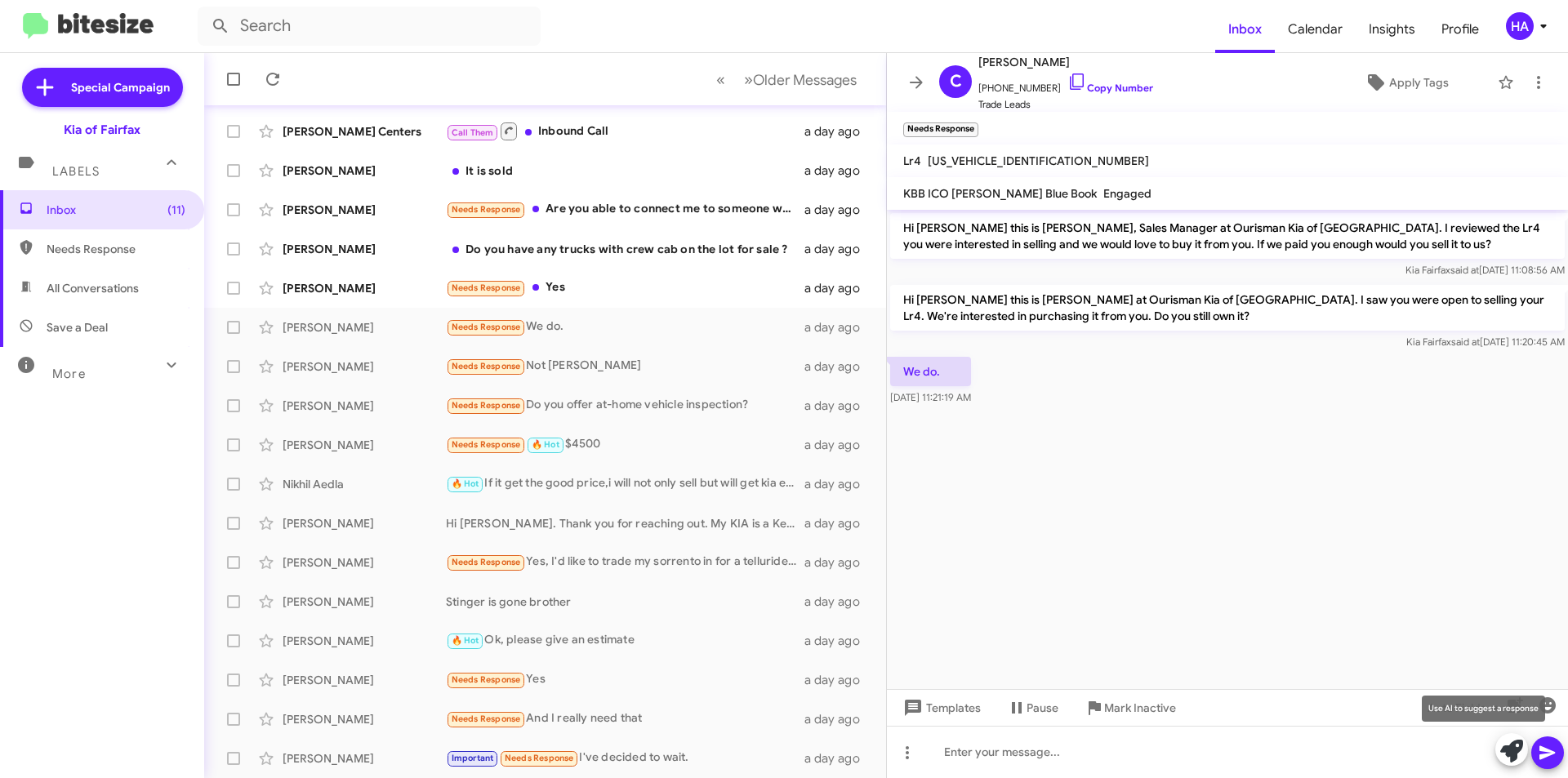
click at [1512, 761] on icon at bounding box center [1512, 751] width 23 height 23
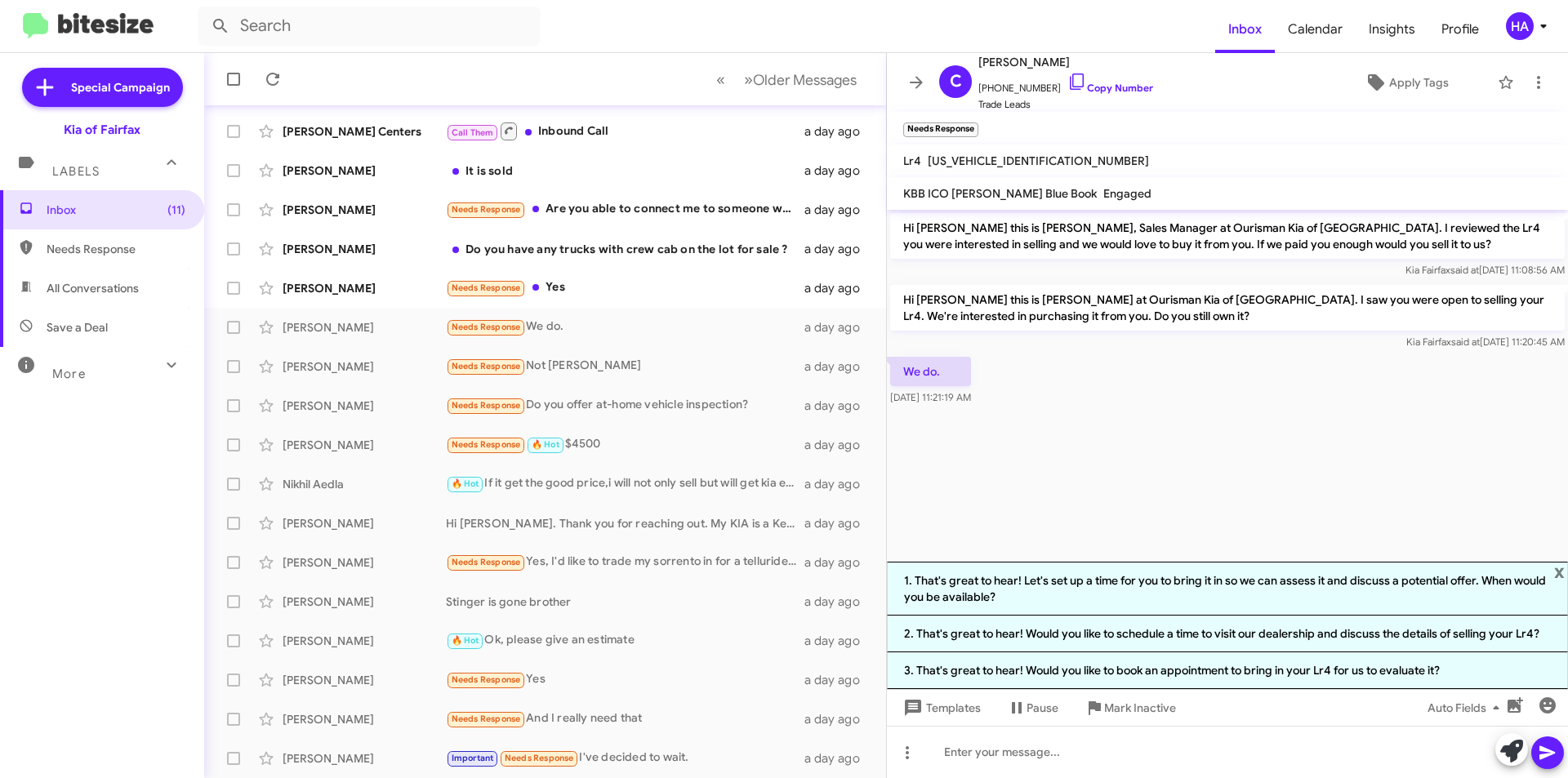
click at [1269, 628] on li "2. That's great to hear! Would you like to schedule a time to visit our dealers…" at bounding box center [1227, 634] width 681 height 37
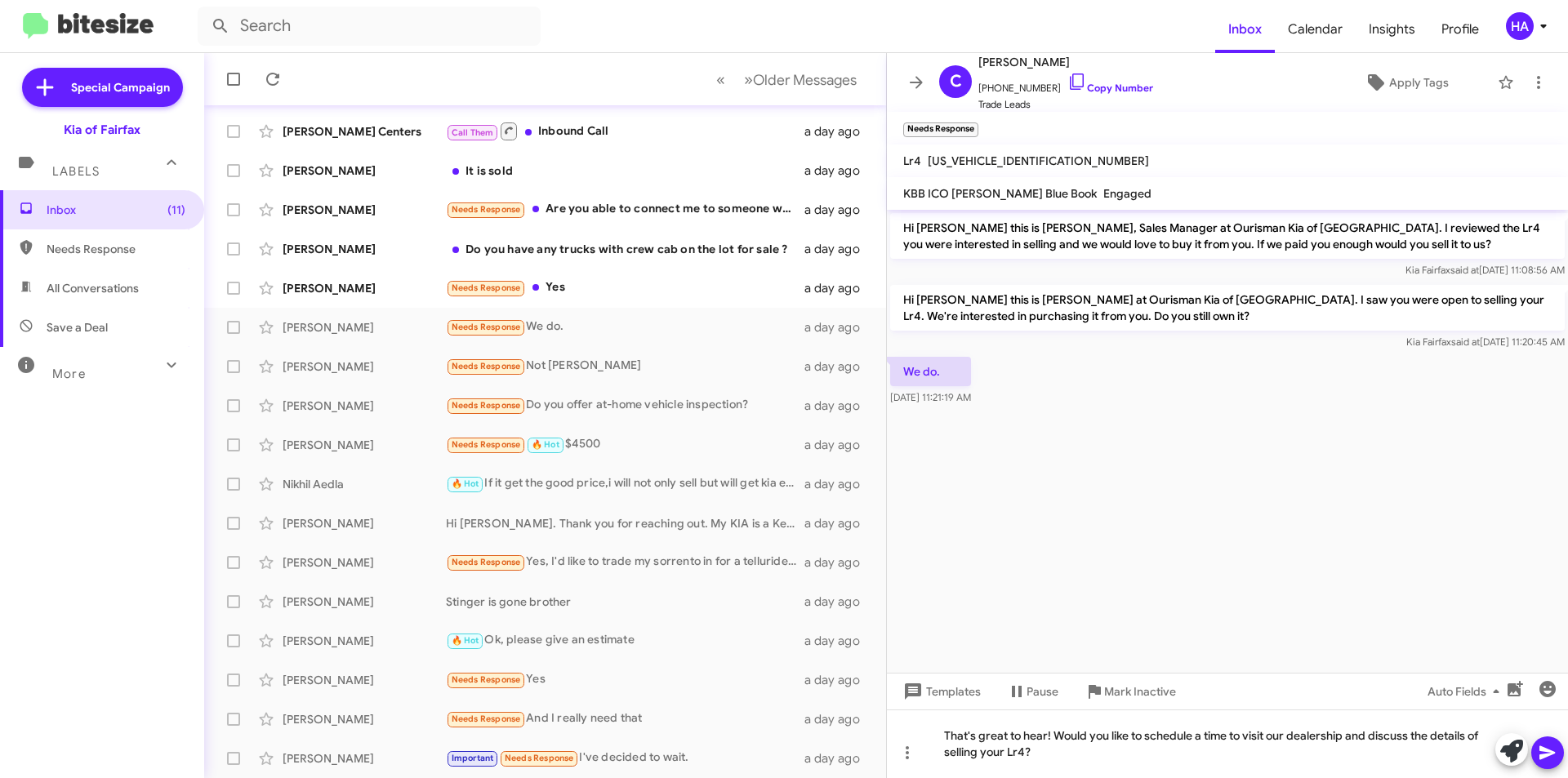
click at [1546, 744] on icon at bounding box center [1548, 752] width 20 height 20
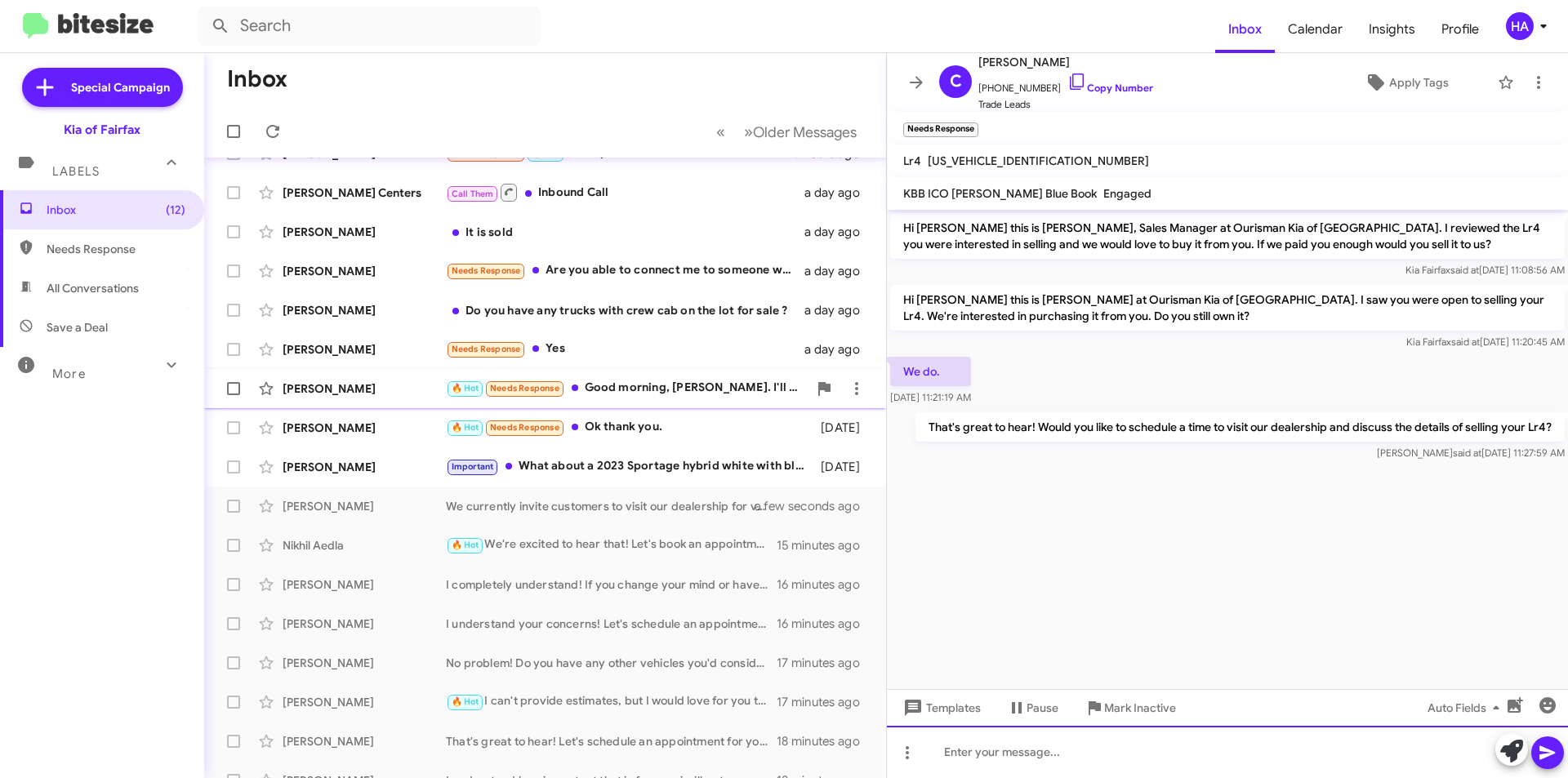
scroll to position [89, 0]
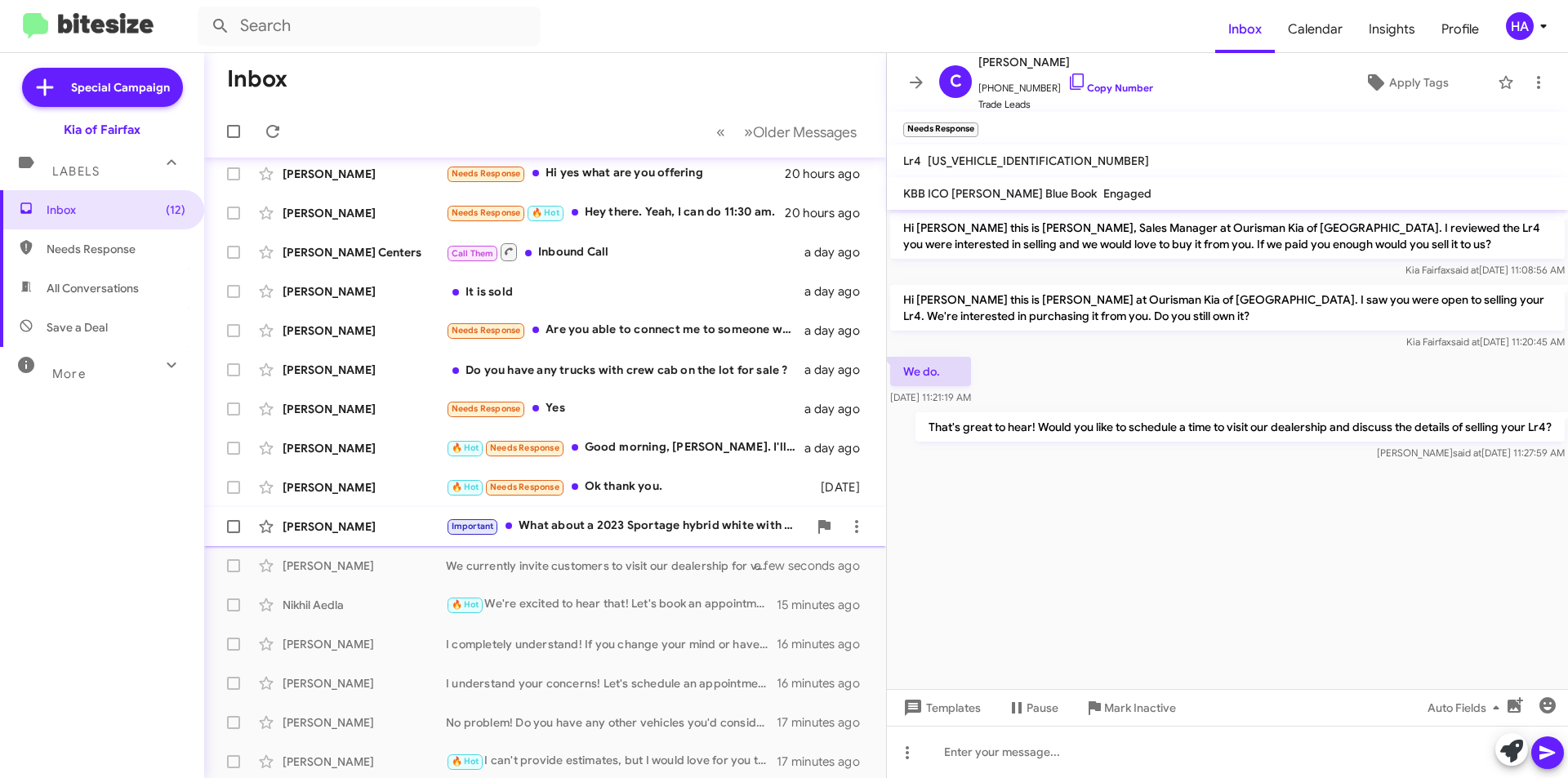
click at [718, 527] on div "Important What about a 2023 Sportage hybrid white with black trim?" at bounding box center [626, 527] width 362 height 19
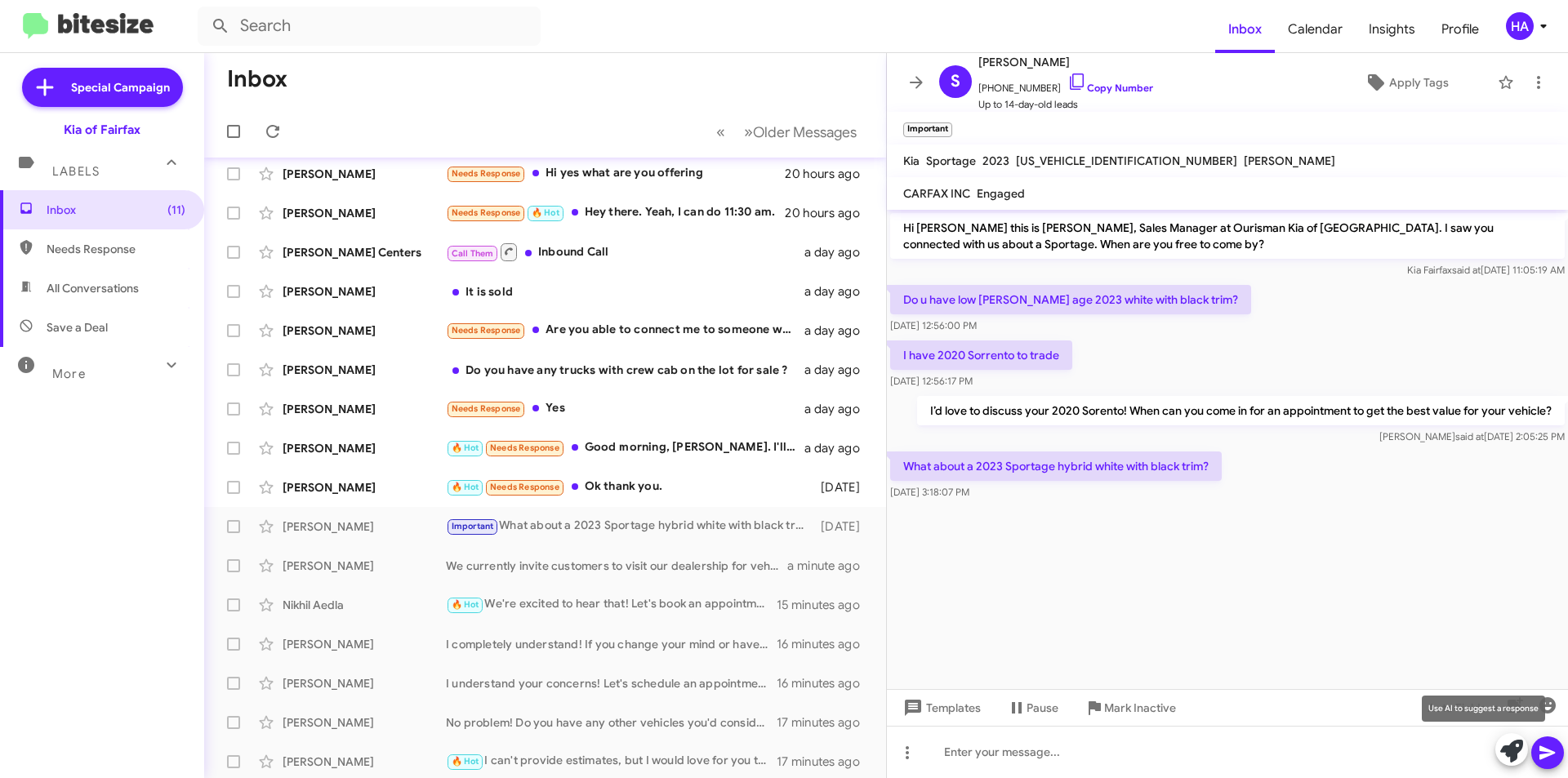
click at [1508, 755] on icon at bounding box center [1512, 751] width 23 height 23
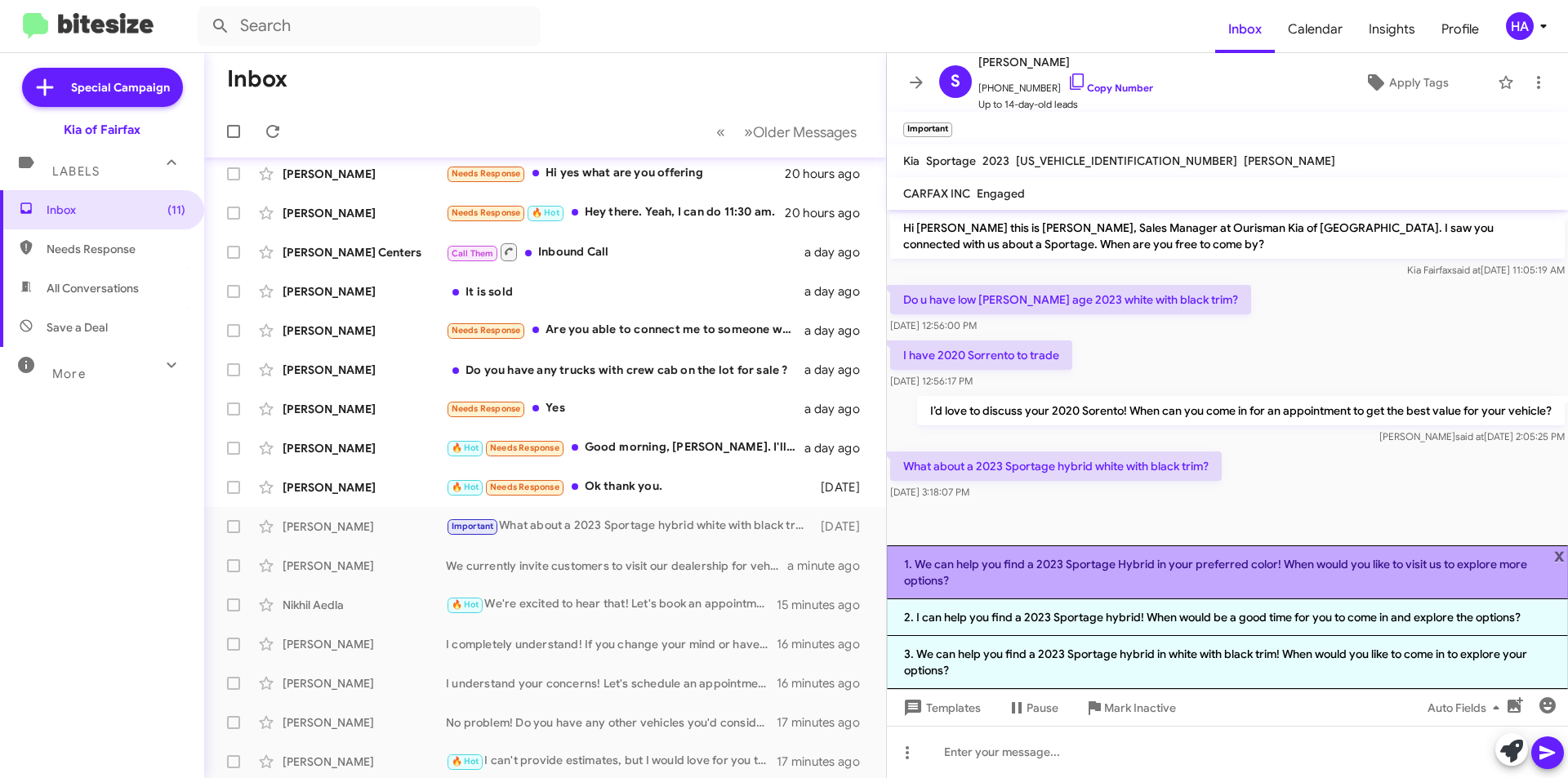
click at [1367, 568] on li "1. We can help you find a 2023 Sportage Hybrid in your preferred color! When wo…" at bounding box center [1227, 572] width 681 height 54
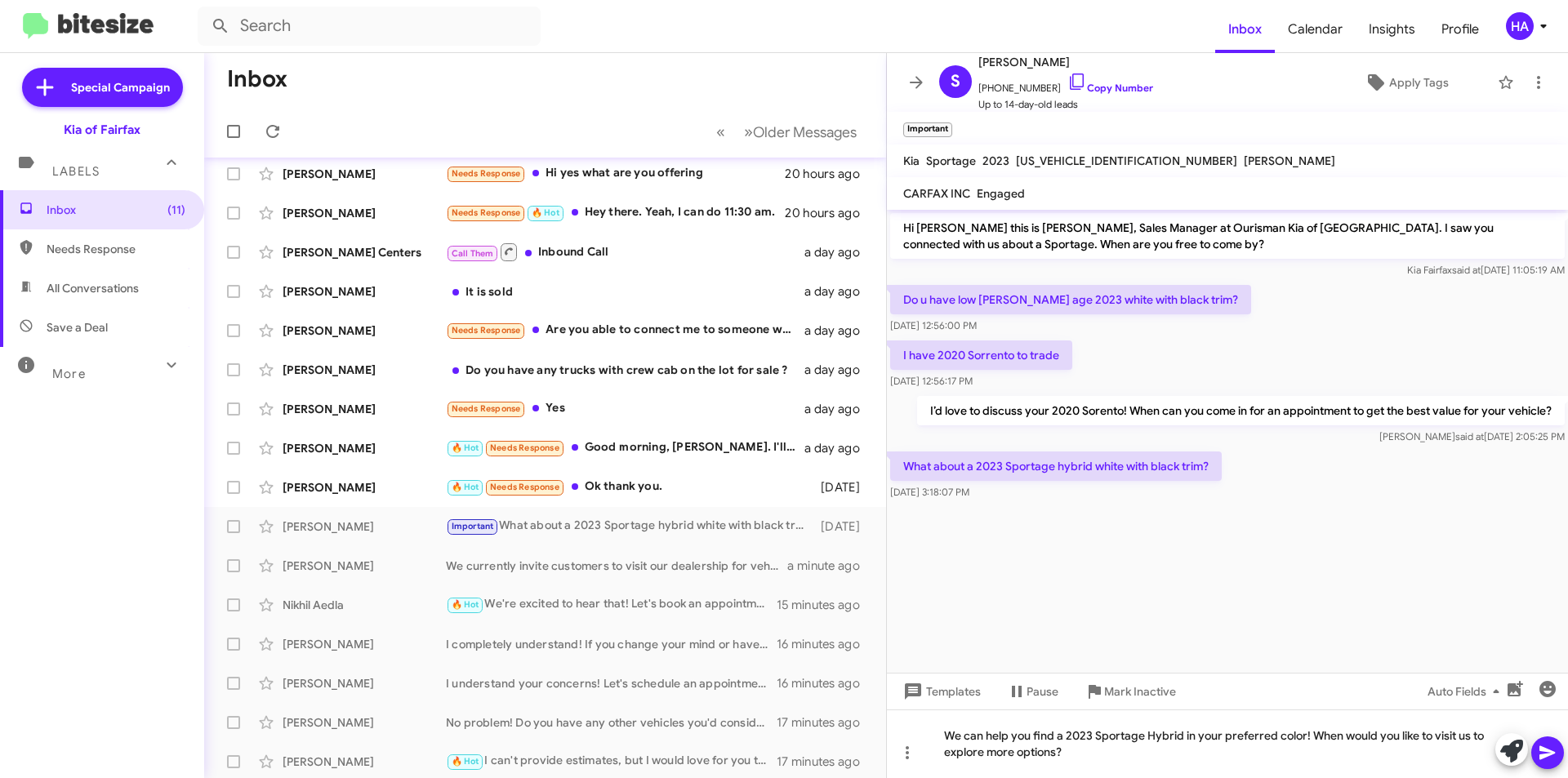
click at [1553, 743] on icon at bounding box center [1548, 752] width 20 height 20
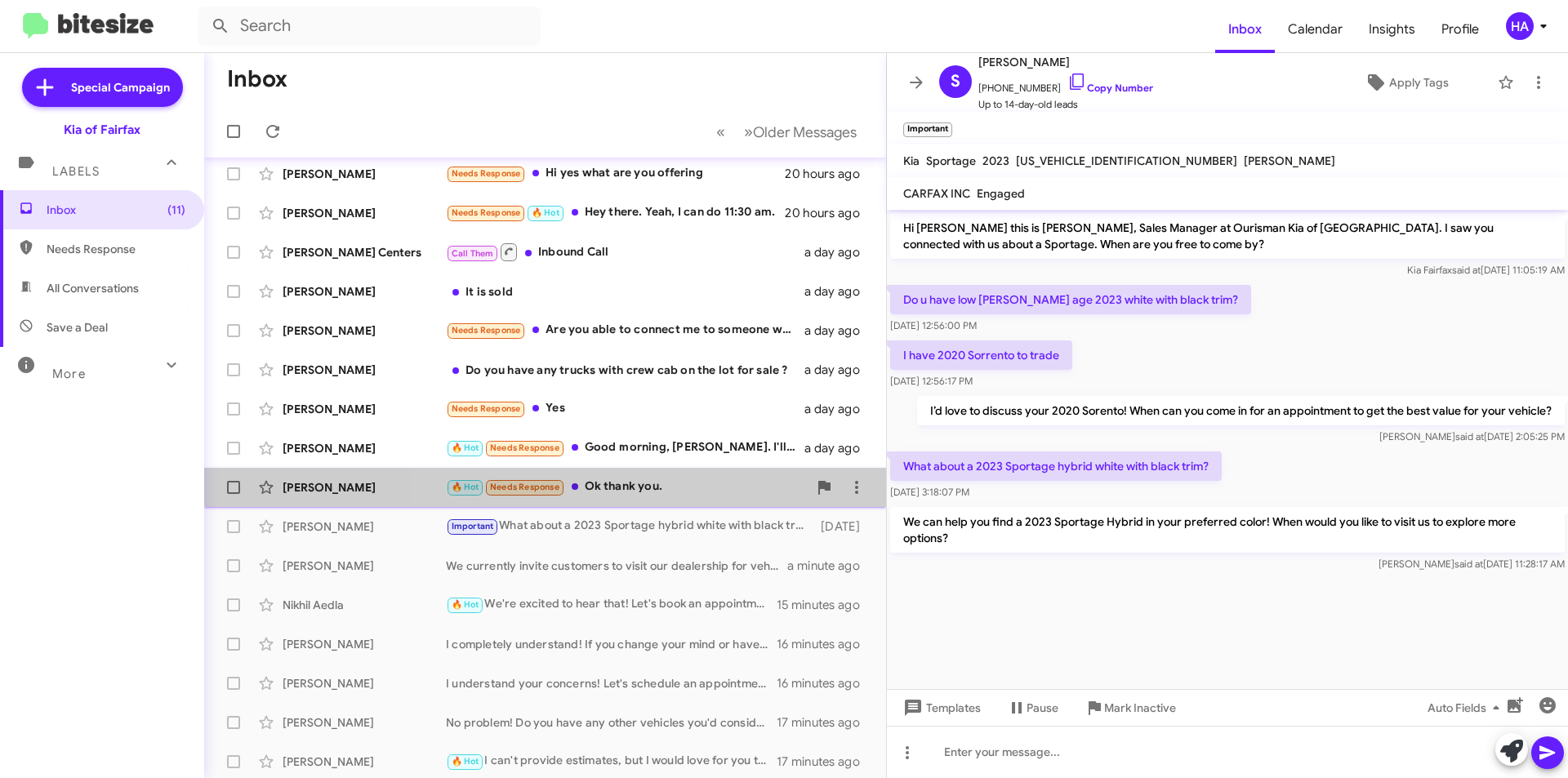
click at [695, 493] on div "🔥 Hot Needs Response Ok thank you." at bounding box center [626, 487] width 362 height 19
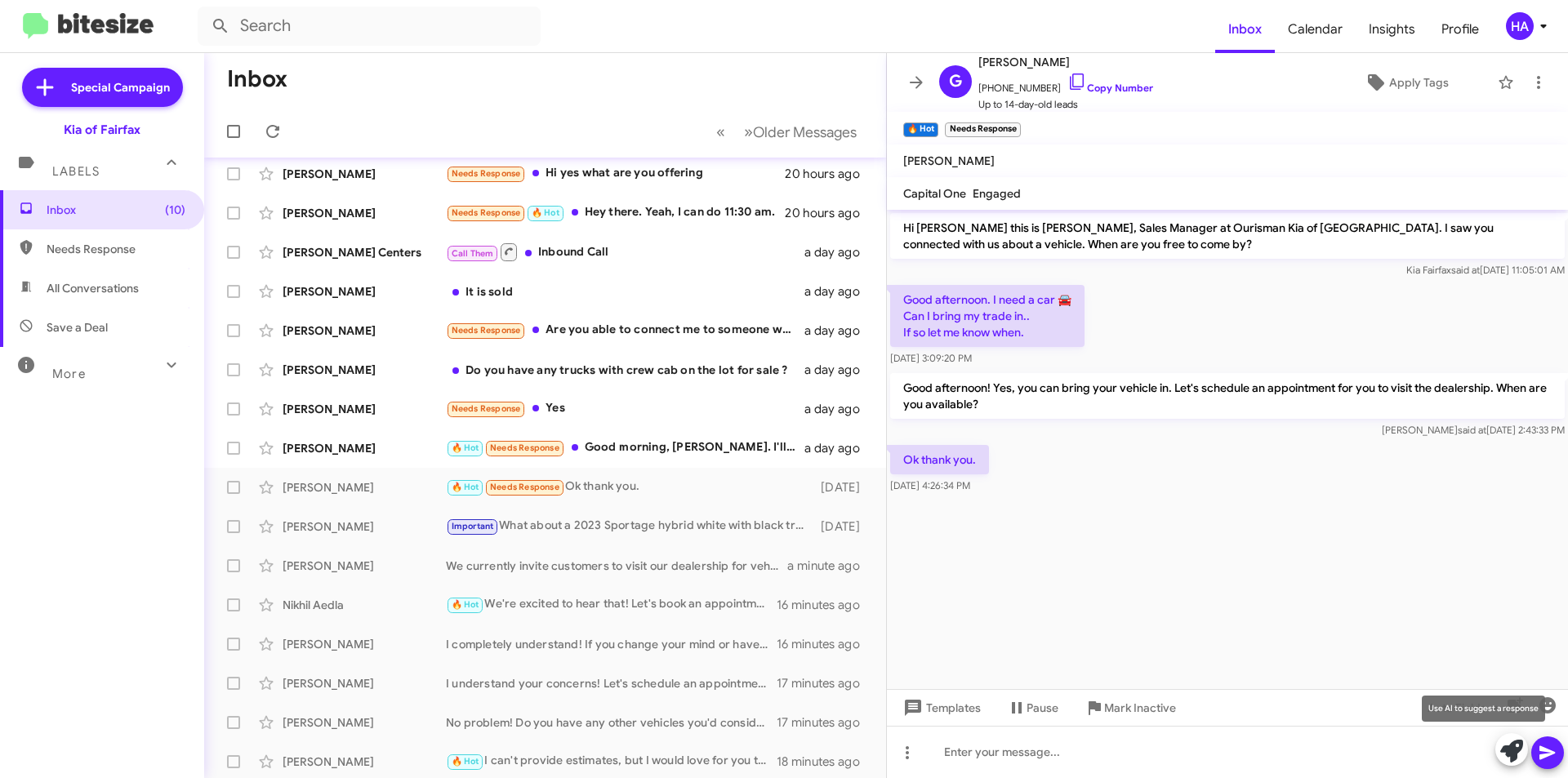
click at [1507, 757] on icon at bounding box center [1512, 751] width 23 height 23
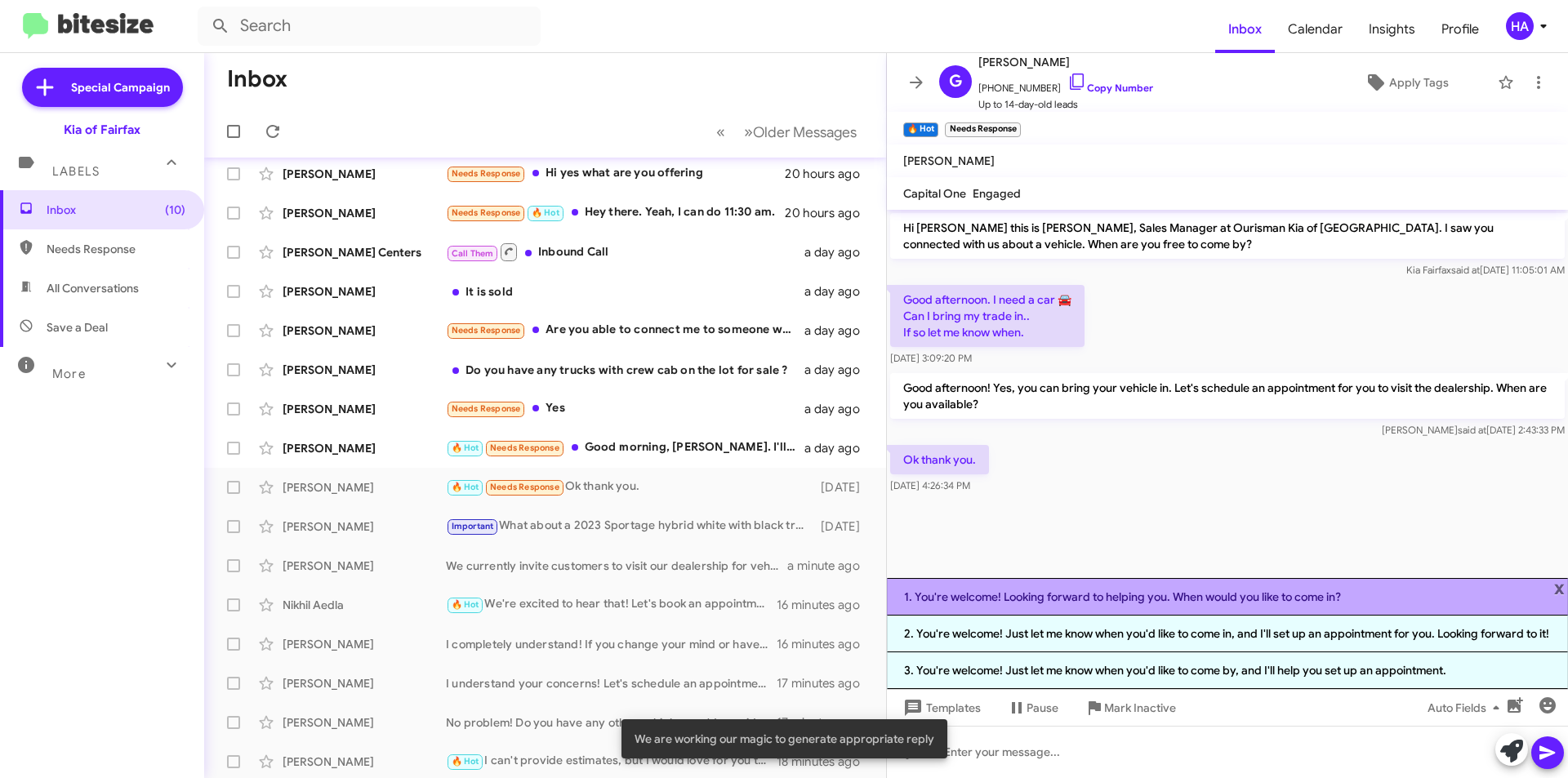
click at [1319, 579] on li "1. You're welcome! Looking forward to helping you. When would you like to come …" at bounding box center [1227, 597] width 681 height 37
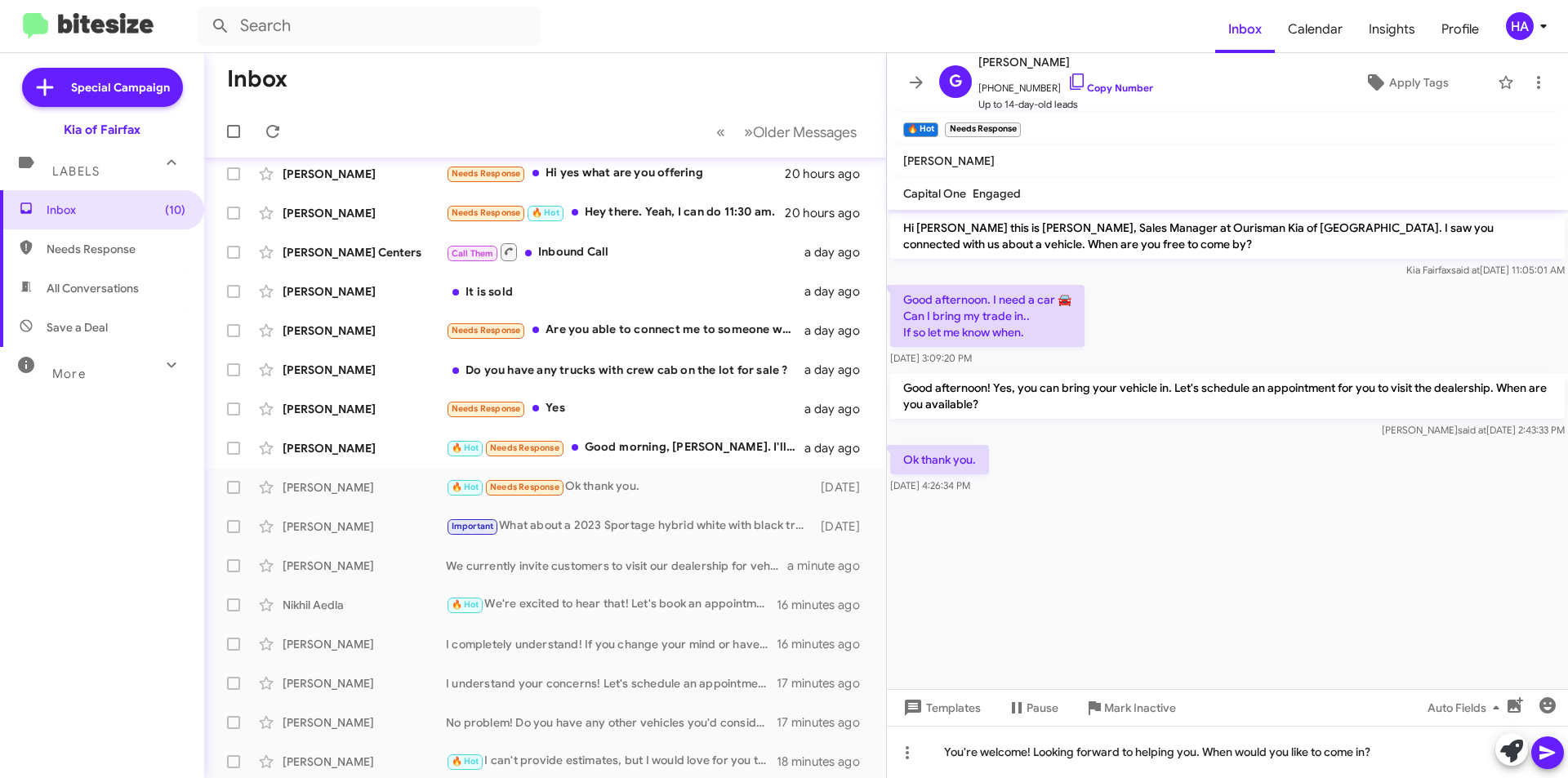
click at [1551, 761] on icon at bounding box center [1548, 752] width 20 height 20
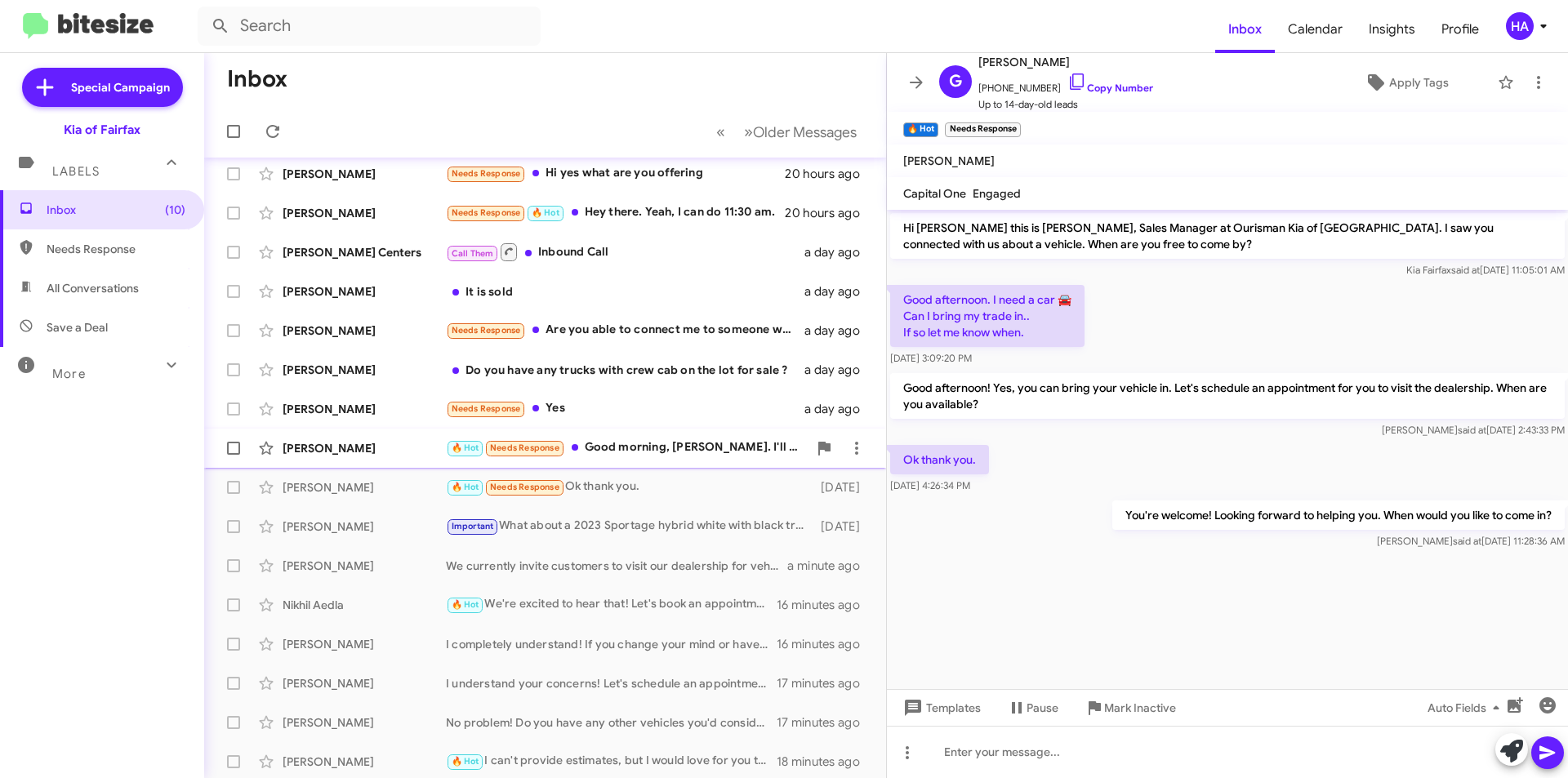
click at [660, 457] on div "🔥 Hot Needs Response Good morning, Anthony. I'll be arriving in NoVA this after…" at bounding box center [626, 448] width 362 height 19
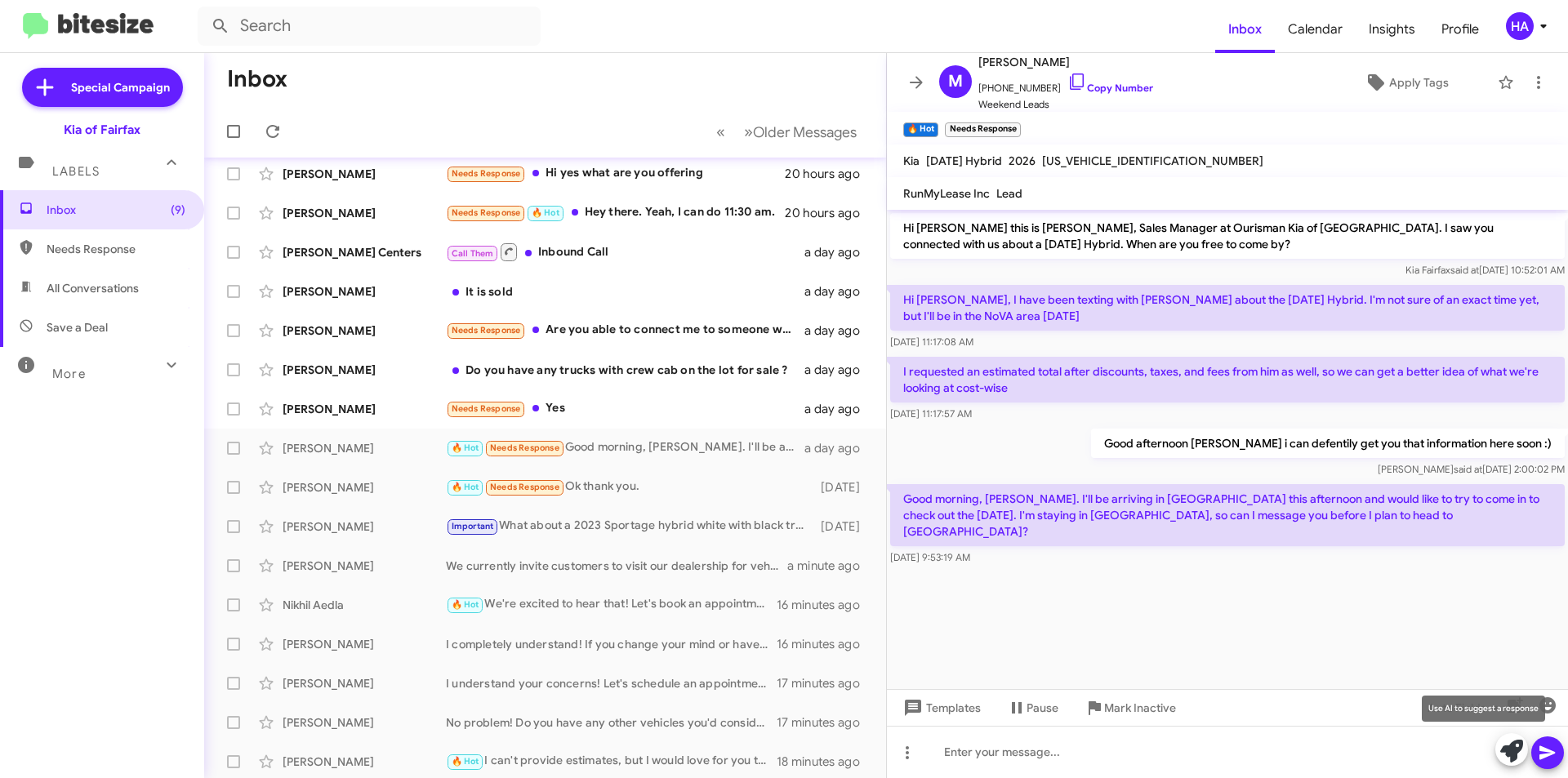
click at [1520, 758] on icon at bounding box center [1512, 751] width 23 height 23
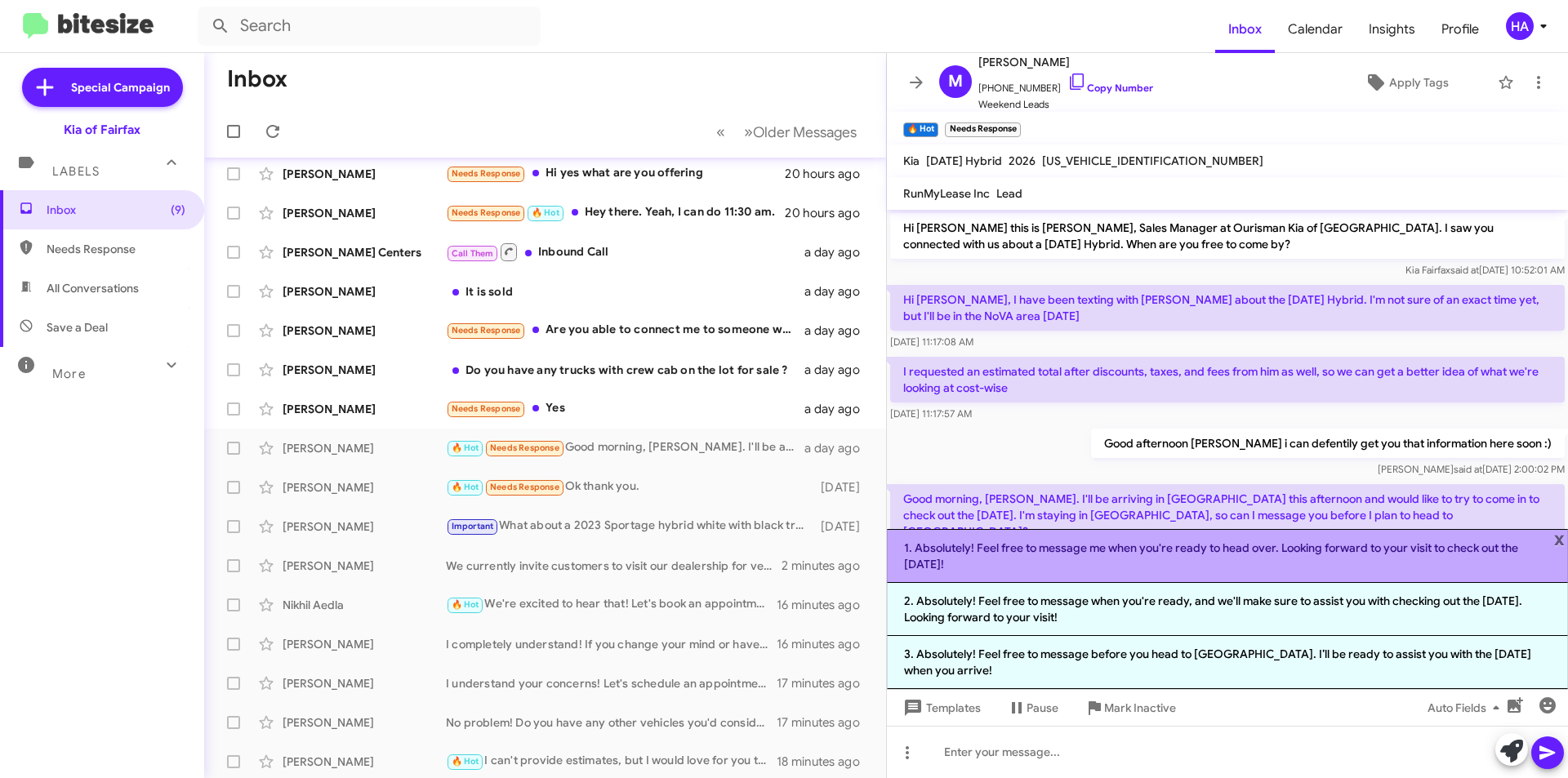
click at [1002, 573] on li "1. Absolutely! Feel free to message me when you're ready to head over. Looking …" at bounding box center [1227, 556] width 681 height 54
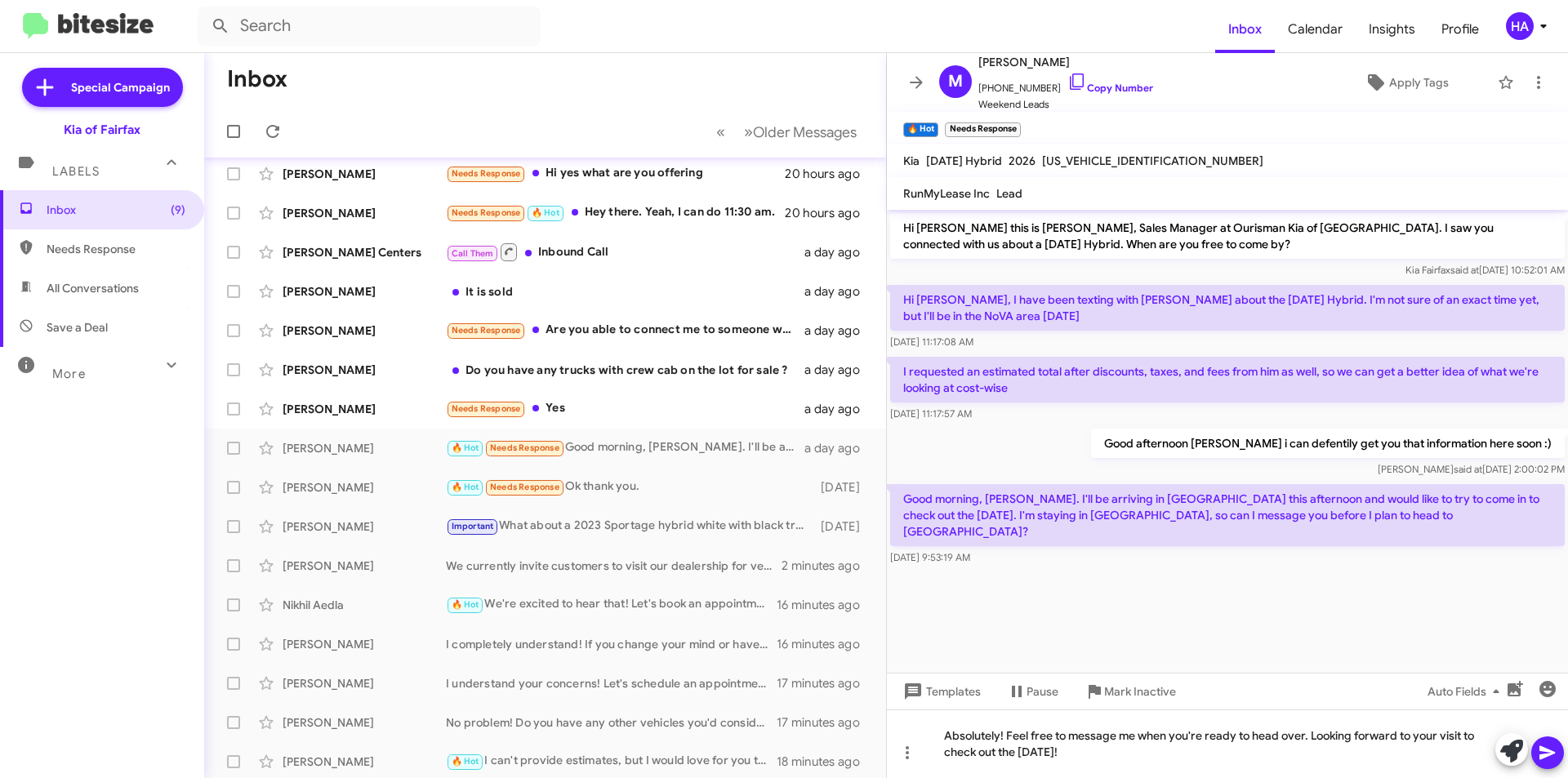
click at [1558, 758] on button at bounding box center [1548, 753] width 32 height 32
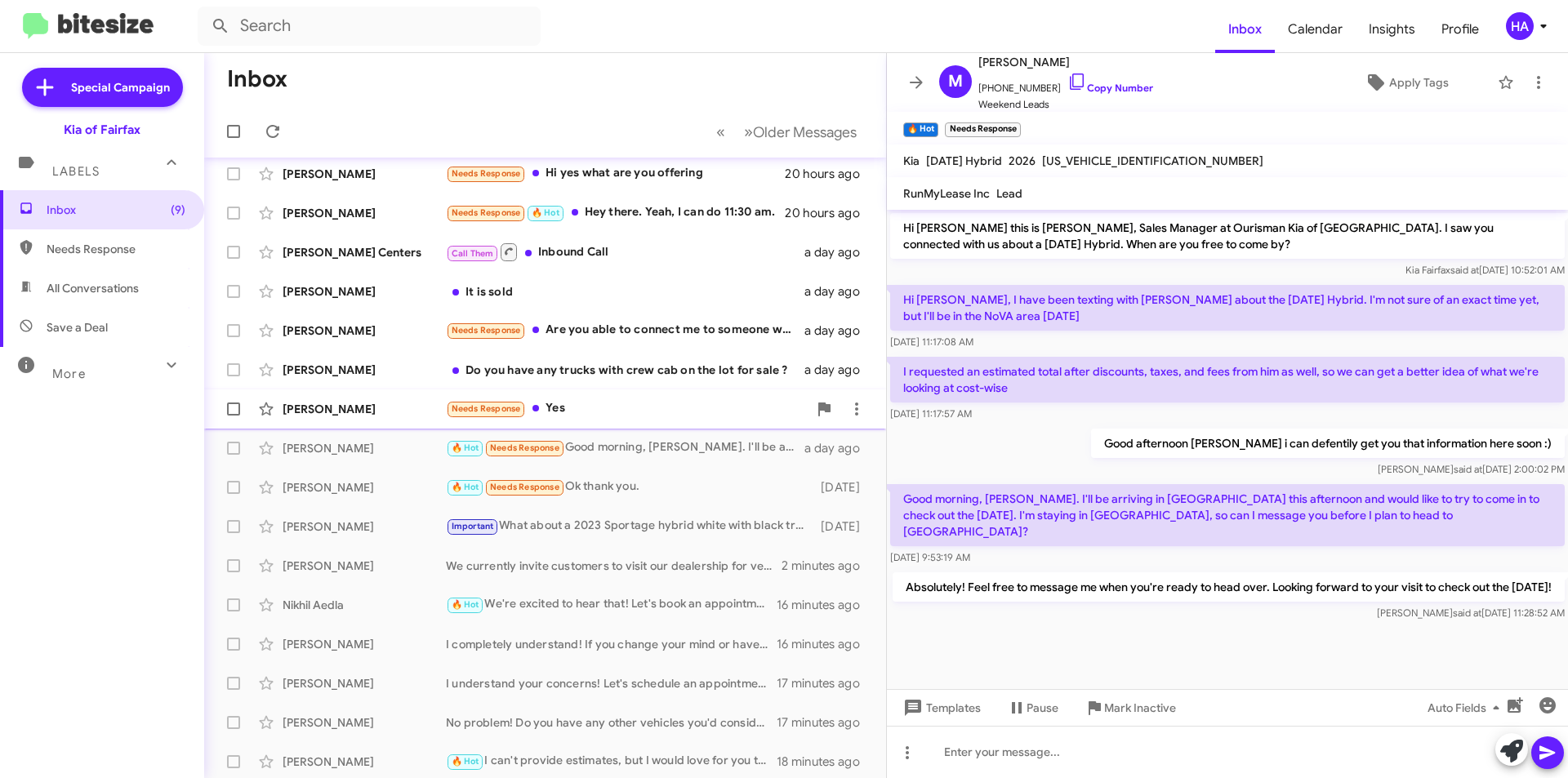
click at [623, 406] on div "Needs Response Yes" at bounding box center [626, 409] width 362 height 19
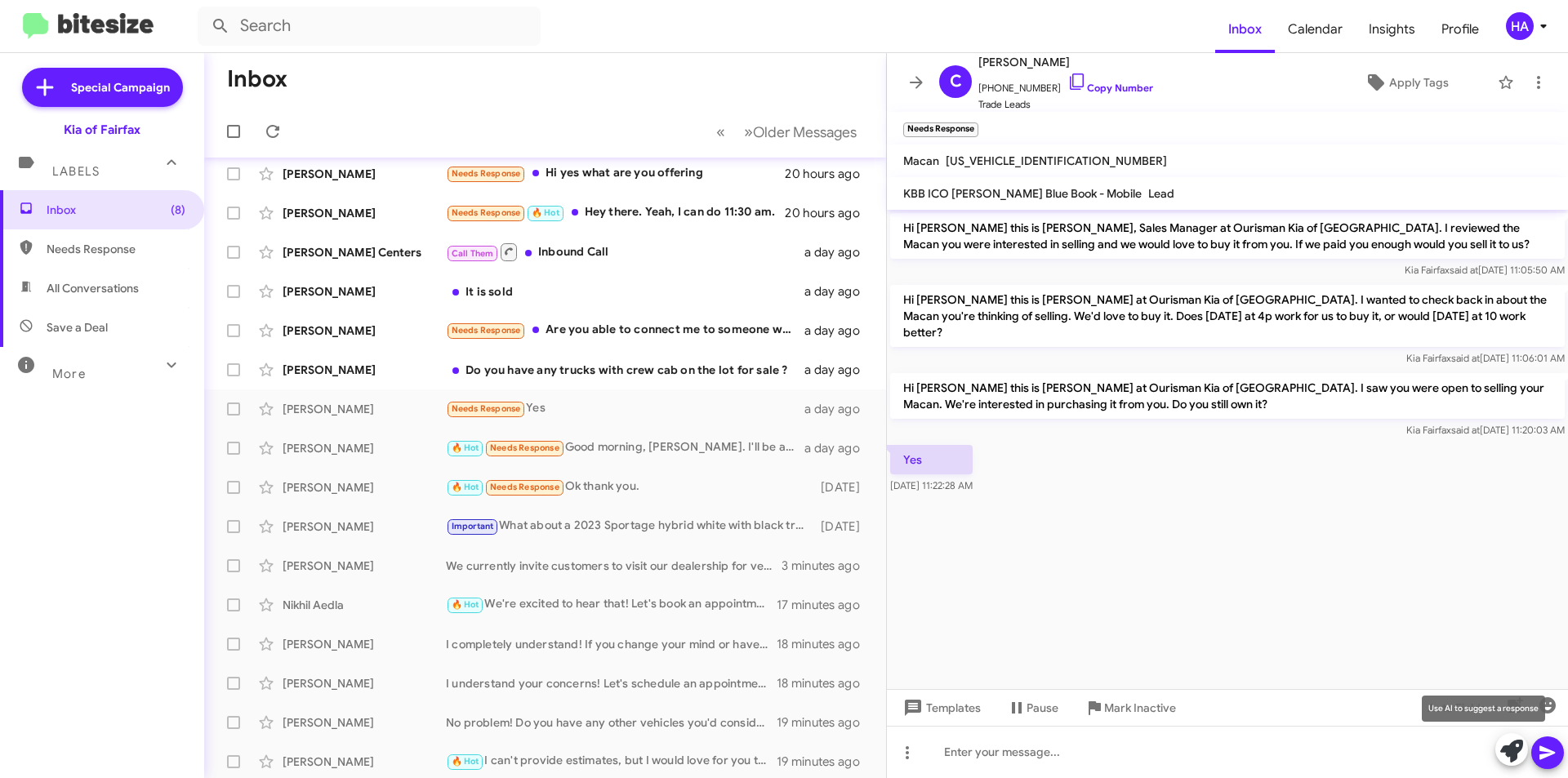
click at [1505, 755] on icon at bounding box center [1512, 751] width 23 height 23
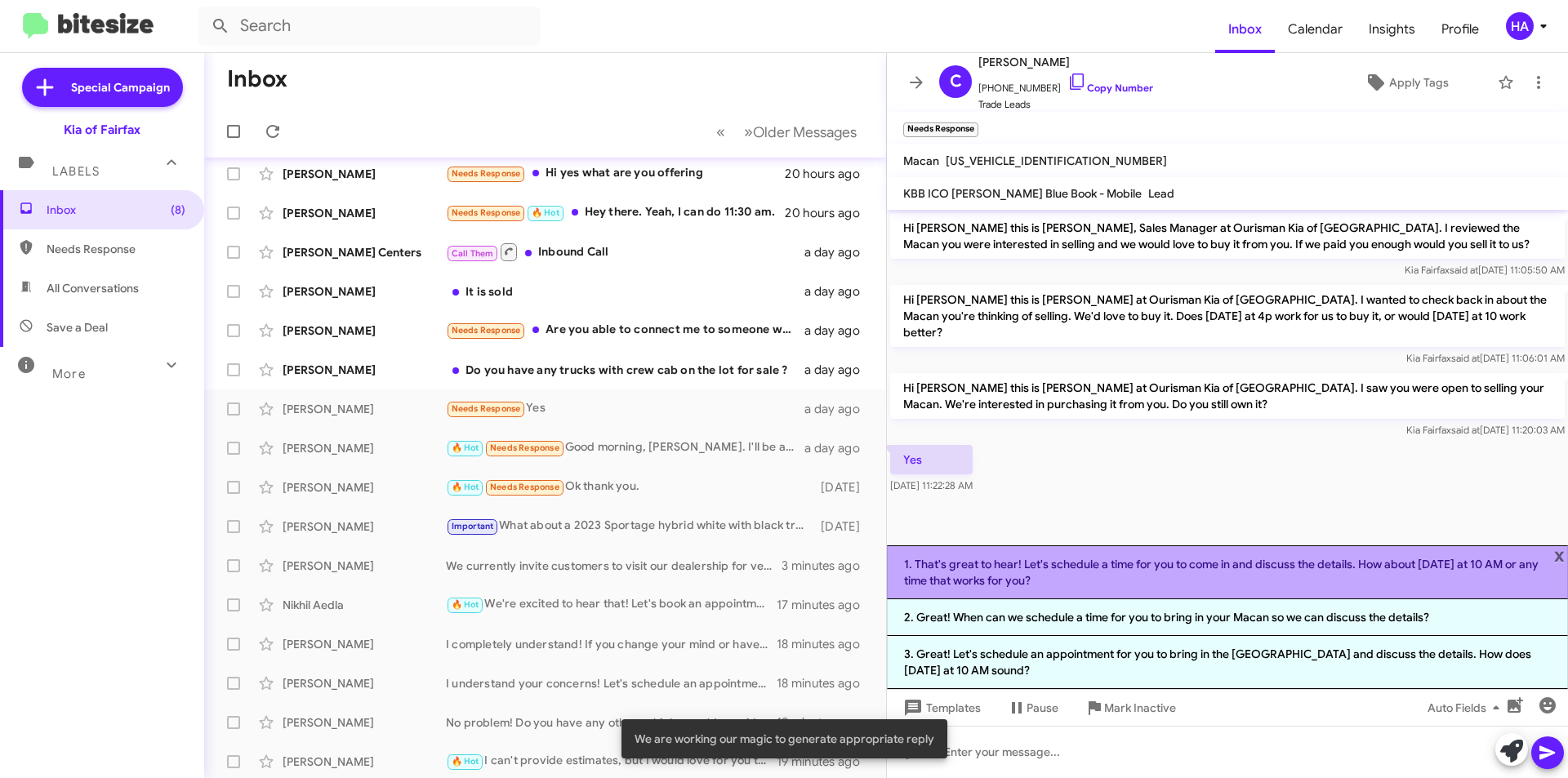
click at [1105, 582] on li "1. That's great to hear! Let's schedule a time for you to come in and discuss t…" at bounding box center [1227, 572] width 681 height 54
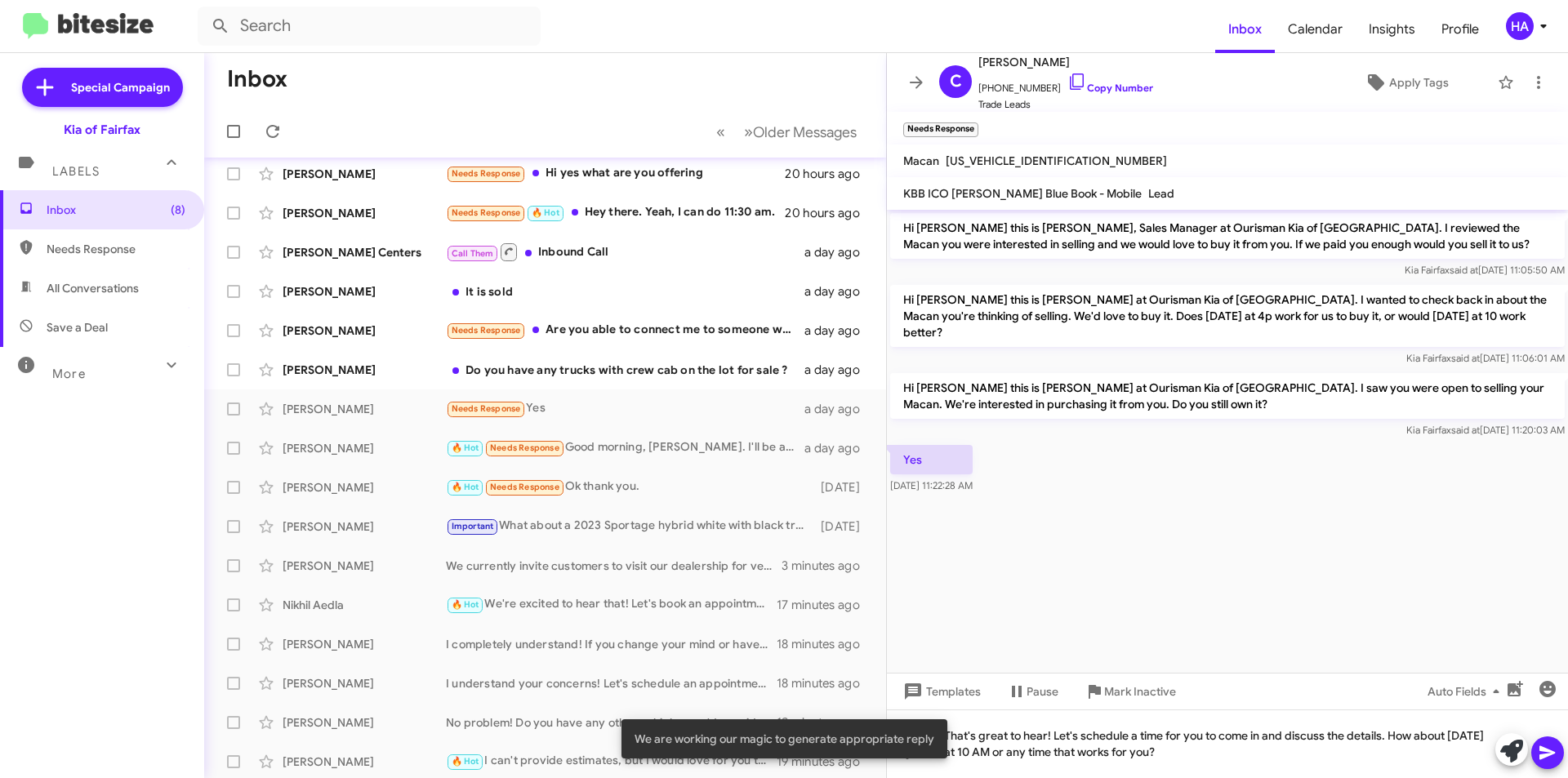
click at [1546, 751] on icon at bounding box center [1548, 753] width 15 height 14
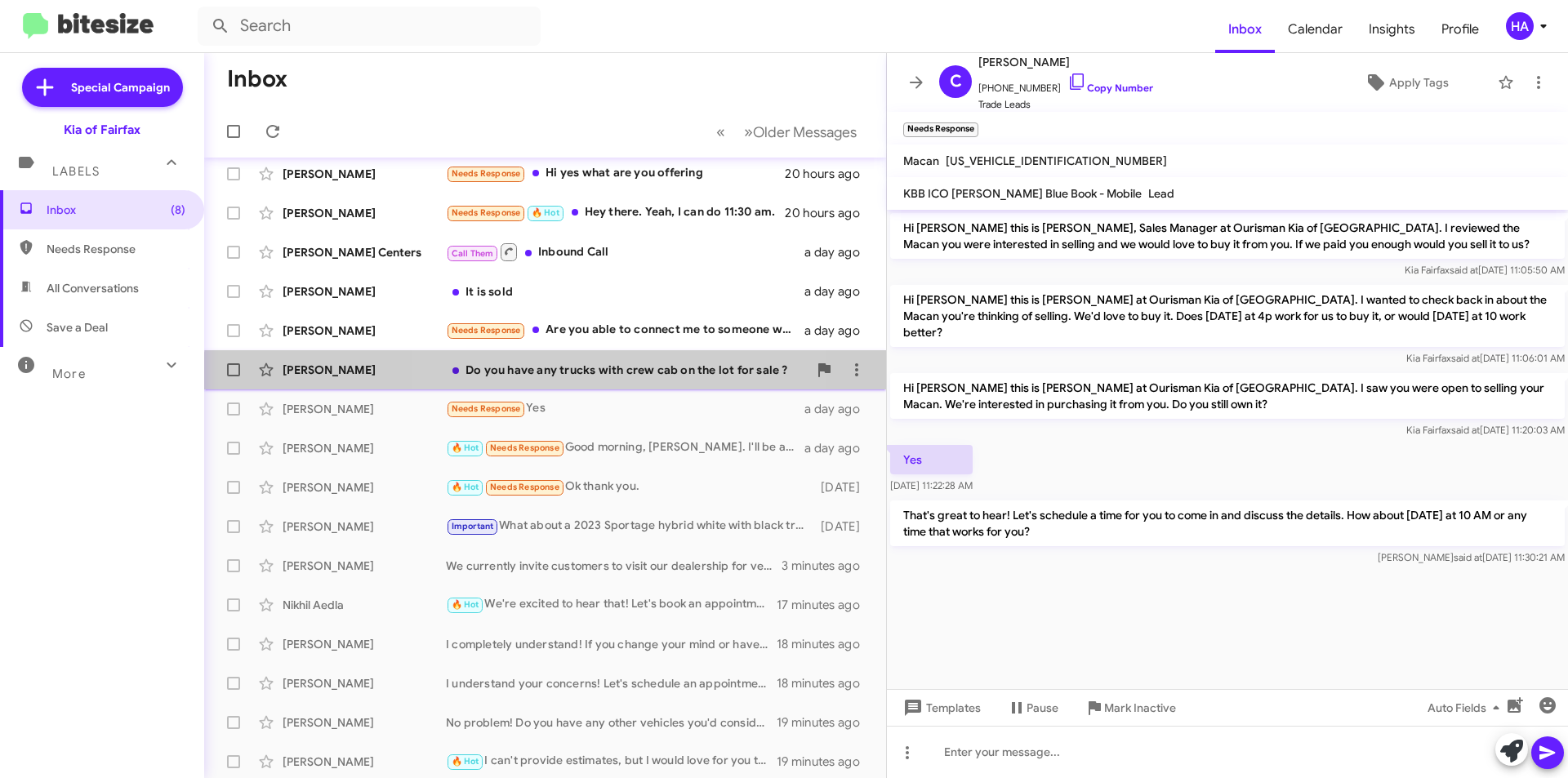
click at [605, 377] on div "Do you have any trucks with crew cab on the lot for sale ?" at bounding box center [626, 370] width 362 height 16
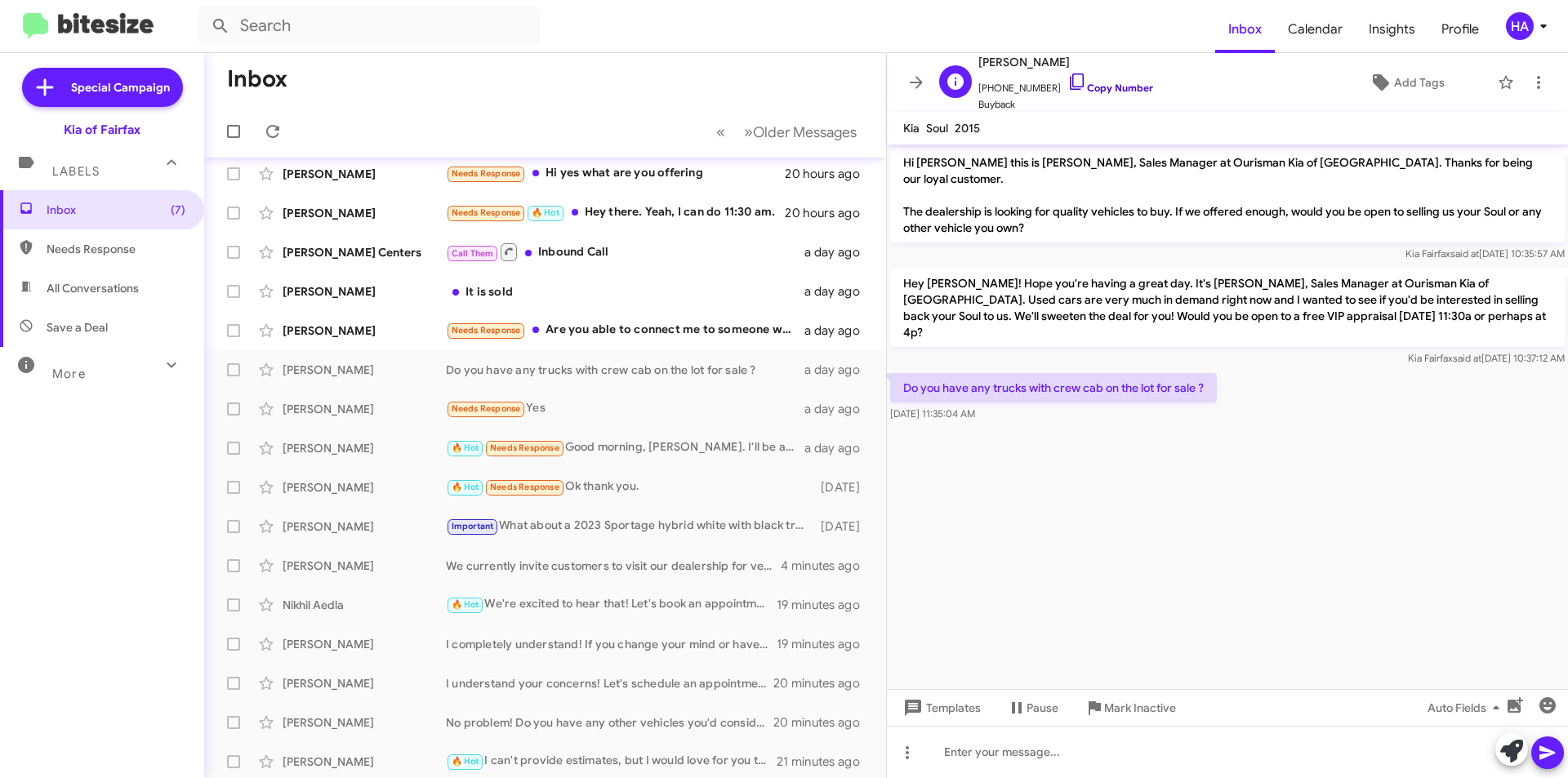
click at [1133, 89] on link "Copy Number" at bounding box center [1110, 88] width 86 height 12
click at [1086, 85] on link "Copy Number" at bounding box center [1110, 88] width 86 height 12
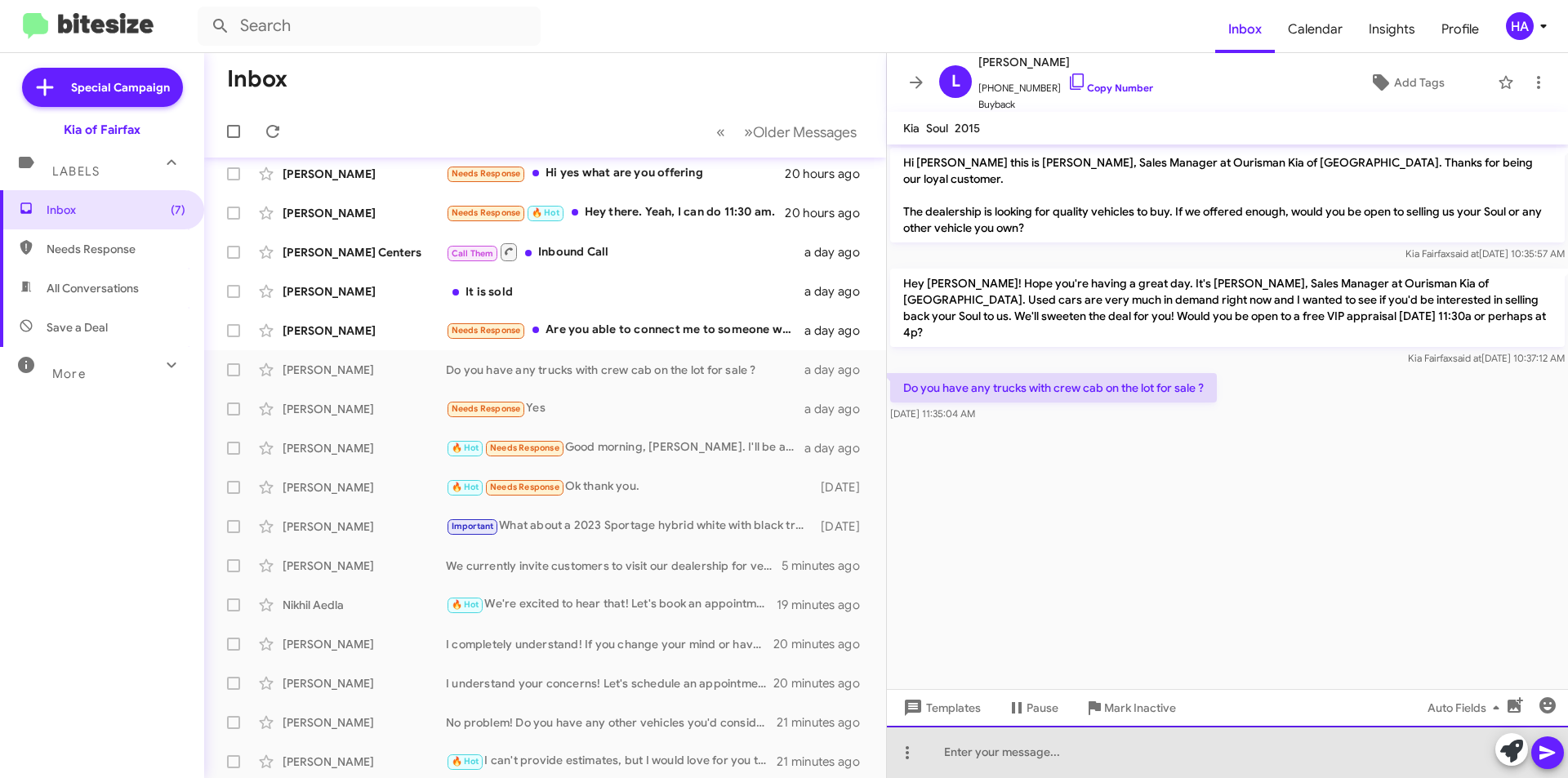
click at [1223, 748] on div at bounding box center [1227, 752] width 681 height 52
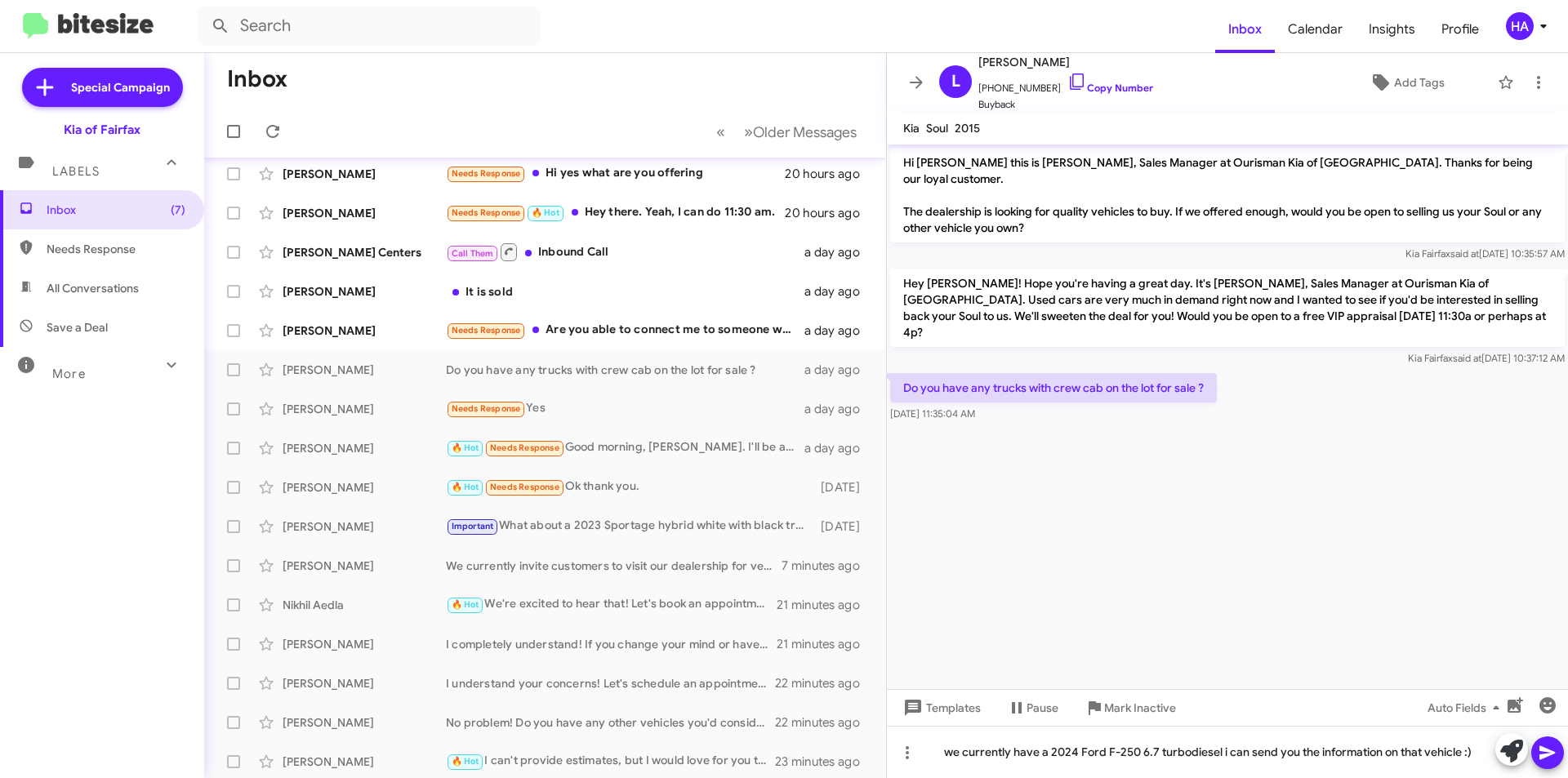
click at [1553, 754] on icon at bounding box center [1548, 753] width 15 height 14
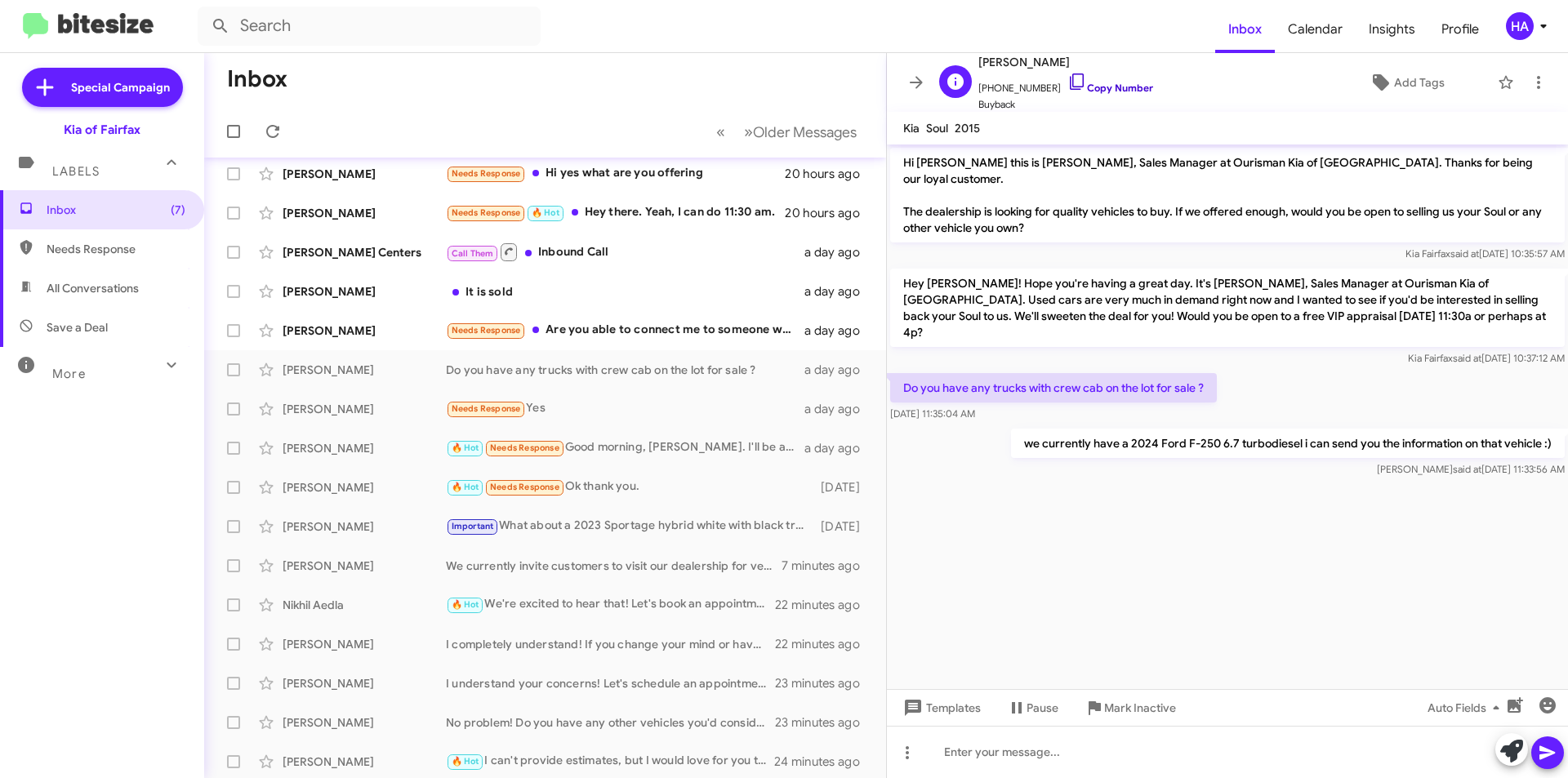
click at [1109, 84] on link "Copy Number" at bounding box center [1110, 88] width 86 height 12
click at [687, 337] on div "Needs Response Are you able to connect me to someone who can discuss pricing an…" at bounding box center [626, 331] width 362 height 19
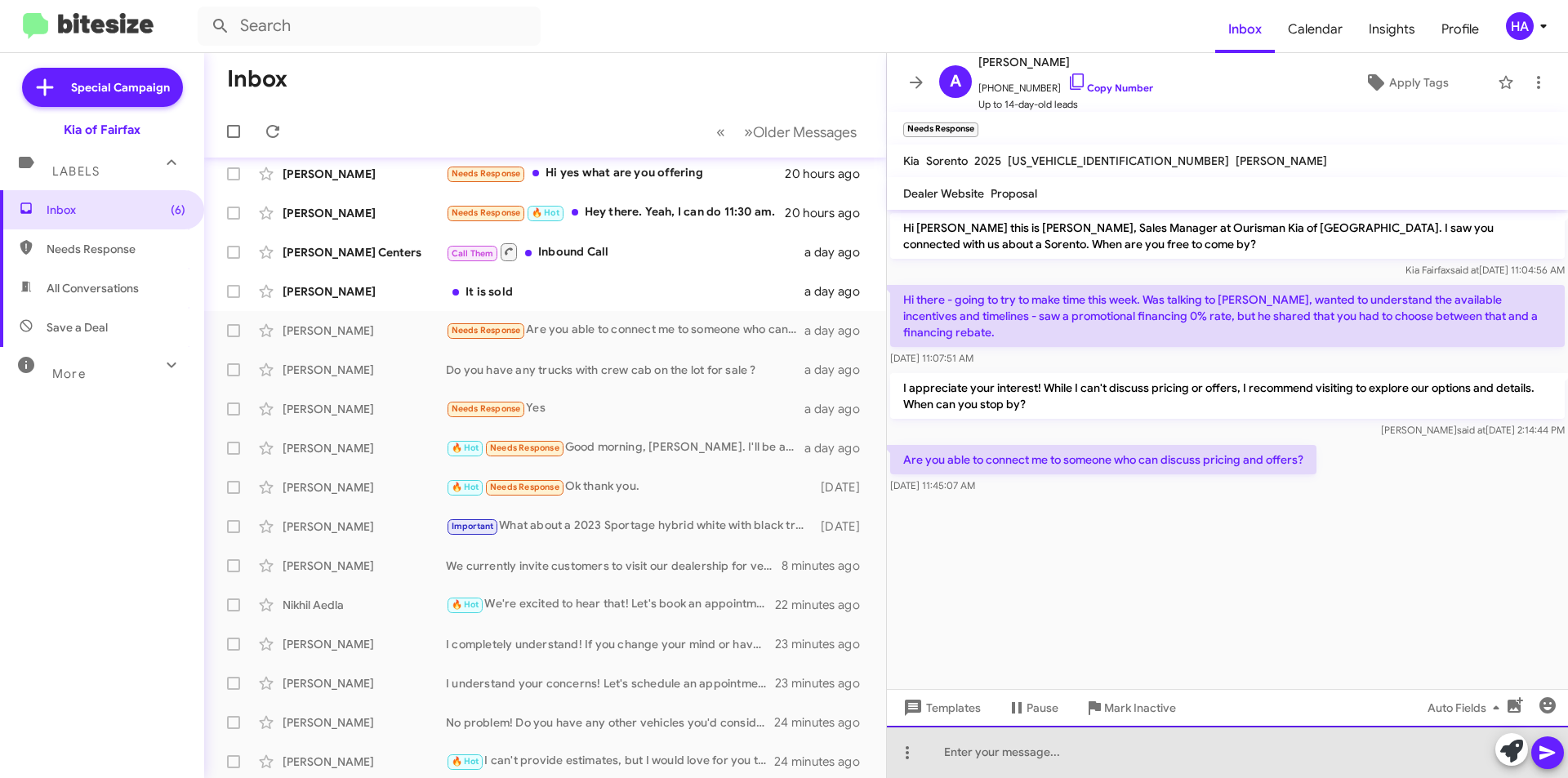
click at [1084, 762] on div at bounding box center [1227, 752] width 681 height 52
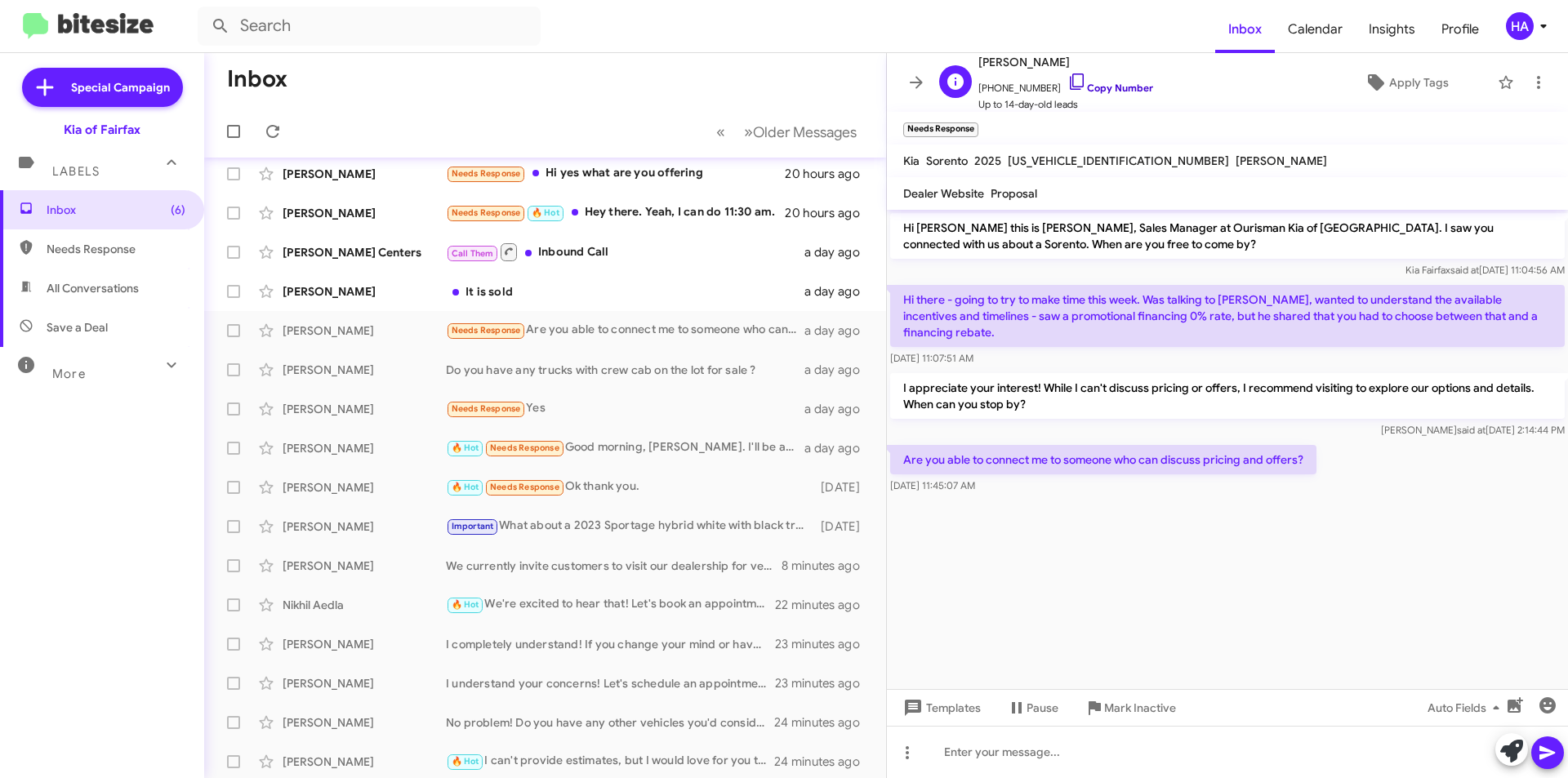
click at [1111, 91] on link "Copy Number" at bounding box center [1110, 88] width 86 height 12
click at [1504, 744] on icon at bounding box center [1512, 751] width 23 height 23
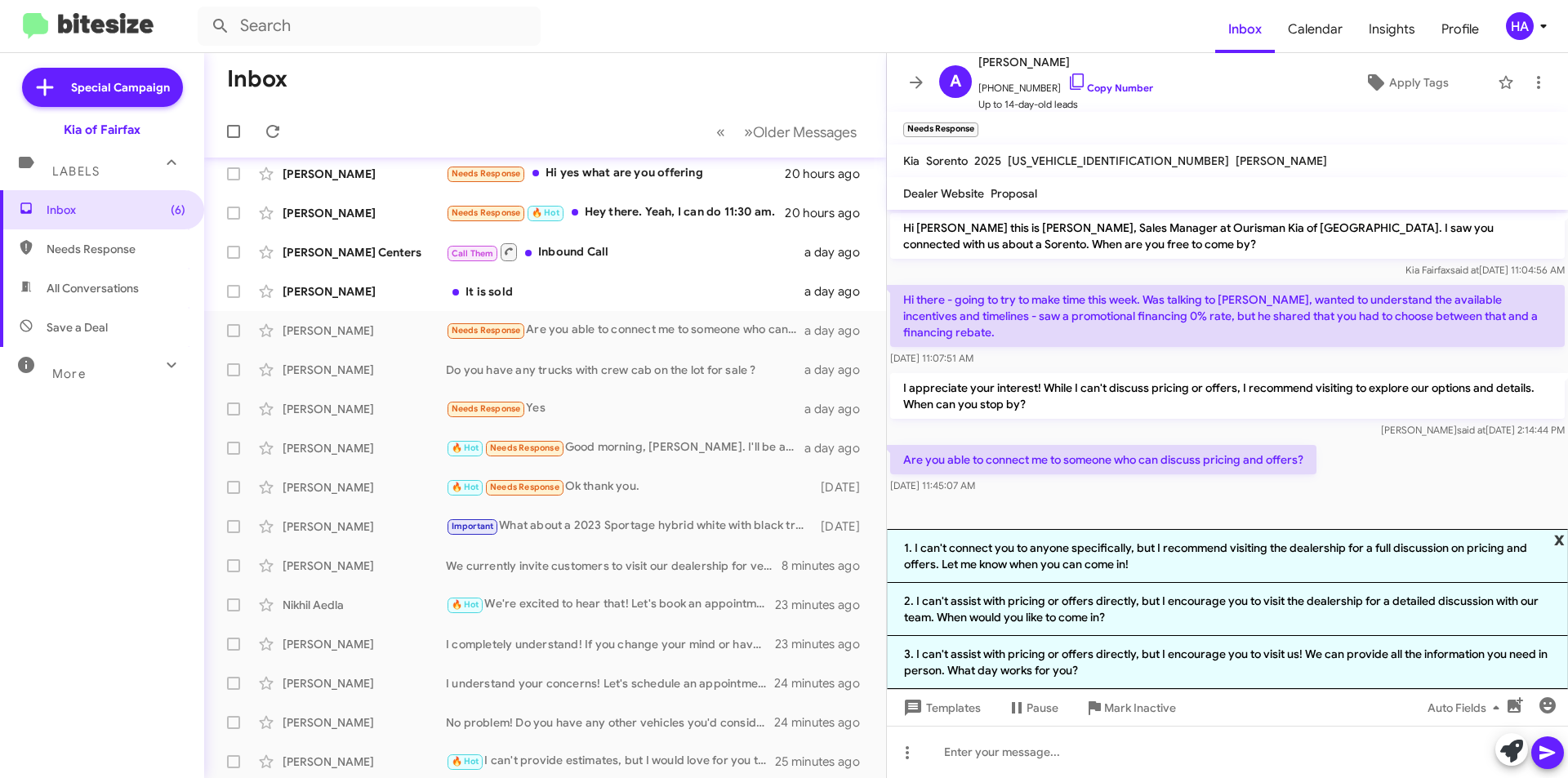
click at [1559, 537] on span "x" at bounding box center [1559, 539] width 10 height 20
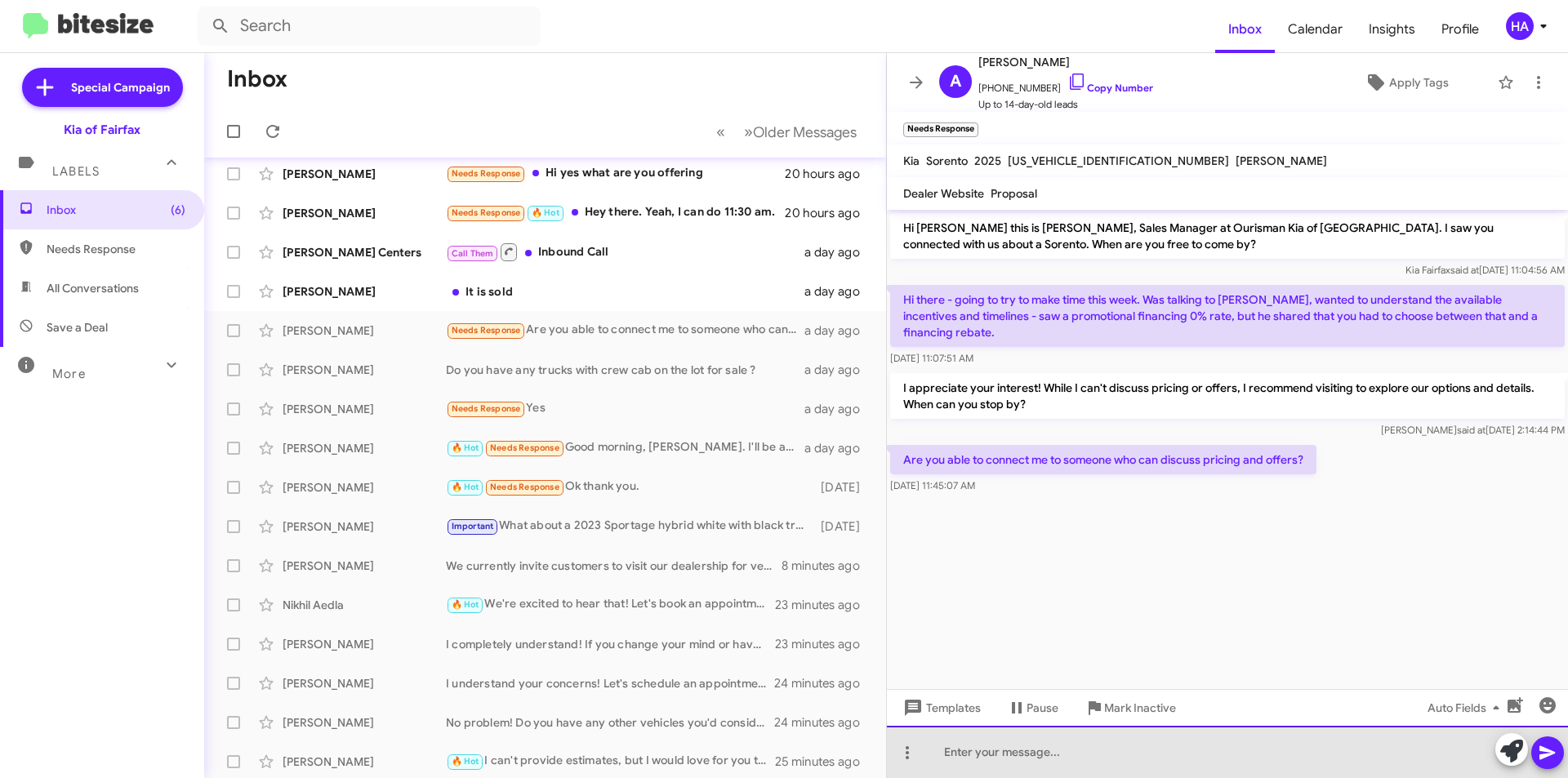
click at [1110, 760] on div at bounding box center [1227, 752] width 681 height 52
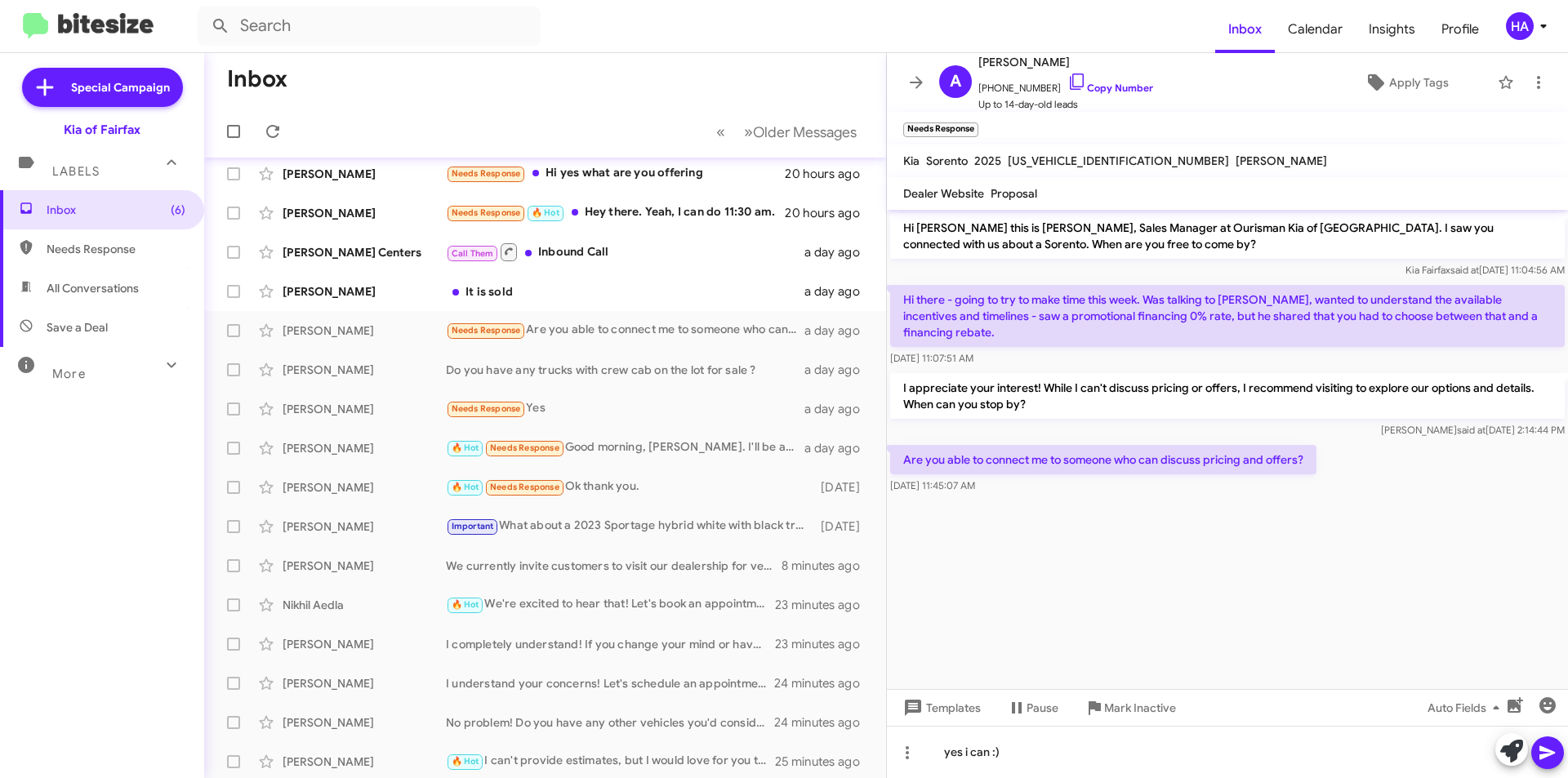
click at [1549, 757] on icon at bounding box center [1548, 752] width 20 height 20
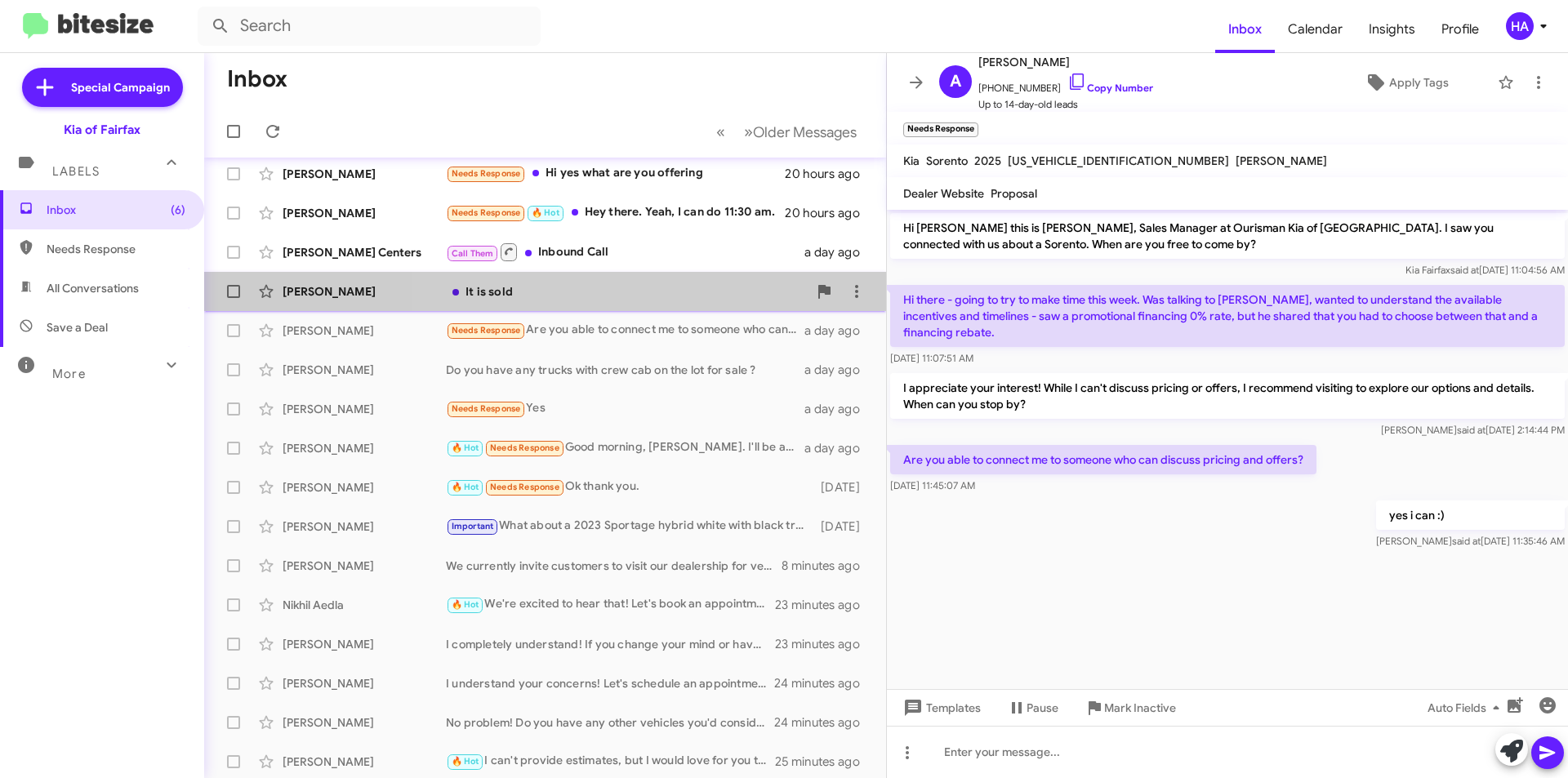
click at [649, 298] on div "It is sold" at bounding box center [626, 291] width 362 height 16
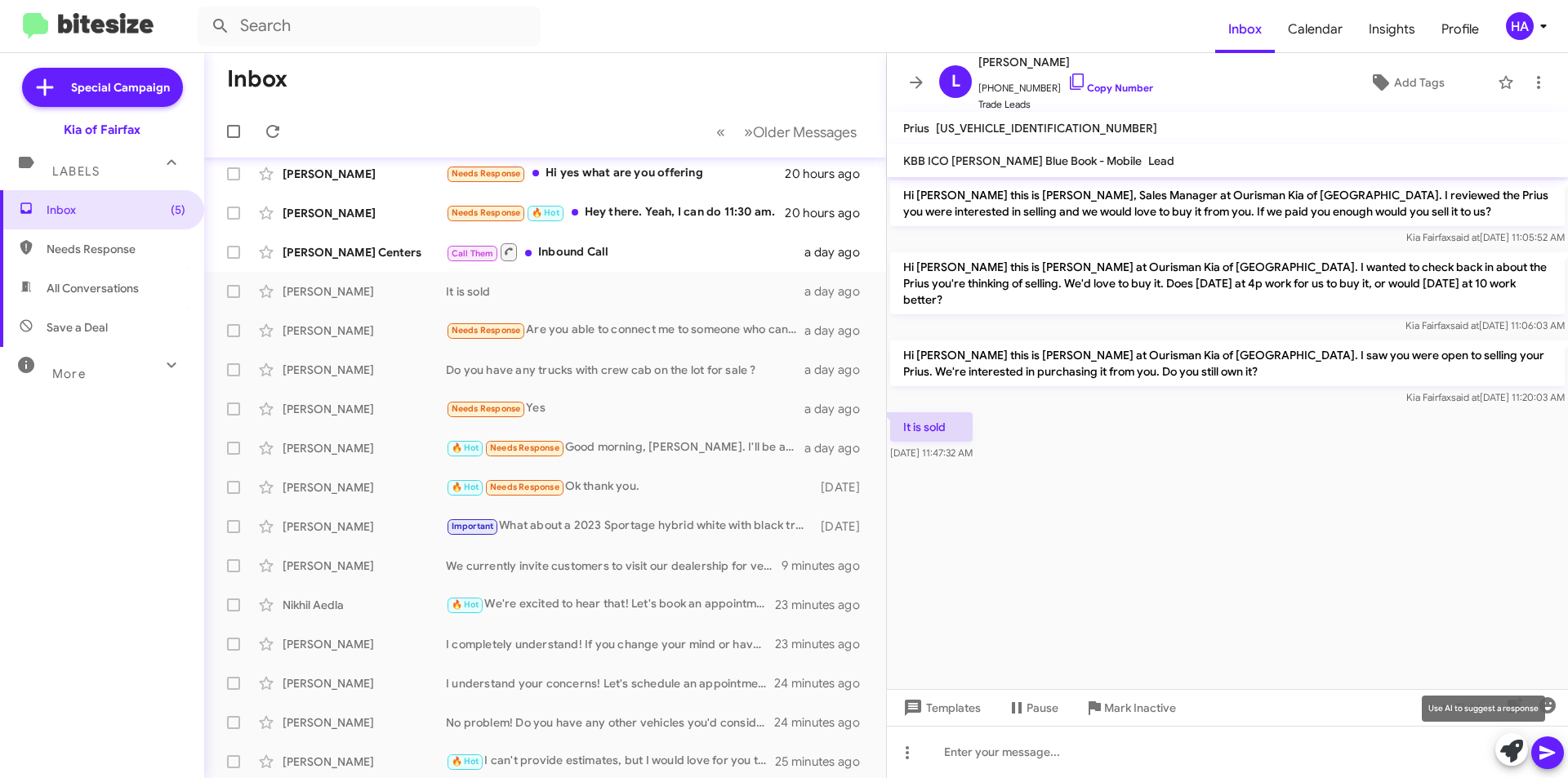
click at [1519, 759] on icon at bounding box center [1512, 751] width 23 height 23
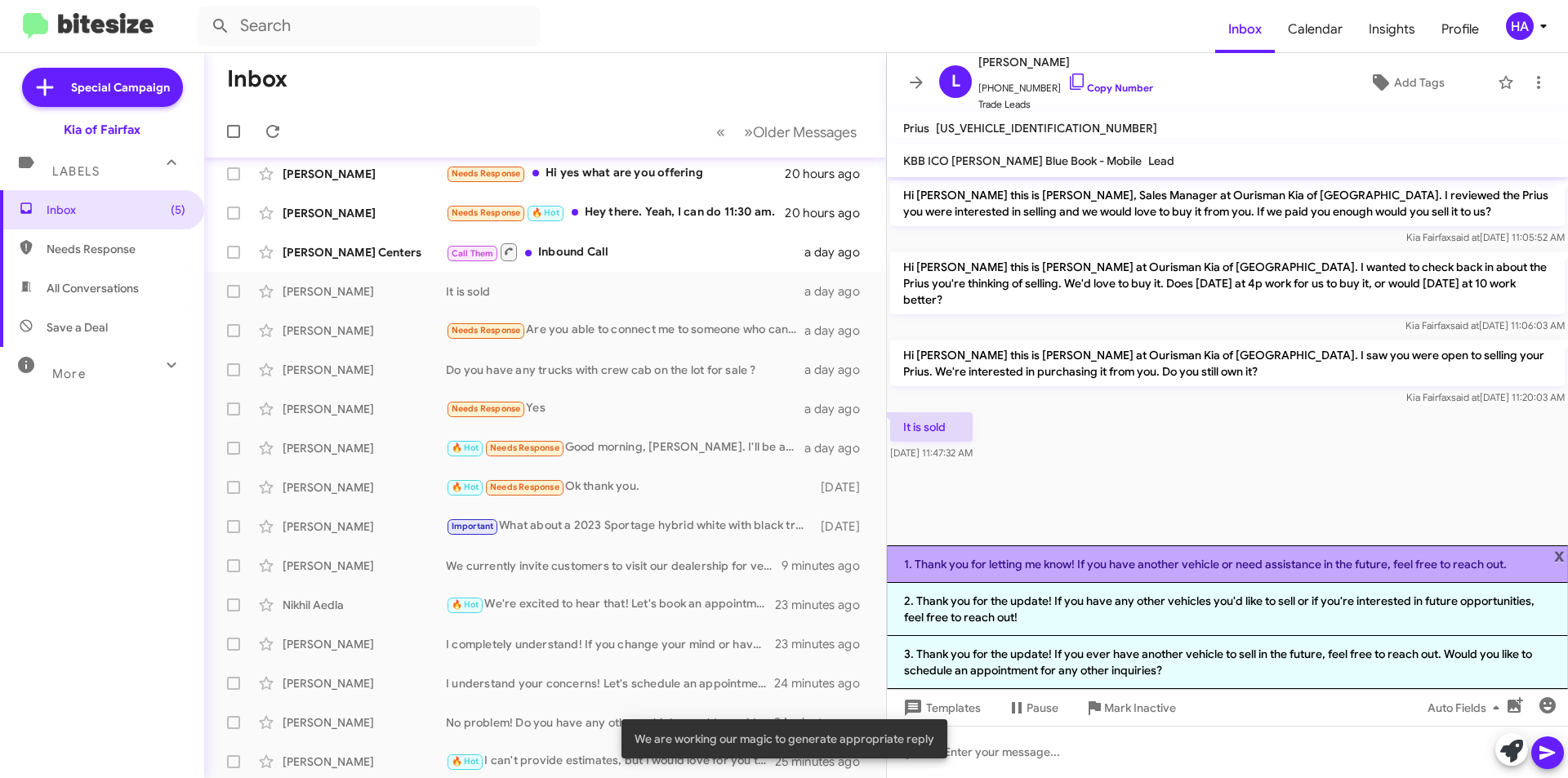
click at [1212, 570] on li "1. Thank you for letting me know! If you have another vehicle or need assistanc…" at bounding box center [1227, 564] width 681 height 37
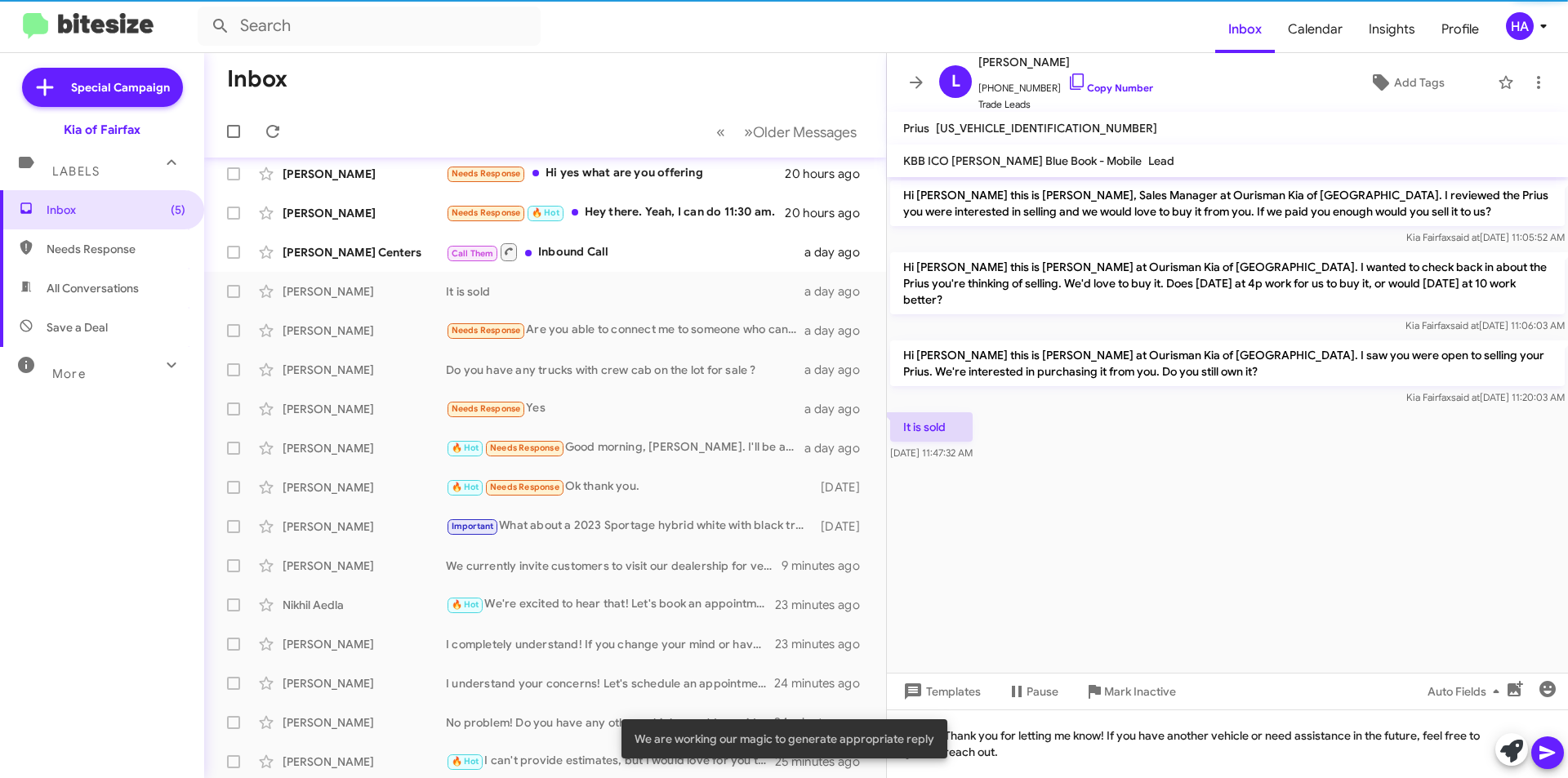
click at [1548, 764] on span at bounding box center [1548, 753] width 20 height 32
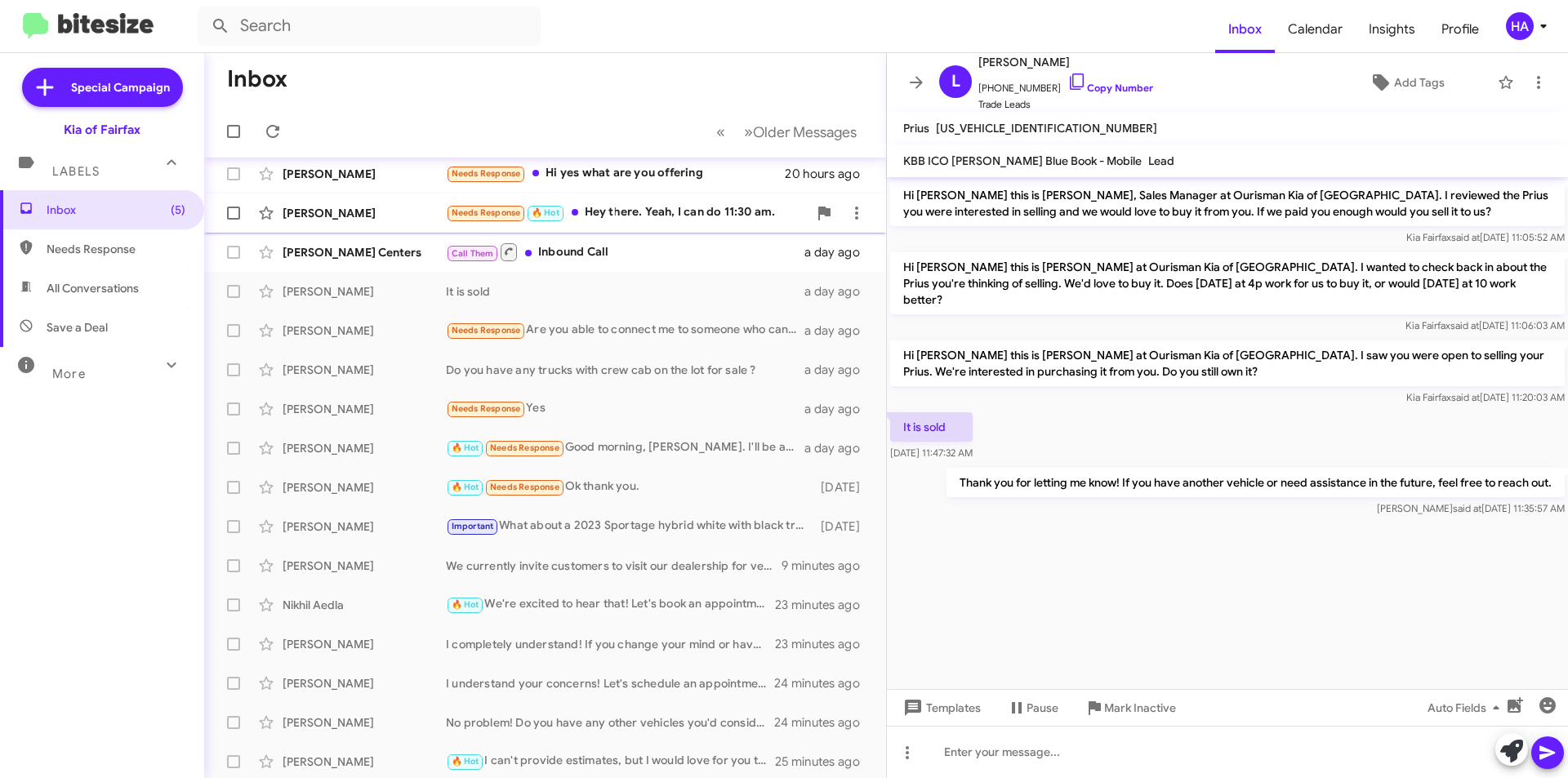
click at [701, 211] on div "Needs Response 🔥 Hot Hey there. Yeah, I can do 11:30 am." at bounding box center [626, 213] width 362 height 19
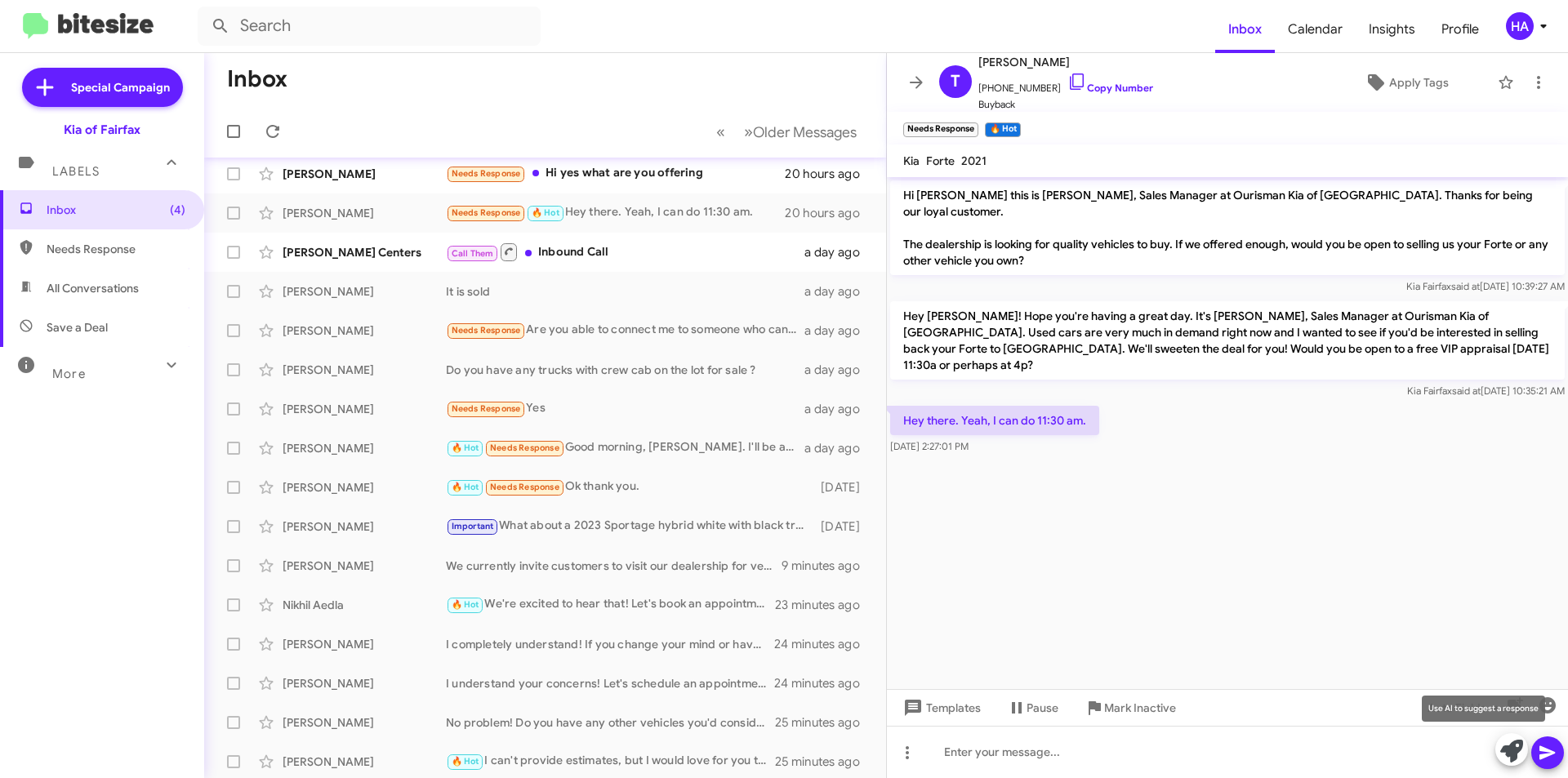
click at [1520, 756] on icon at bounding box center [1512, 751] width 23 height 23
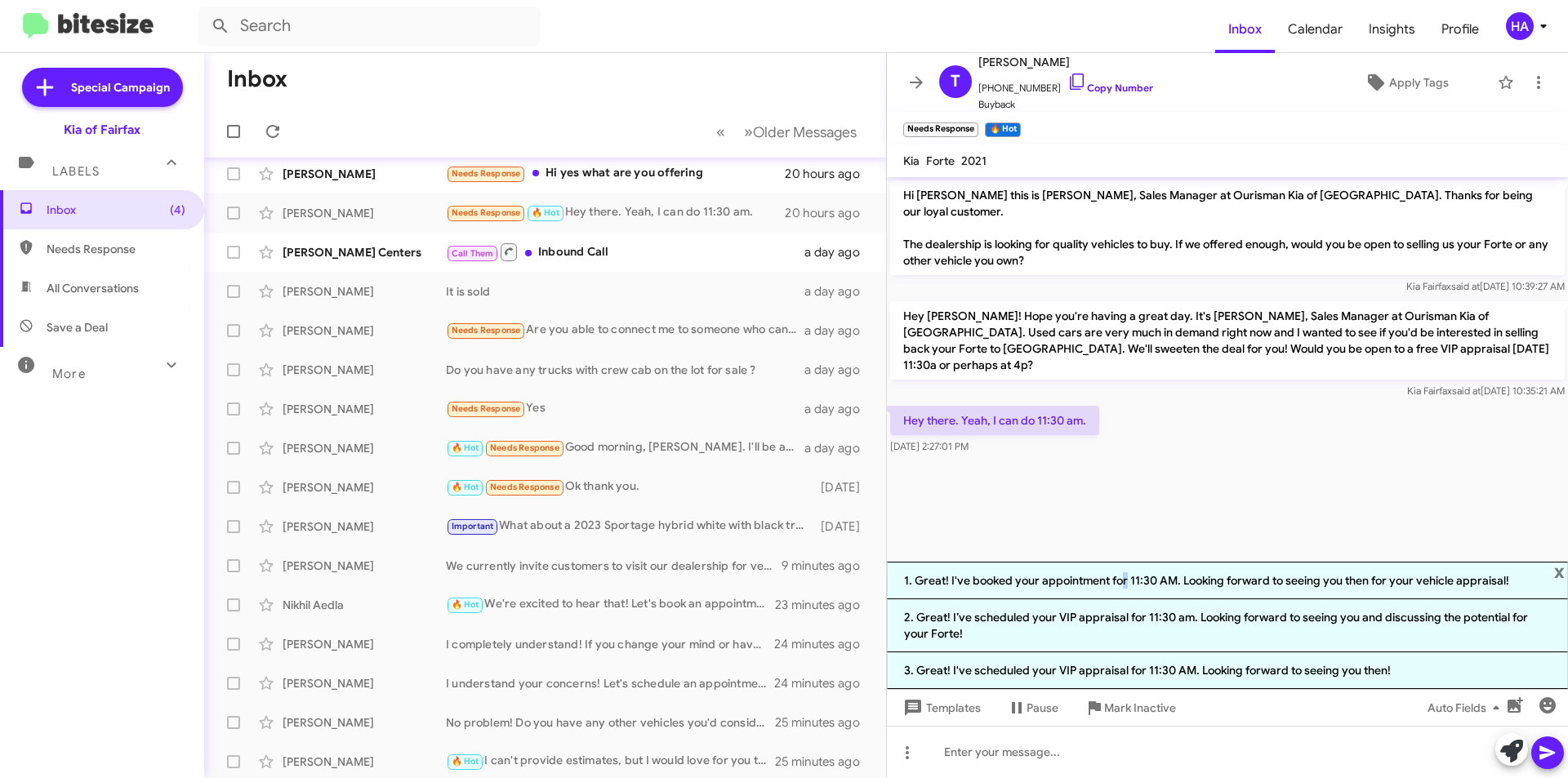
click at [1121, 585] on li "1. Great! I've booked your appointment for 11:30 AM. Looking forward to seeing …" at bounding box center [1227, 580] width 681 height 37
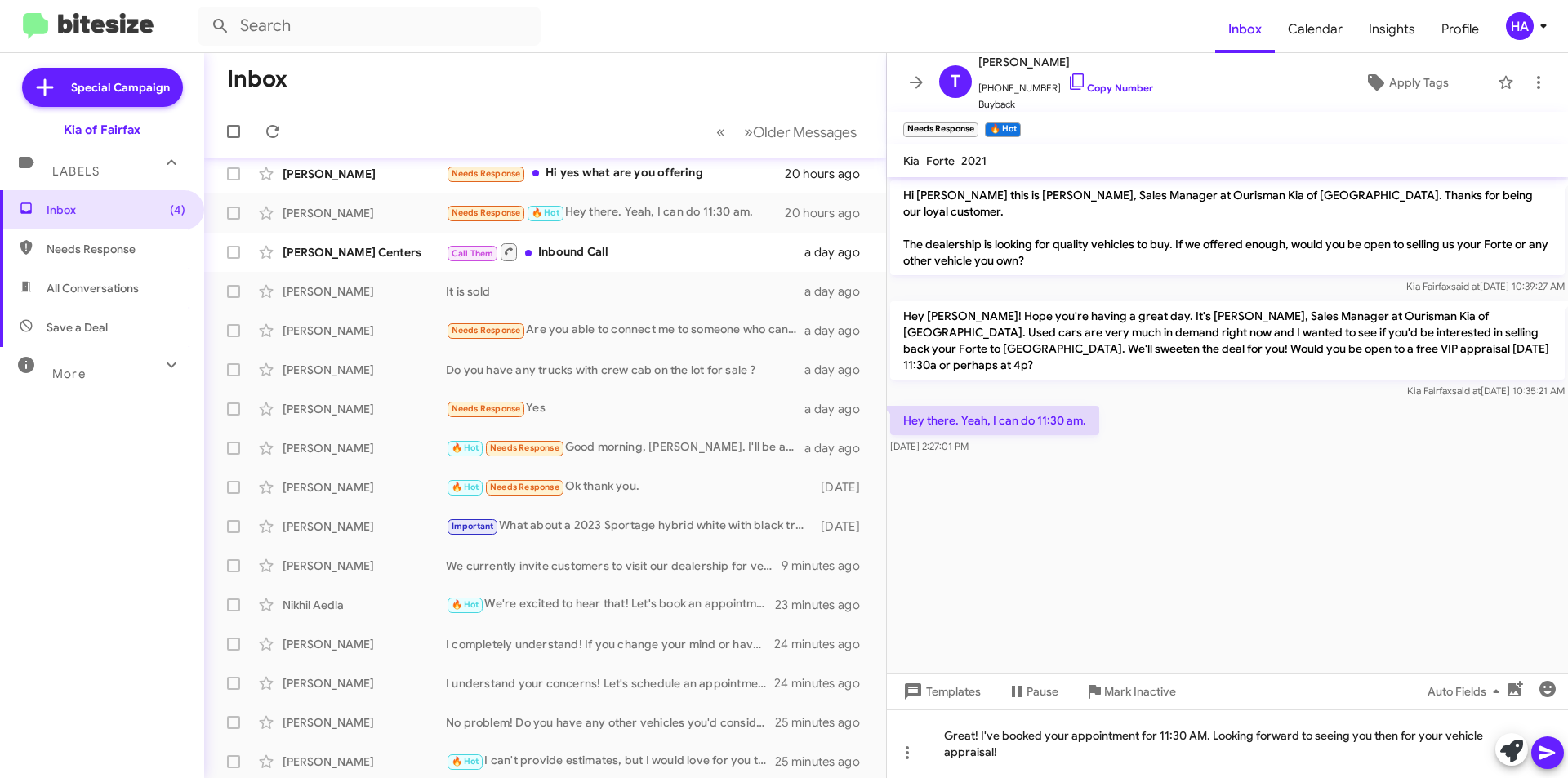
click at [1559, 757] on button at bounding box center [1548, 753] width 32 height 32
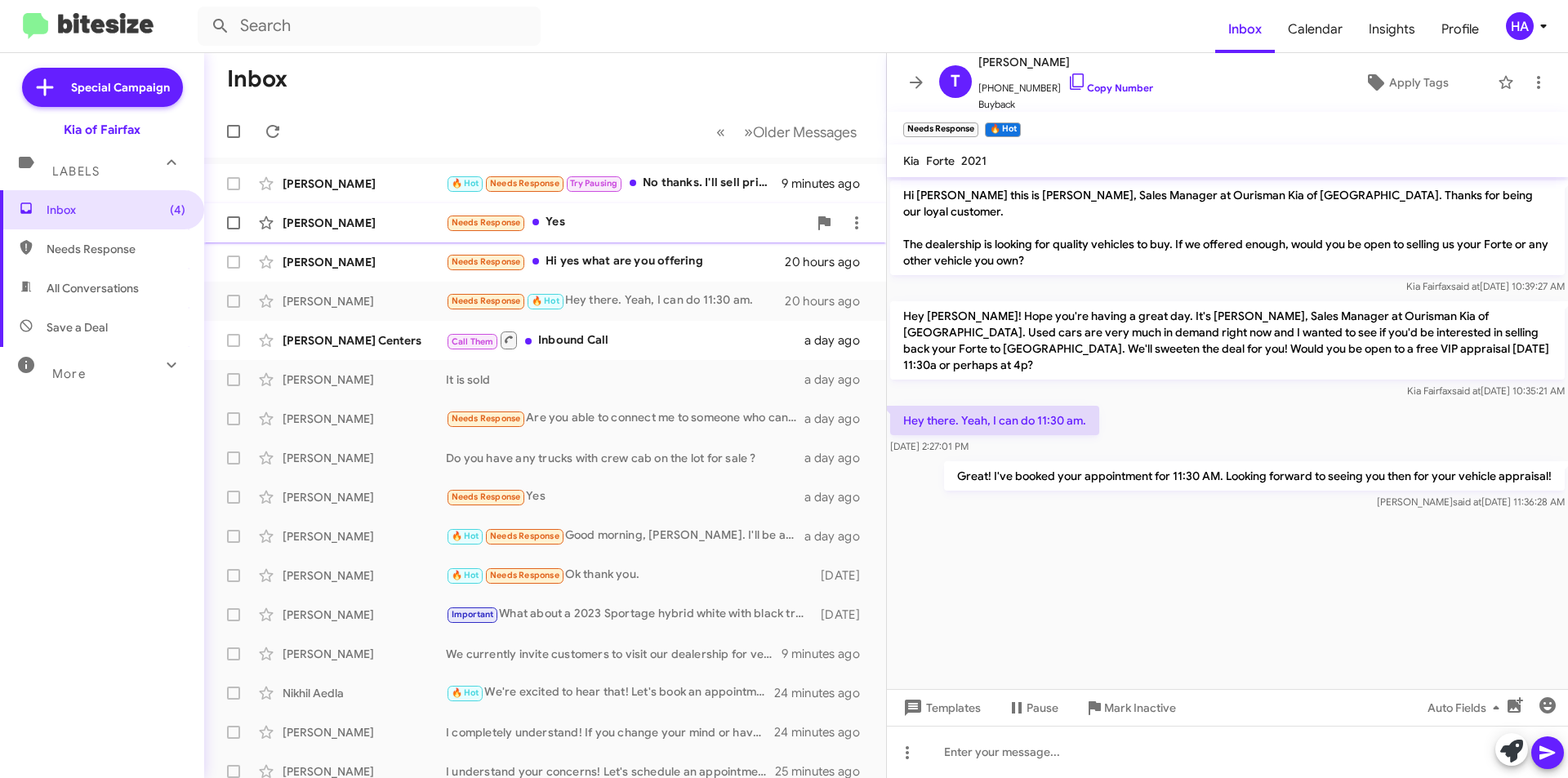
click at [654, 237] on div "Barbara Putnam Needs Response Yes 18 hours ago" at bounding box center [545, 223] width 656 height 32
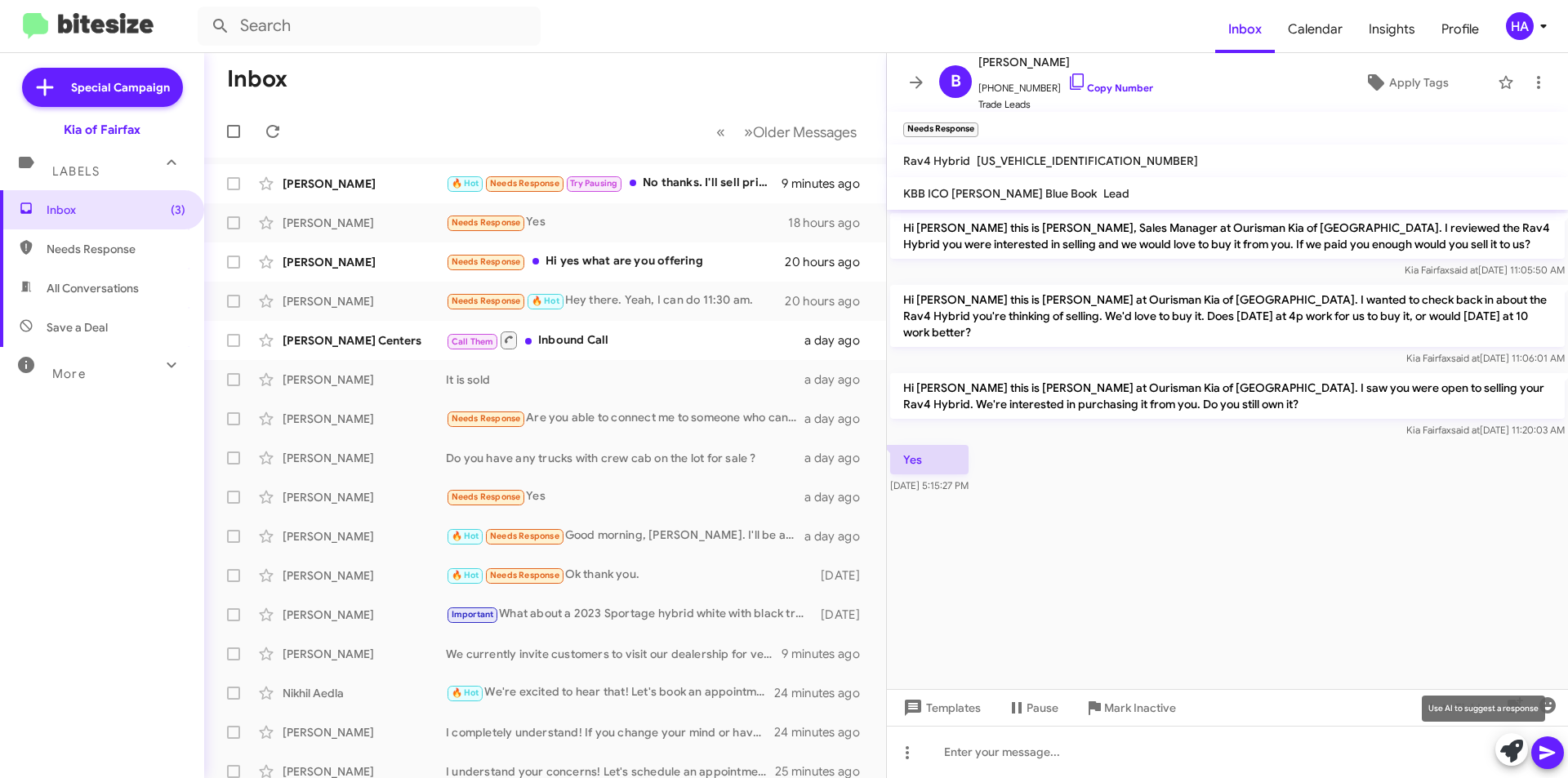
click at [1511, 758] on icon at bounding box center [1512, 751] width 23 height 23
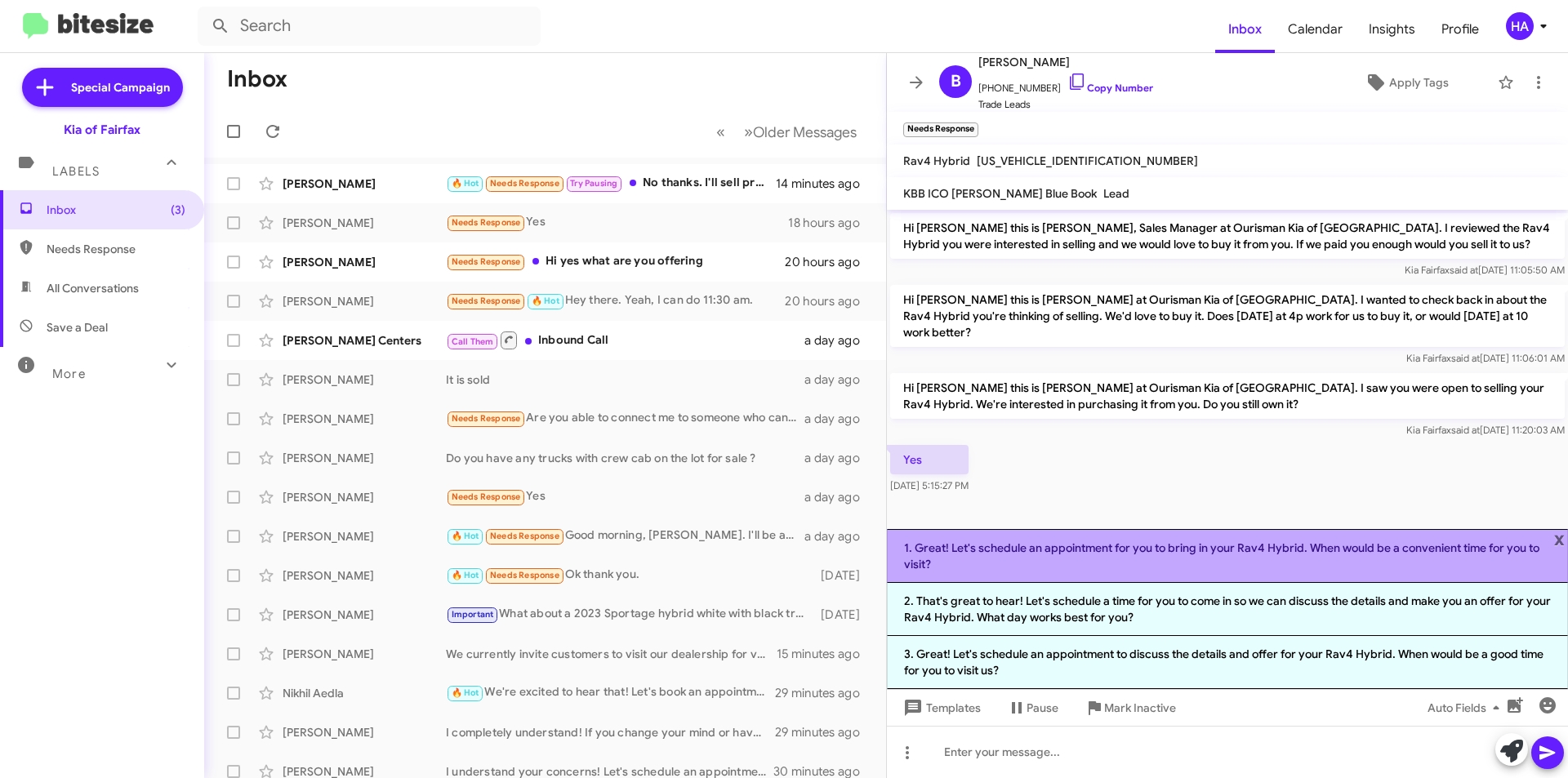
click at [1274, 558] on li "1. Great! Let's schedule an appointment for you to bring in your Rav4 Hybrid. W…" at bounding box center [1227, 556] width 681 height 54
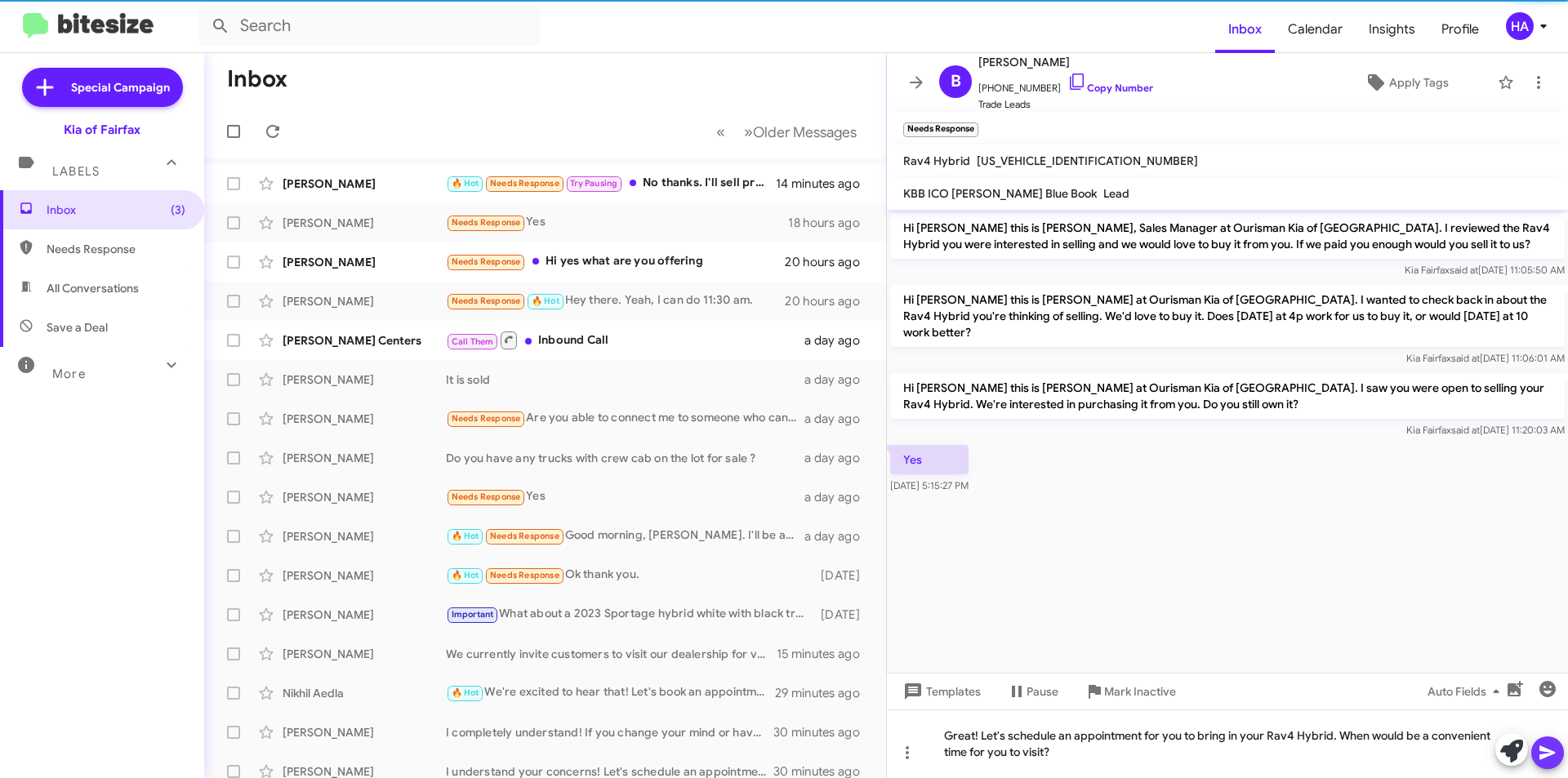
click at [1548, 759] on icon at bounding box center [1548, 752] width 20 height 20
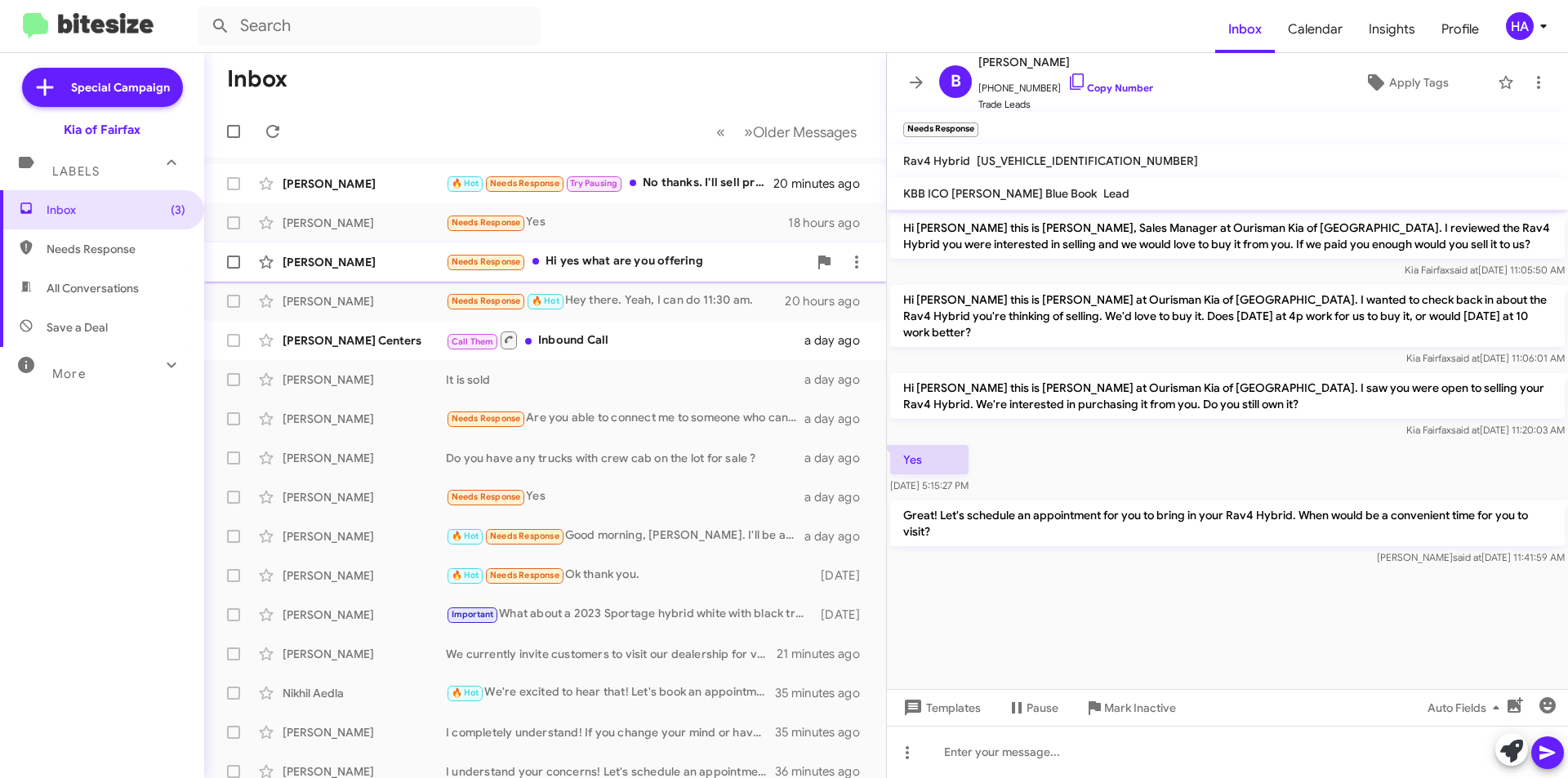
click at [680, 251] on div "Kristina Kim Needs Response Hi yes what are you offering 20 hours ago" at bounding box center [545, 262] width 656 height 32
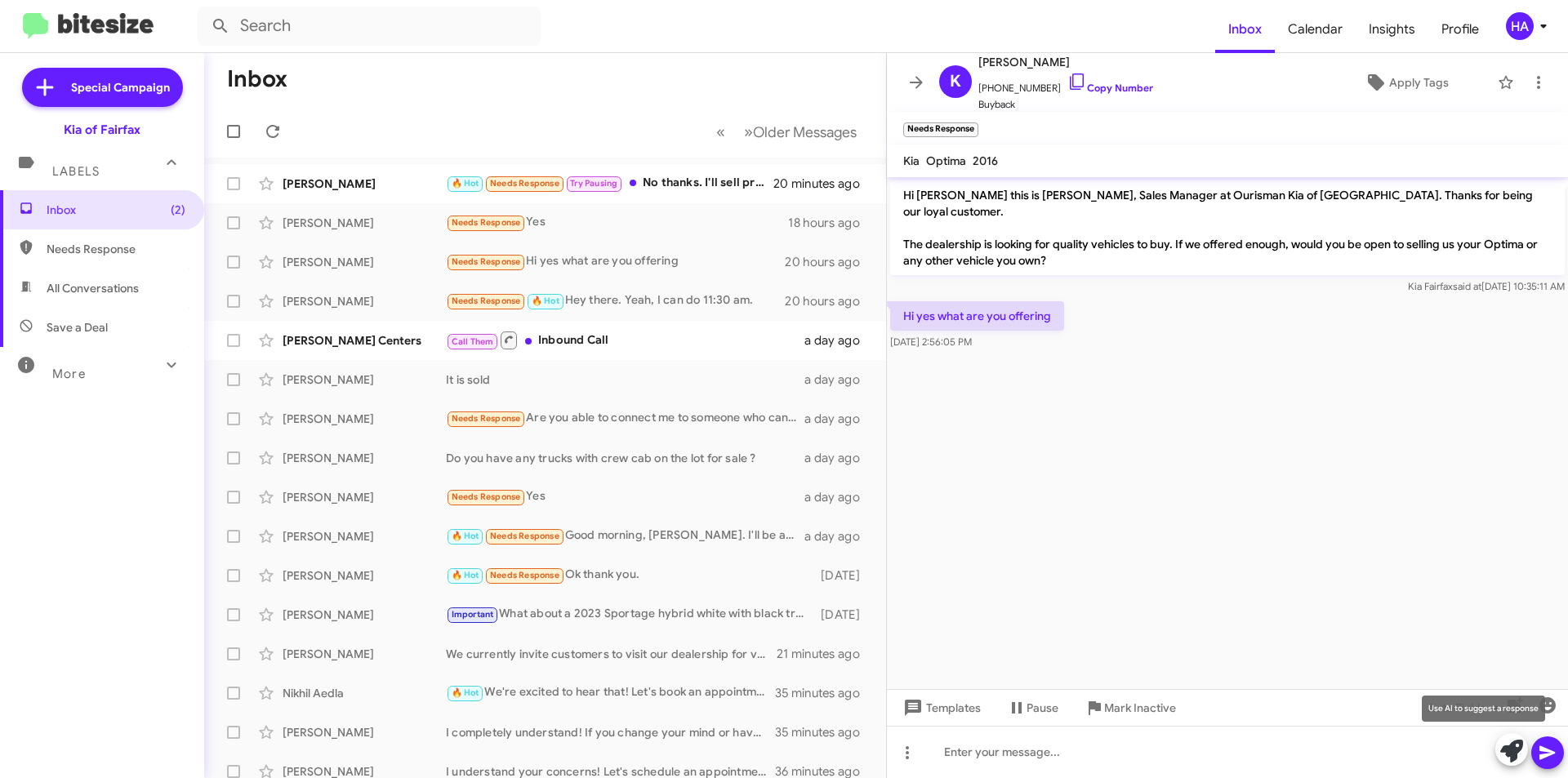
click at [1514, 752] on icon at bounding box center [1512, 751] width 23 height 23
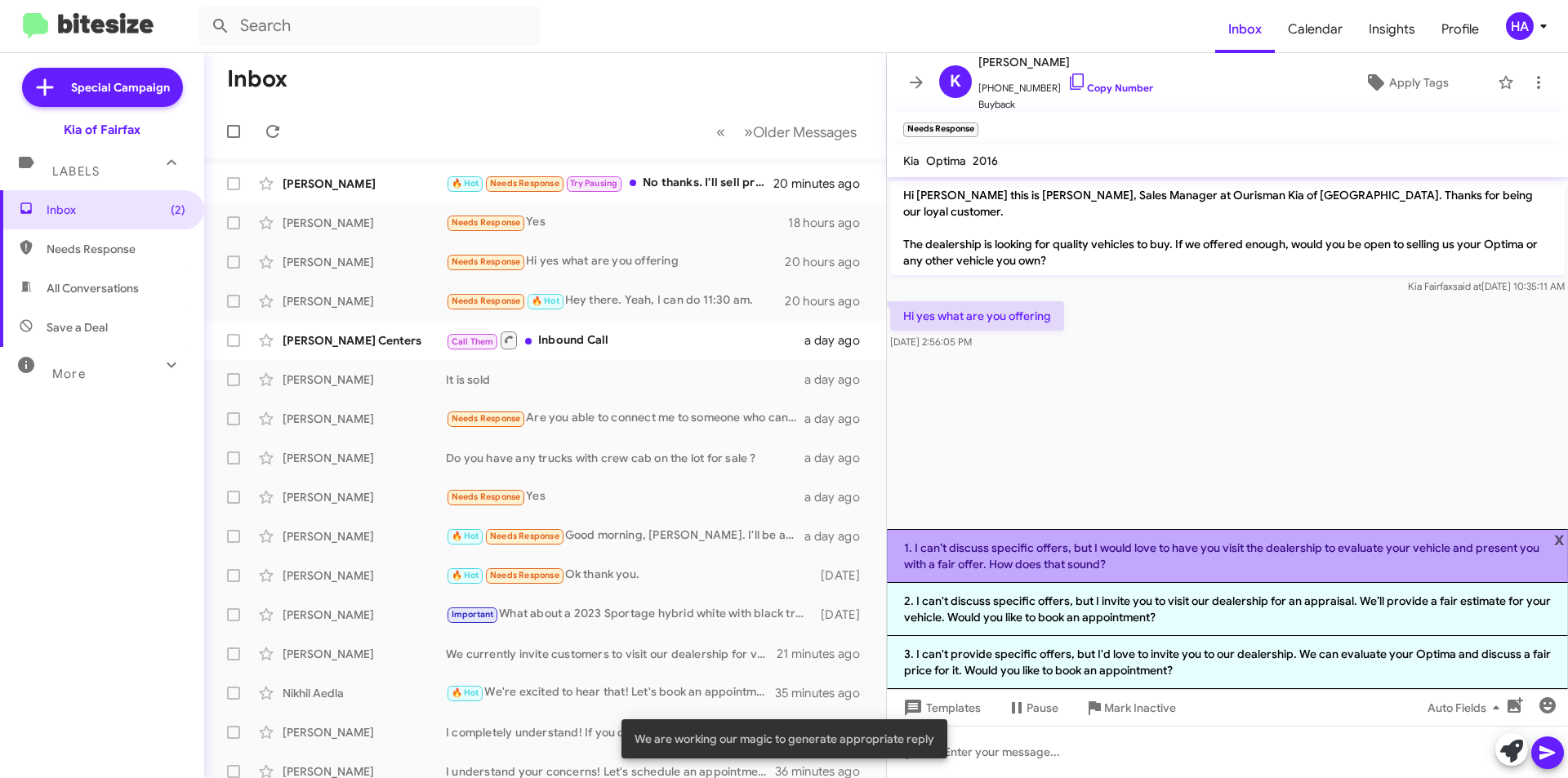
click at [1306, 562] on li "1. I can’t discuss specific offers, but I would love to have you visit the deal…" at bounding box center [1227, 556] width 681 height 54
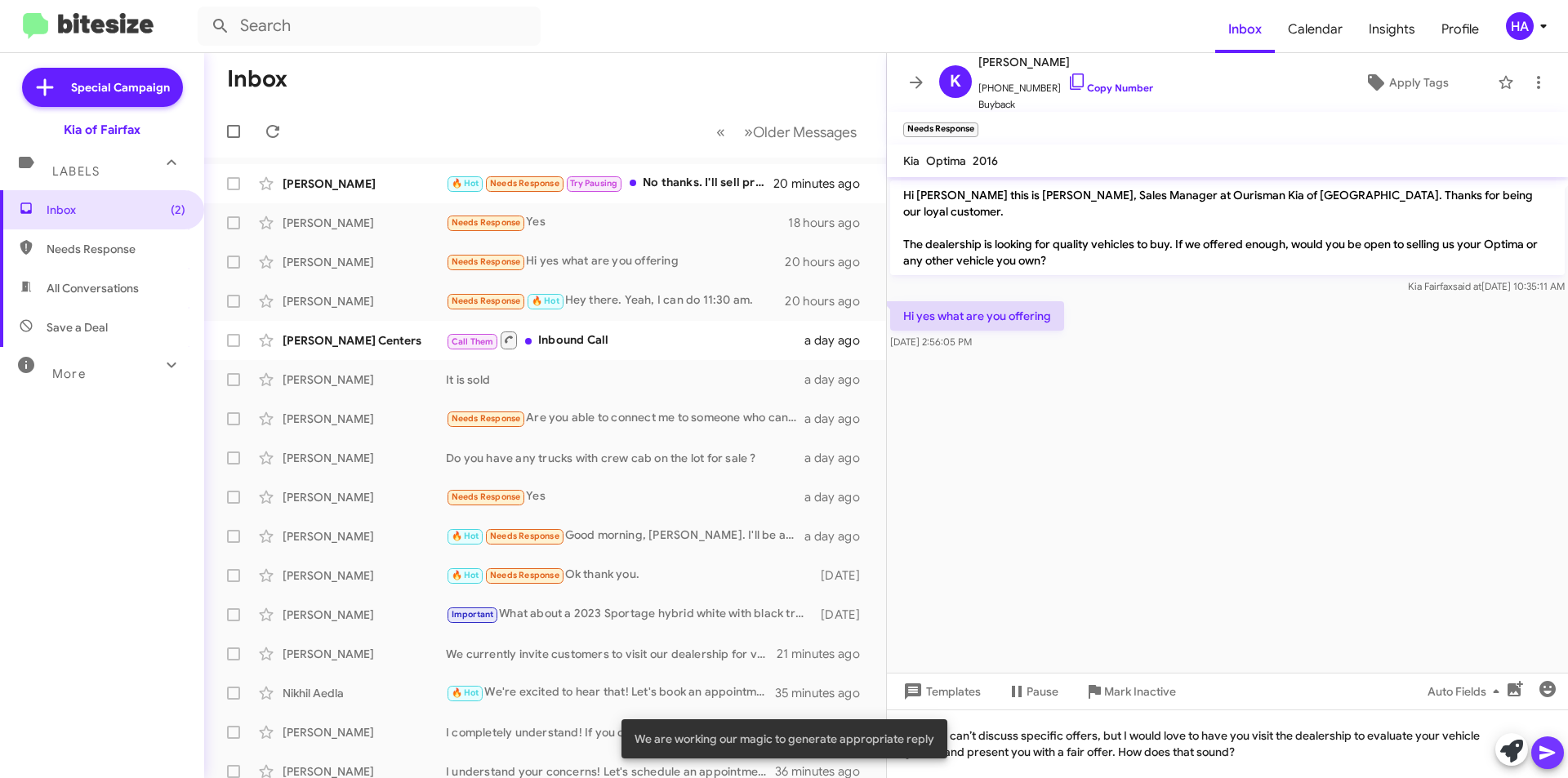
click at [1553, 746] on icon at bounding box center [1548, 752] width 20 height 20
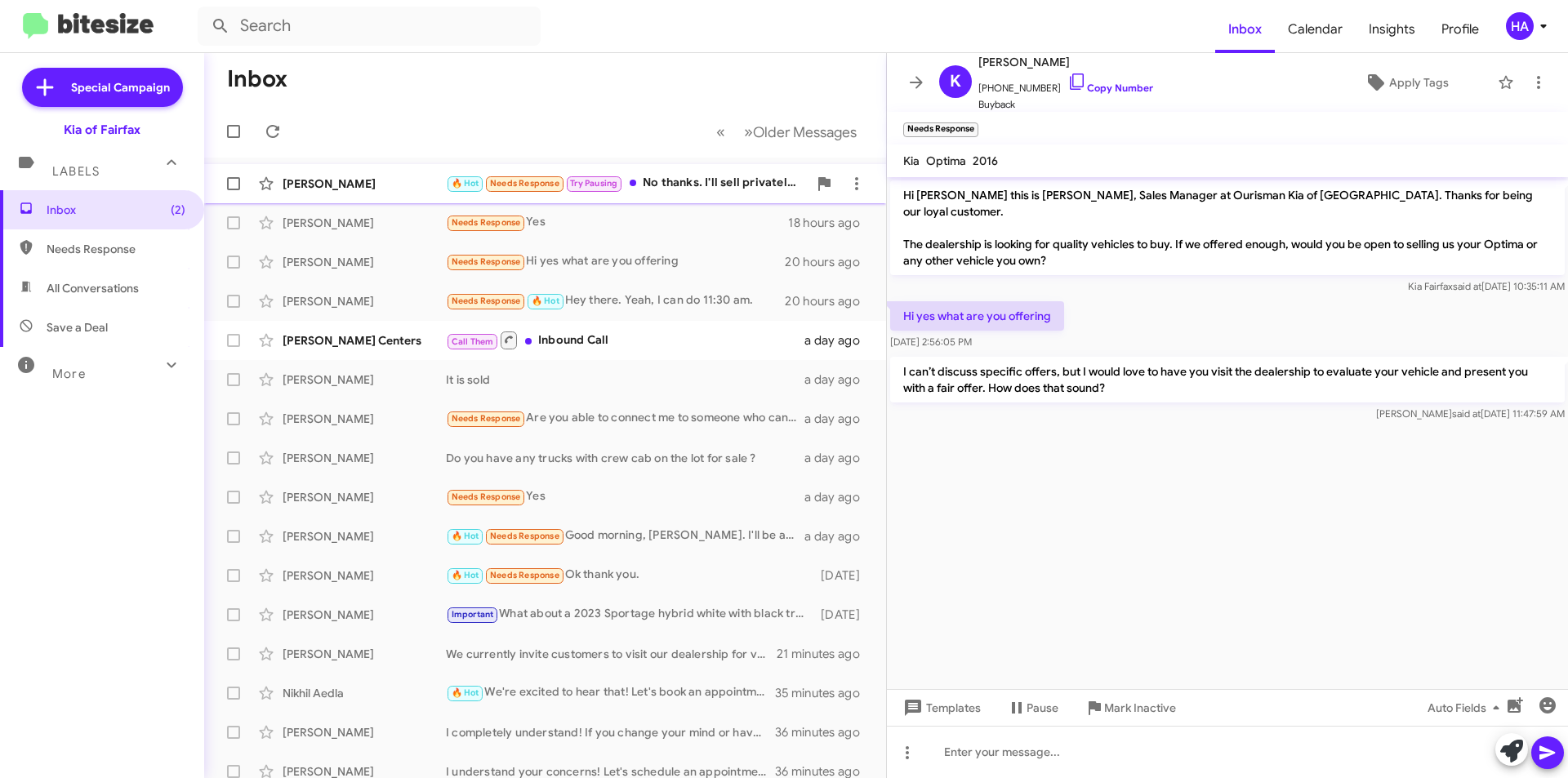
click at [686, 182] on div "🔥 Hot Needs Response Try Pausing No thanks. I'll sell privately 3rd party. Not …" at bounding box center [626, 183] width 362 height 19
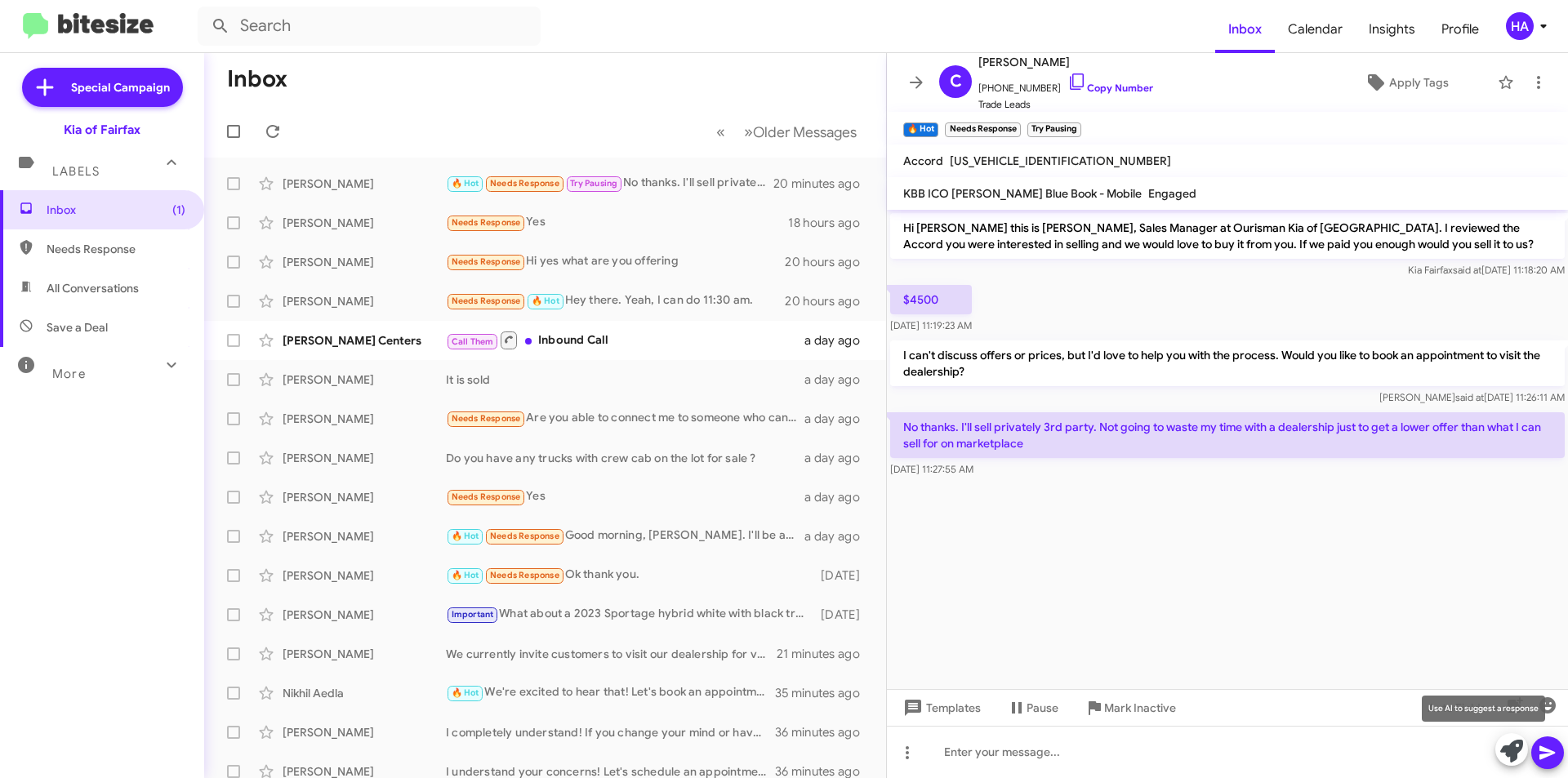
click at [1504, 759] on icon at bounding box center [1512, 751] width 23 height 23
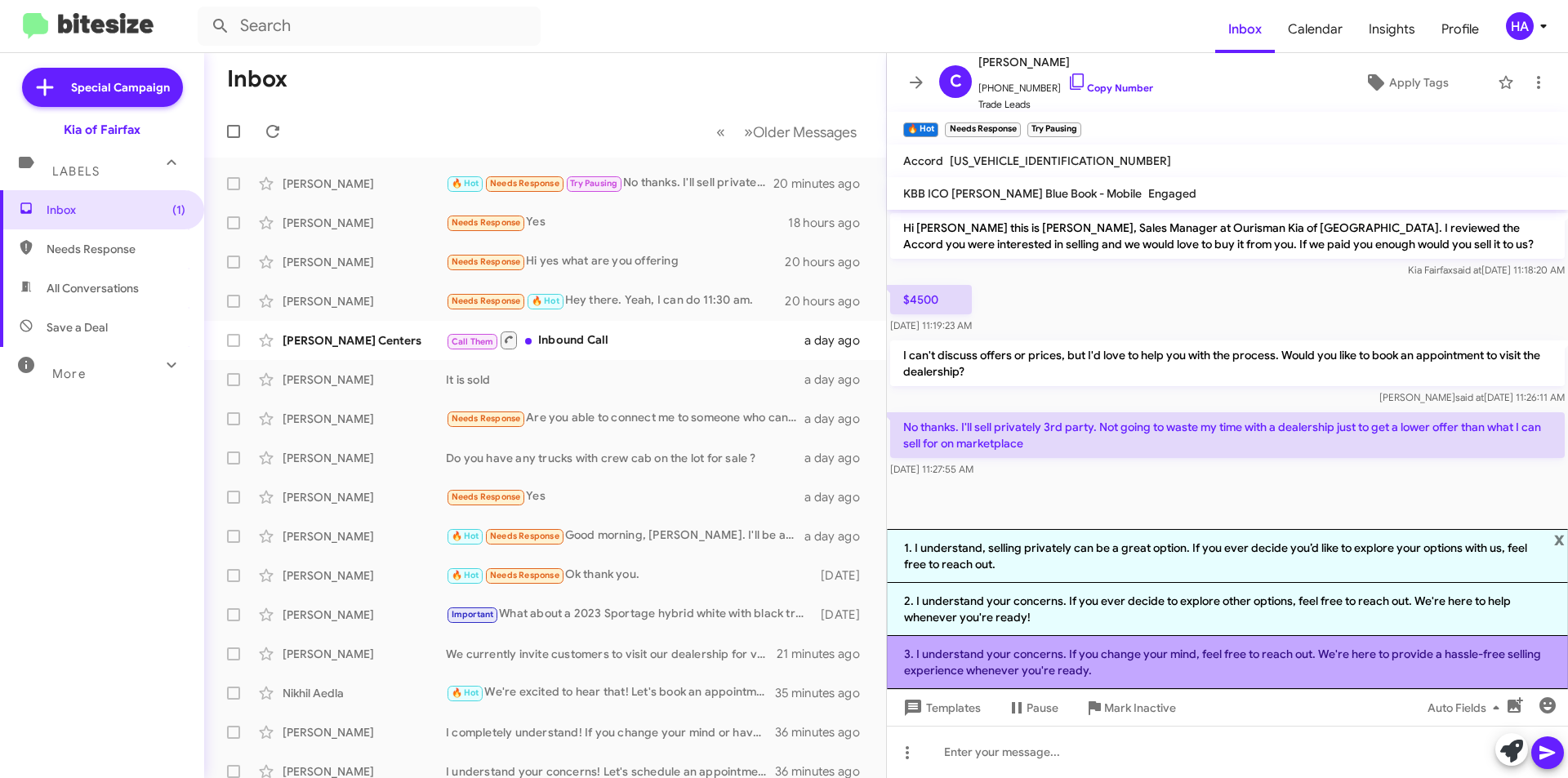
click at [1220, 667] on li "3. I understand your concerns. If you change your mind, feel free to reach out.…" at bounding box center [1227, 663] width 681 height 53
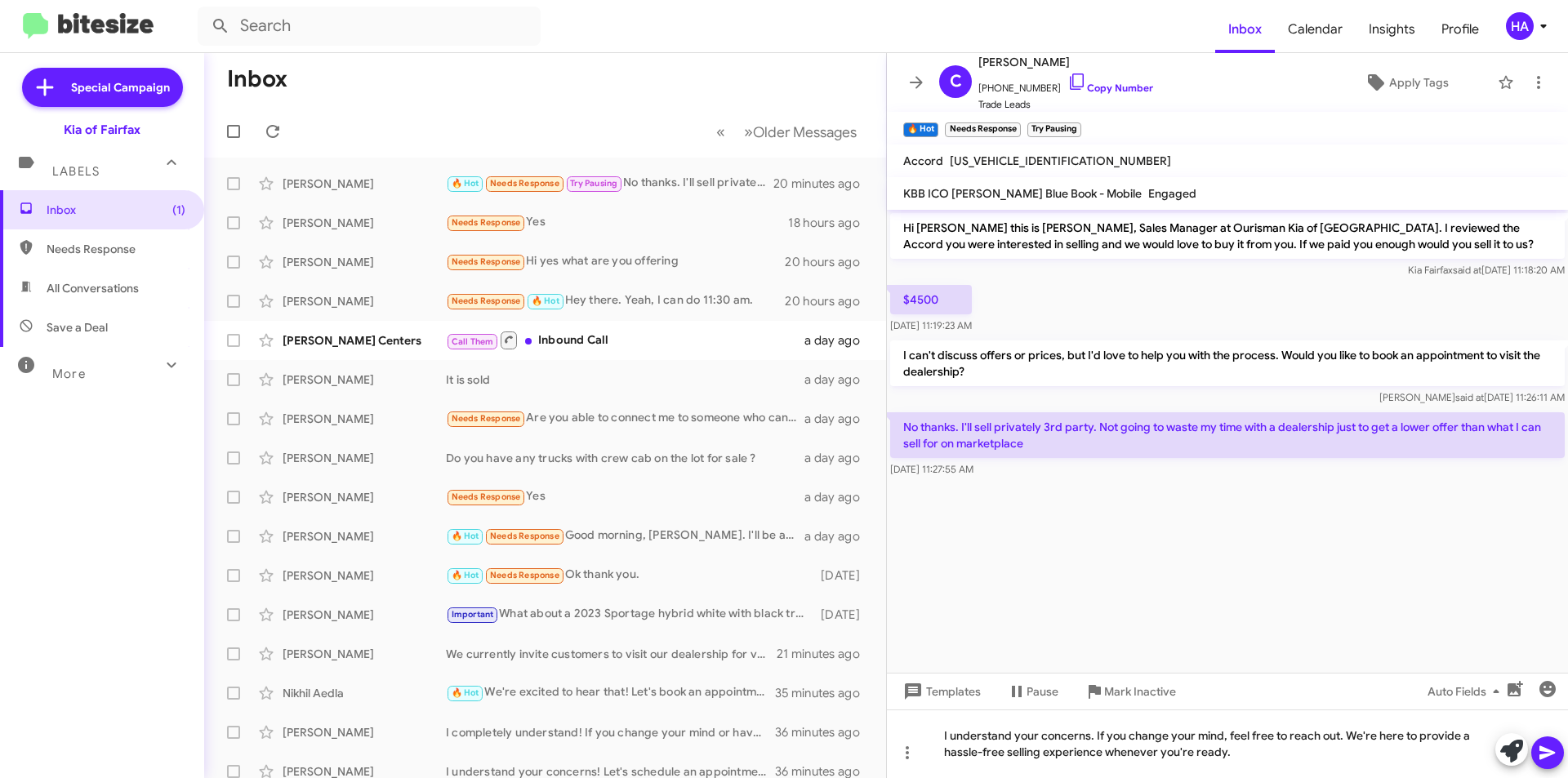
click at [1552, 759] on icon at bounding box center [1548, 752] width 20 height 20
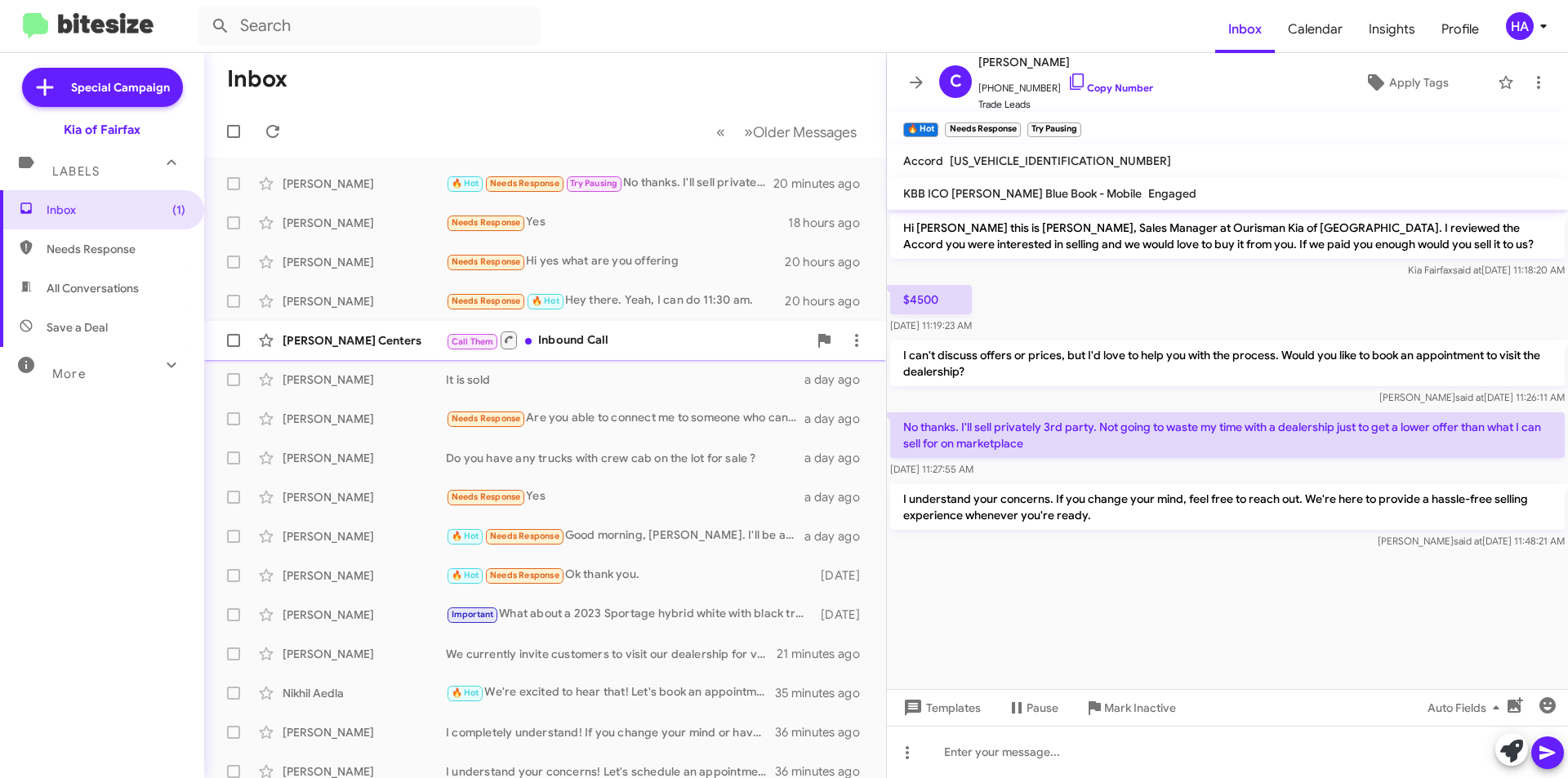
click at [679, 343] on div "Call Them Inbound Call" at bounding box center [626, 340] width 362 height 20
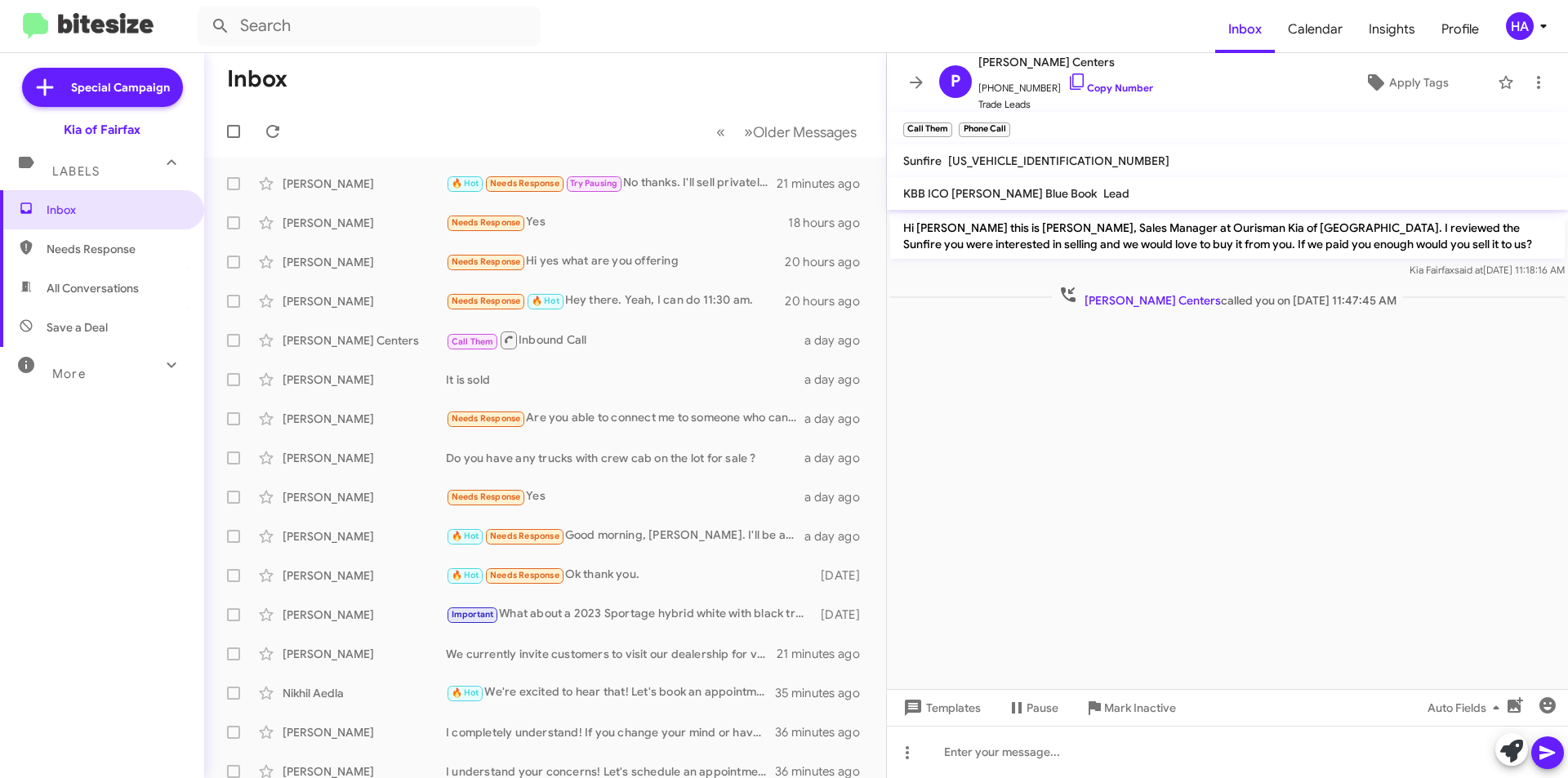
click at [685, 70] on mat-toolbar-row "Inbox" at bounding box center [545, 78] width 682 height 52
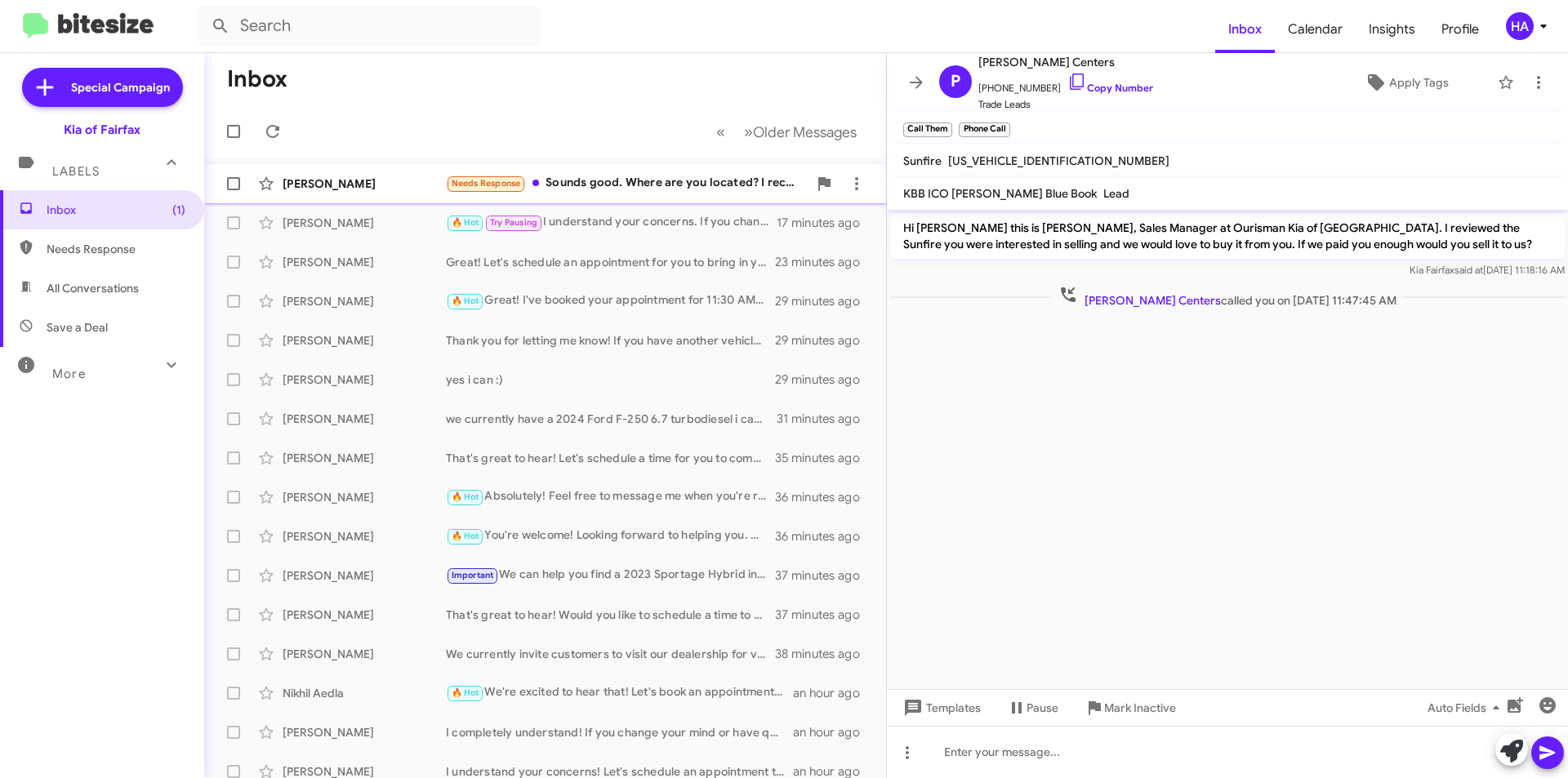
click at [637, 176] on div "Needs Response Sounds good. Where are you located? I recently moved from Fairfa…" at bounding box center [626, 183] width 362 height 19
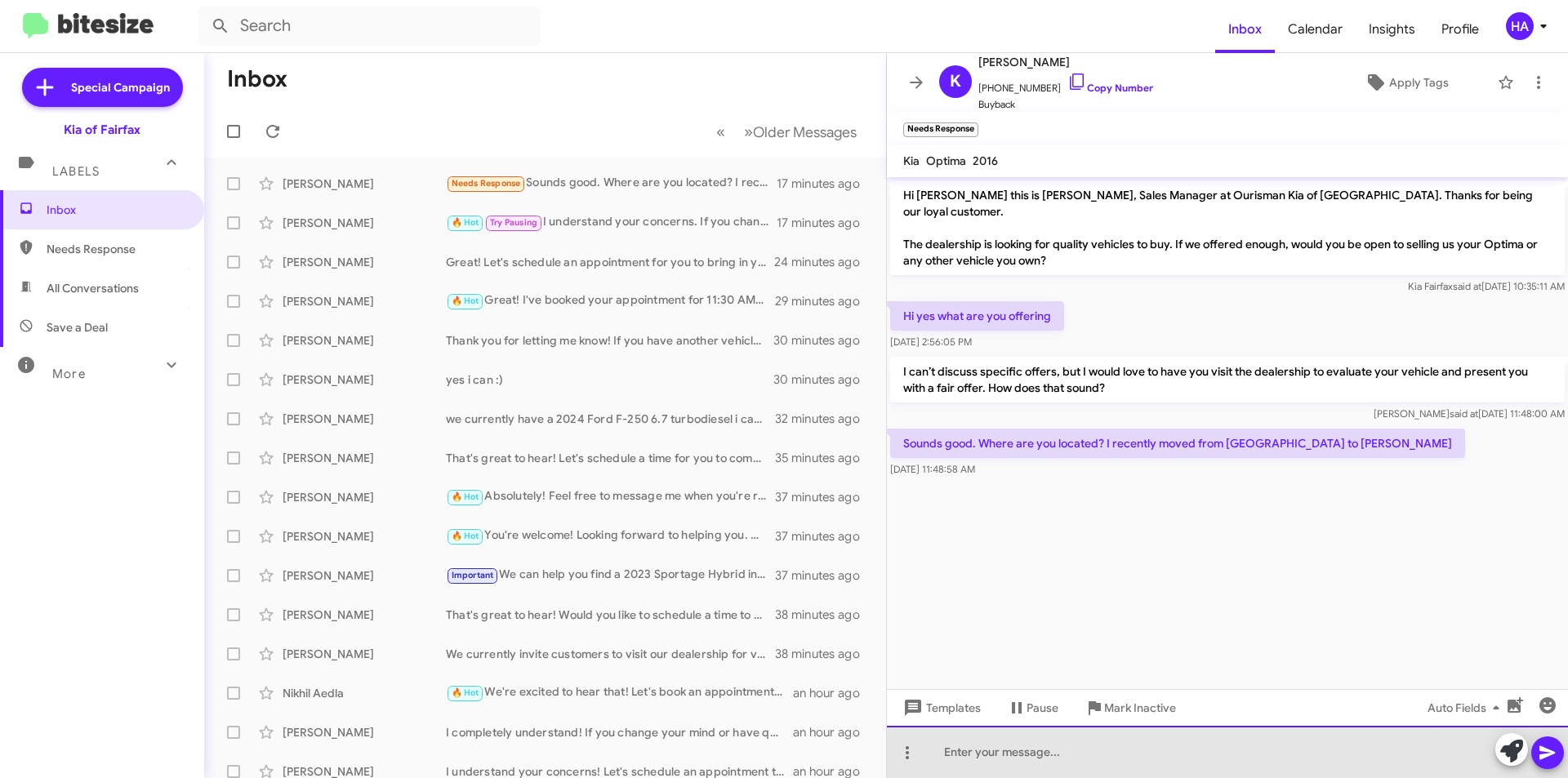
click at [1191, 771] on div at bounding box center [1227, 752] width 681 height 52
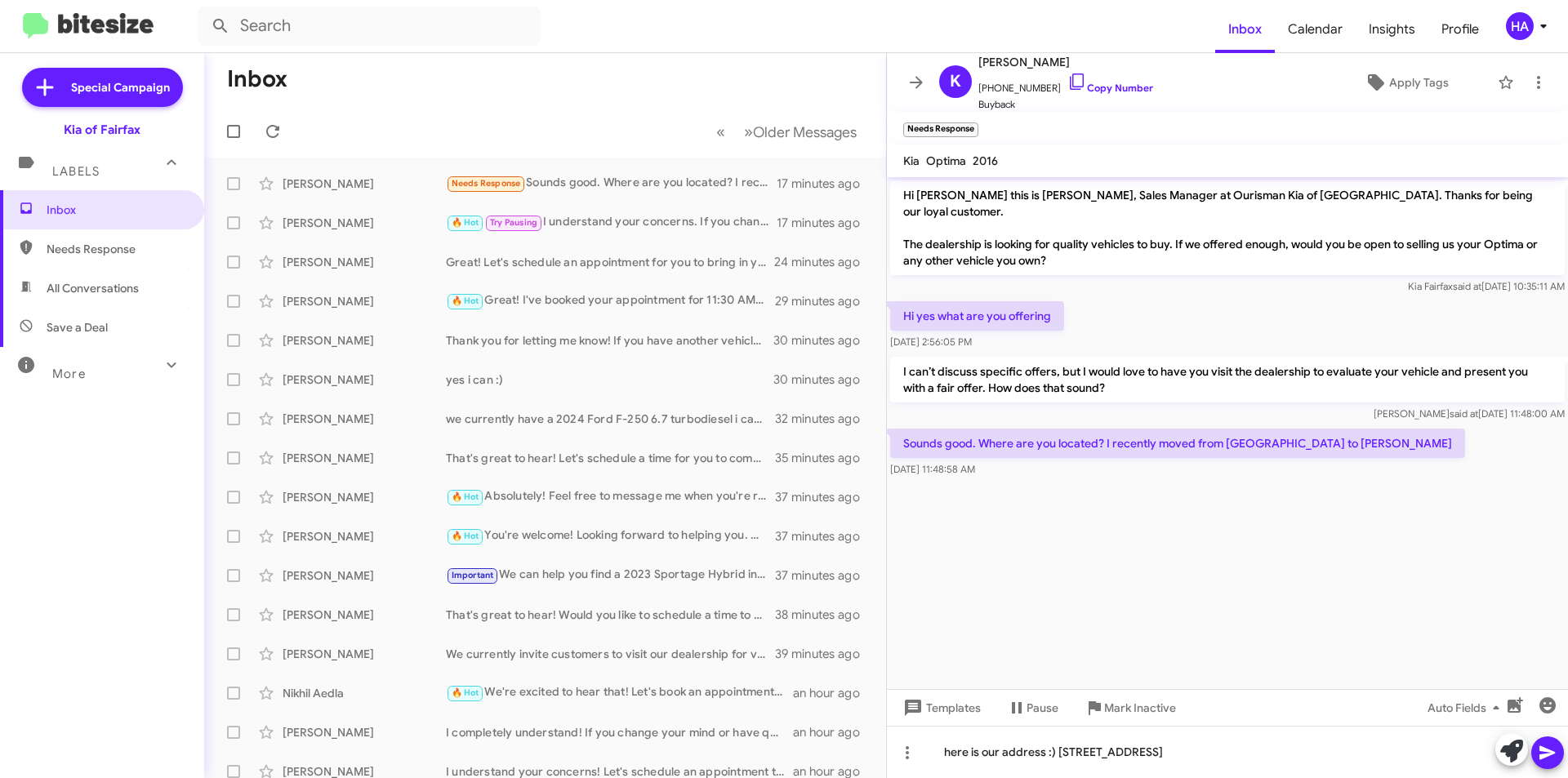
click at [1546, 746] on icon at bounding box center [1548, 752] width 20 height 20
click at [654, 170] on div "Kristina Kim Needs Response Sounds good. Where are you located? I recently move…" at bounding box center [545, 183] width 656 height 32
click at [495, 185] on span "Needs Response" at bounding box center [486, 183] width 69 height 10
click at [666, 104] on mat-toolbar-row "Inbox" at bounding box center [545, 78] width 682 height 52
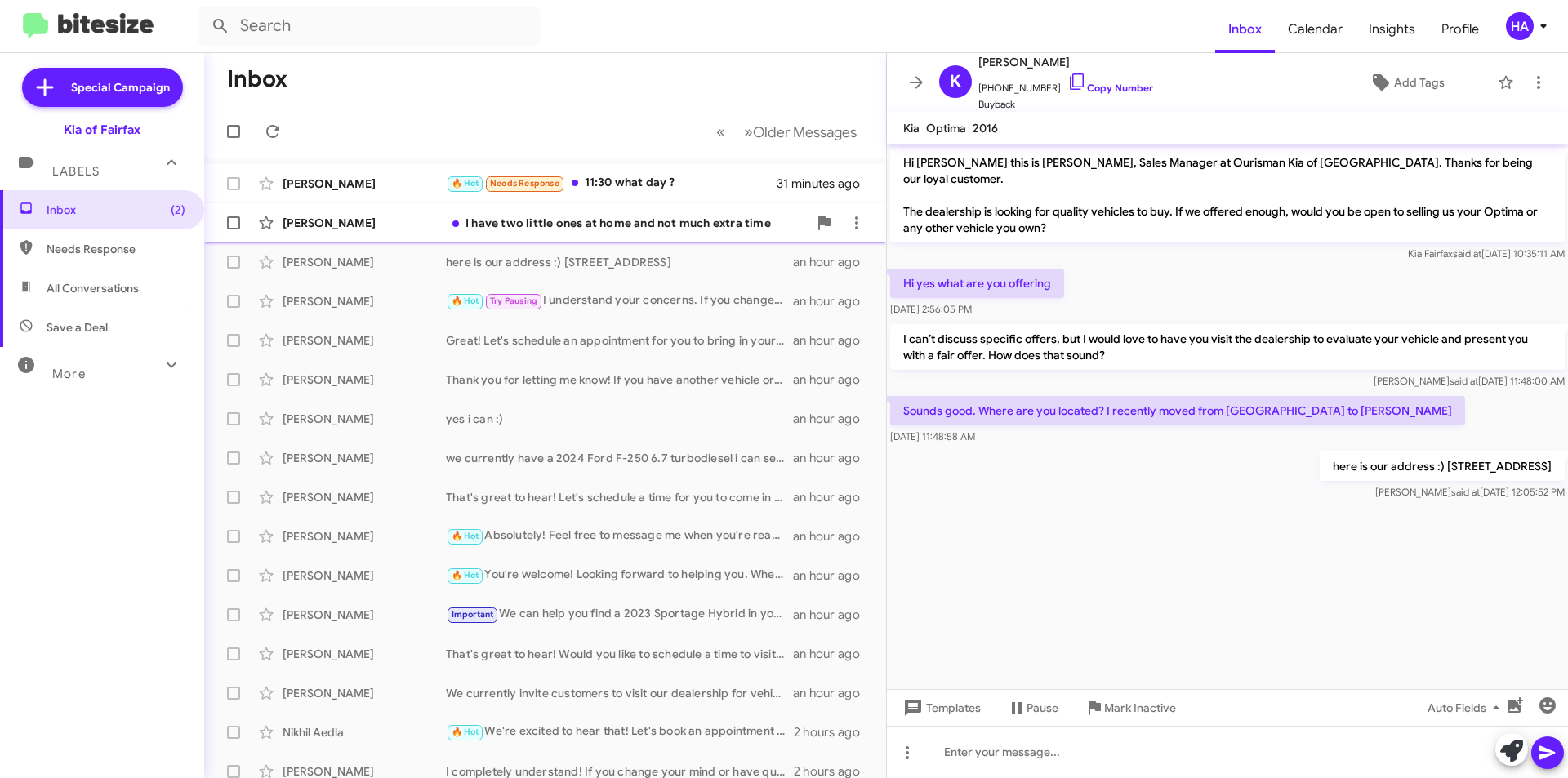
click at [701, 230] on div "I have two little ones at home and not much extra time" at bounding box center [626, 222] width 362 height 16
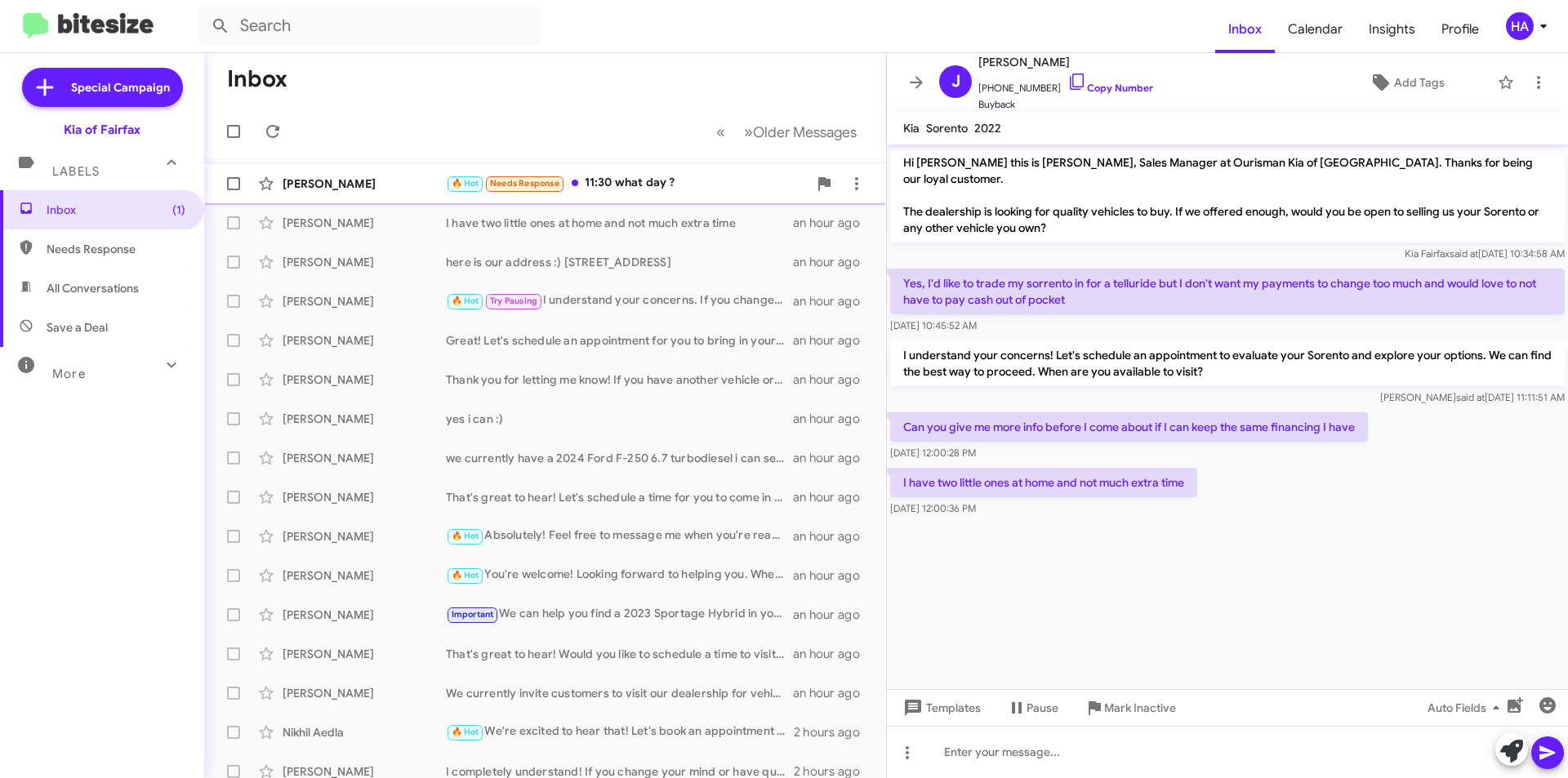
click at [672, 188] on div "🔥 Hot Needs Response 11:30 what day ?" at bounding box center [626, 183] width 362 height 19
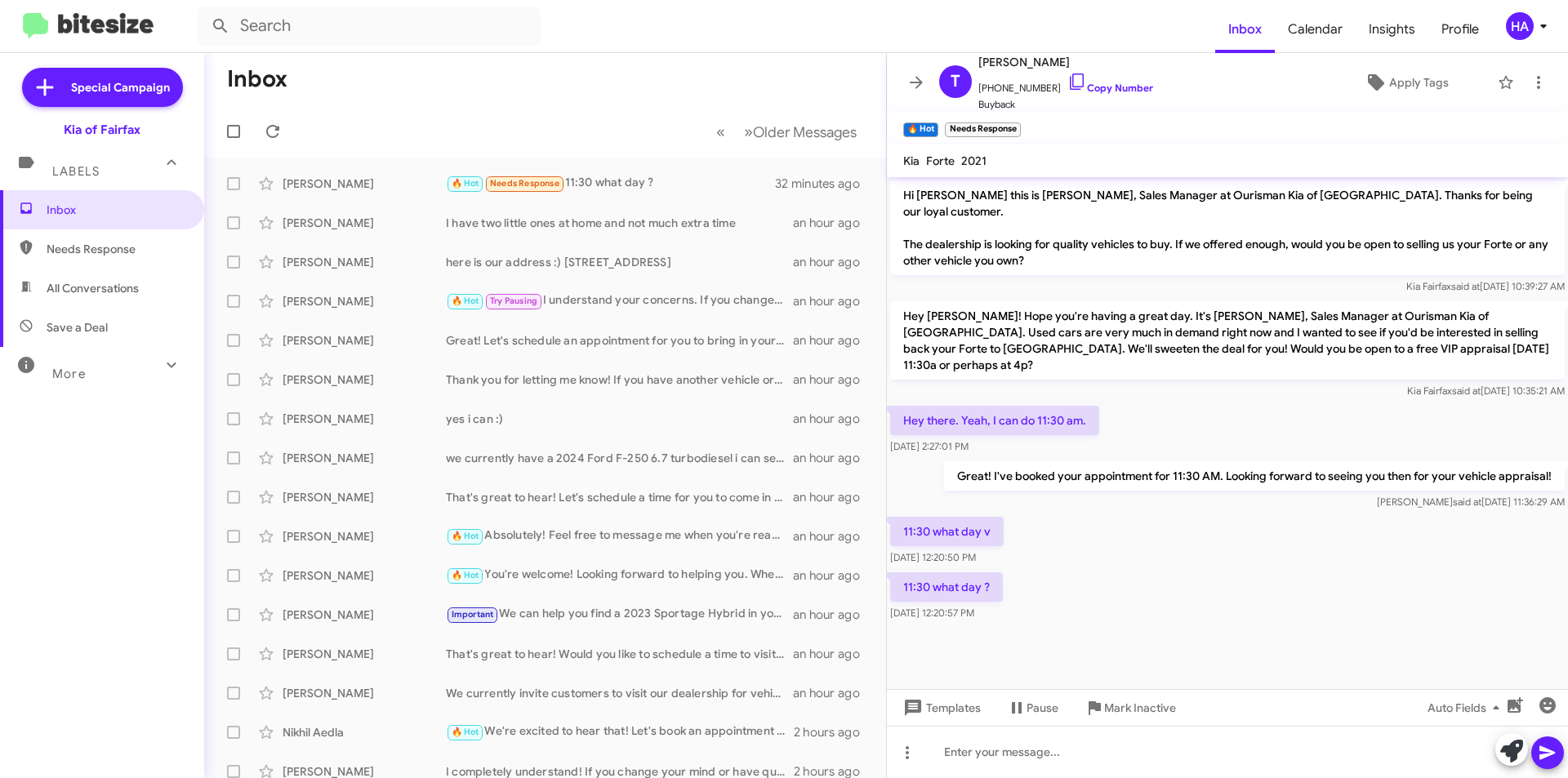
click at [603, 26] on form at bounding box center [706, 26] width 1017 height 39
click at [519, 90] on mat-toolbar-row "Inbox" at bounding box center [545, 78] width 682 height 52
click at [718, 216] on div "I have two little ones at home and not much extra time" at bounding box center [626, 222] width 362 height 16
